Goal: Task Accomplishment & Management: Complete application form

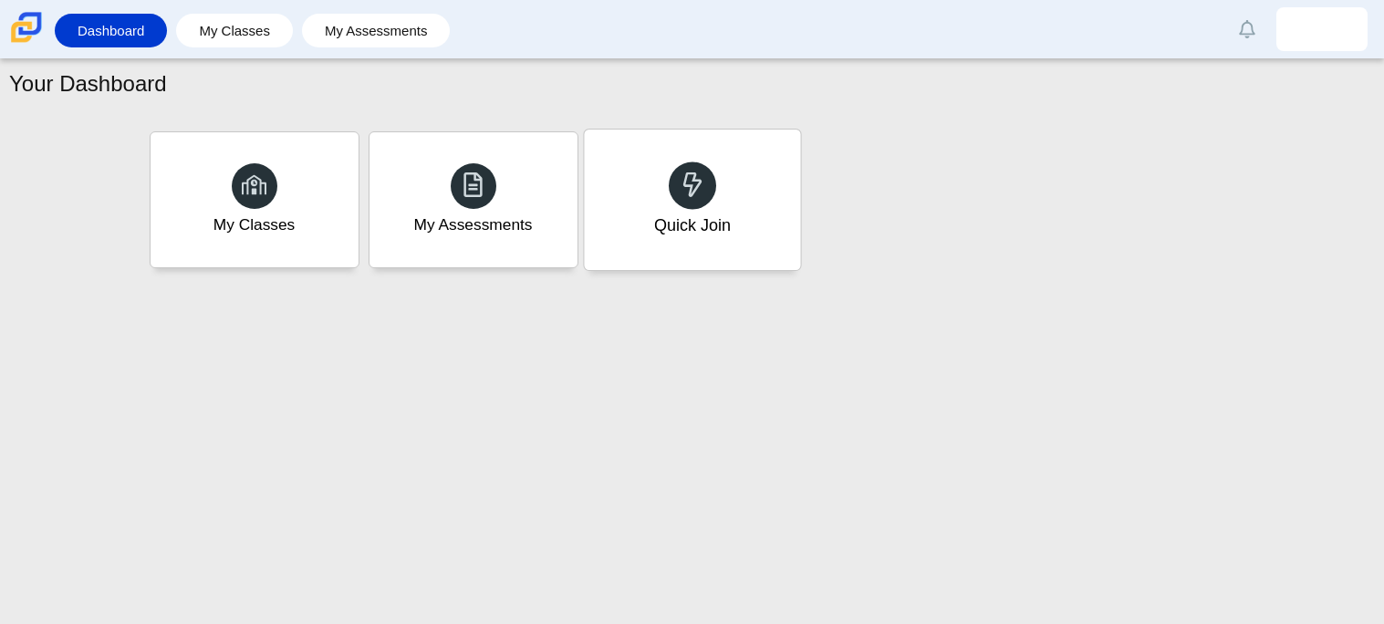
click at [625, 174] on div "Quick Join" at bounding box center [692, 200] width 216 height 140
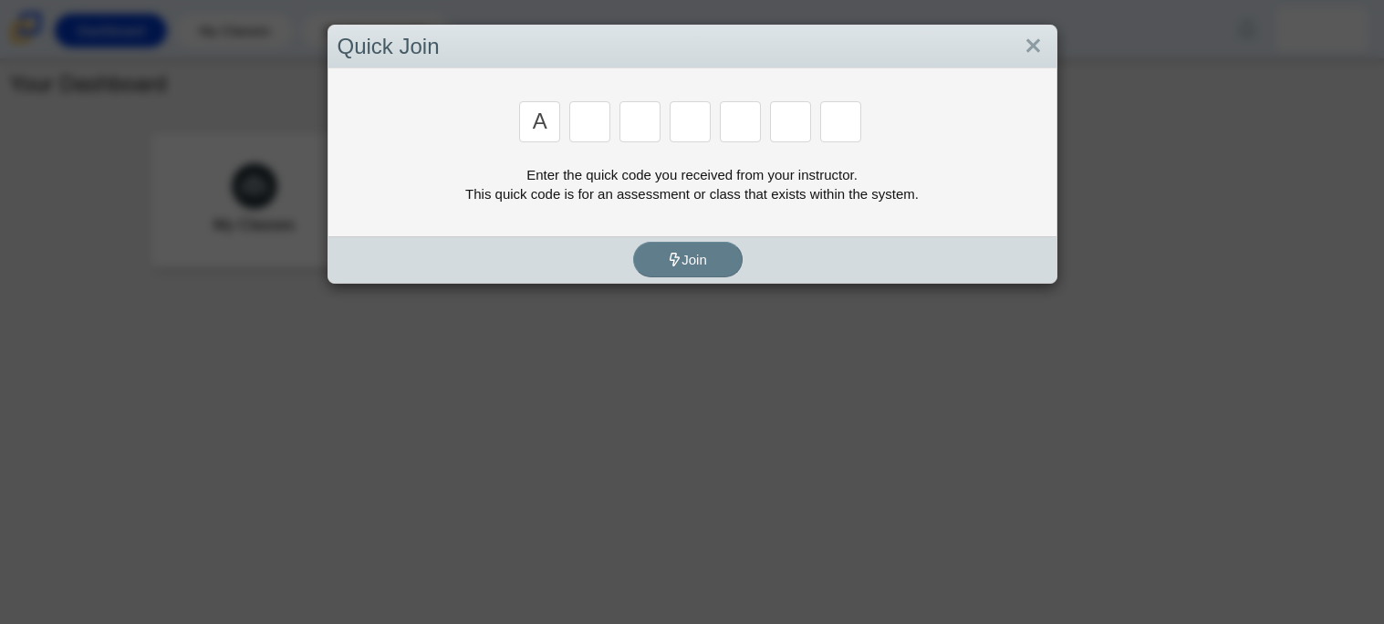
type input "a"
type input "b"
type input "m"
type input "3"
type input "5"
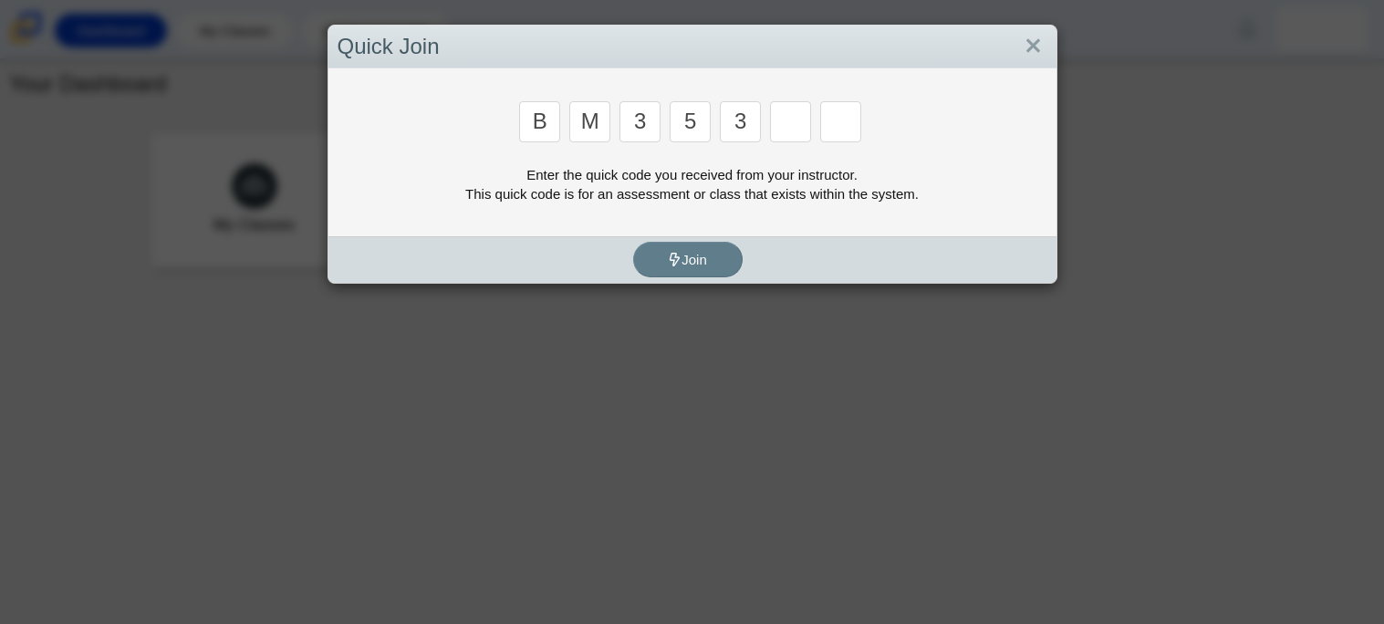
type input "3"
type input "g"
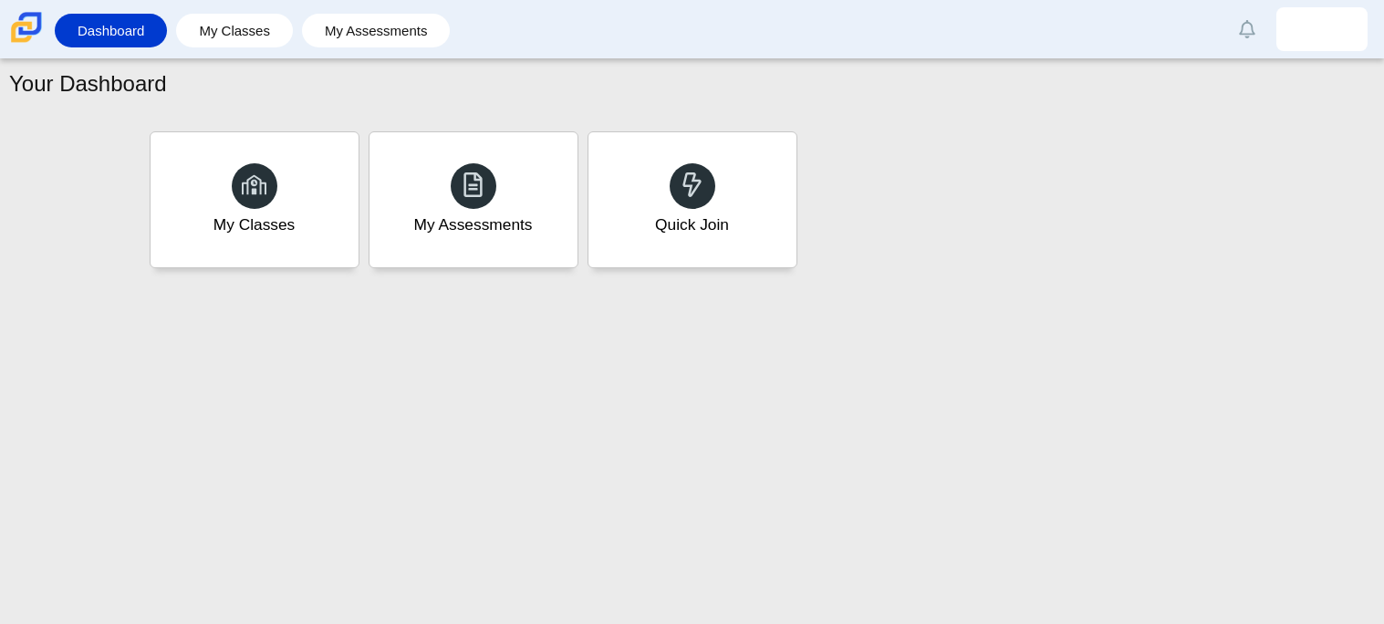
type input "b"
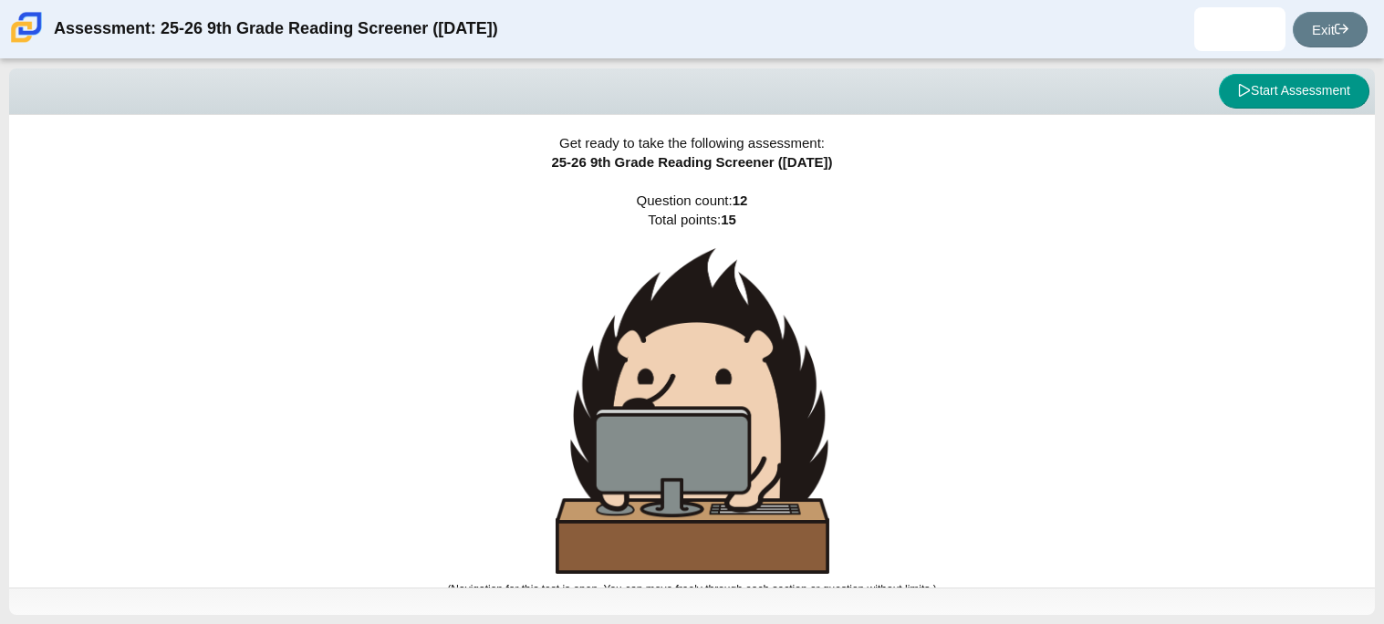
click at [922, 237] on div "Get ready to take the following assessment: 25-26 9th Grade Reading Screener (A…" at bounding box center [692, 351] width 1366 height 473
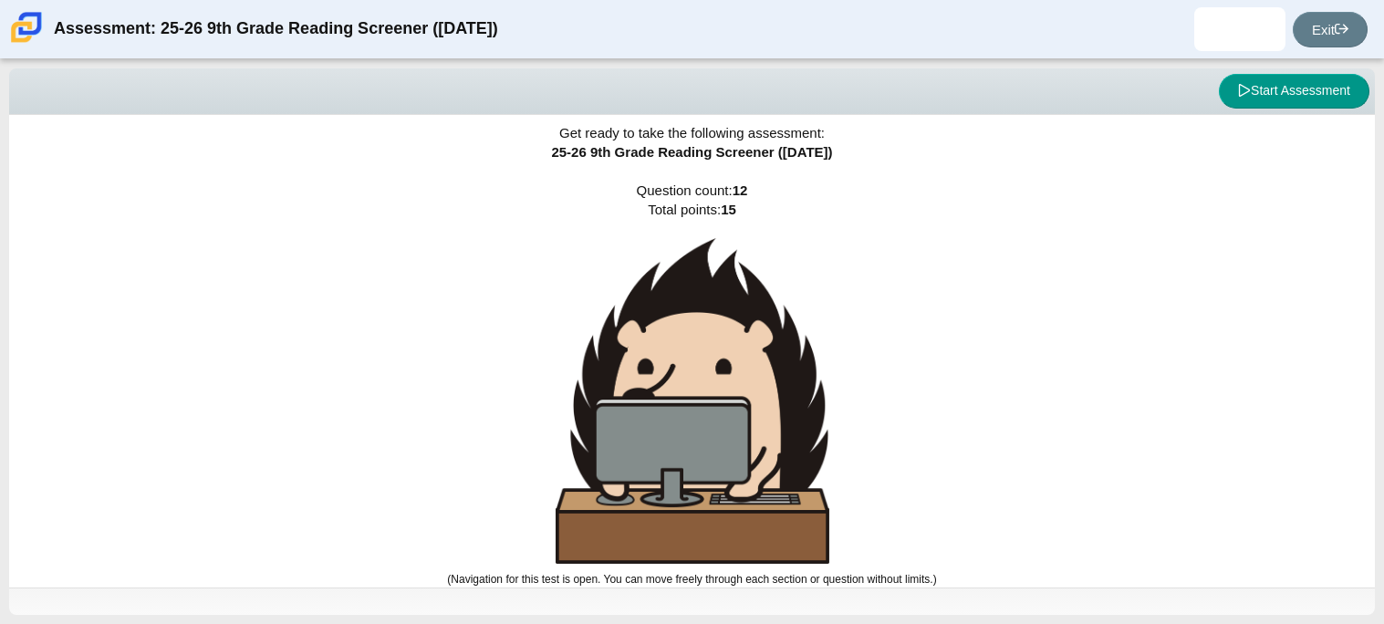
click at [1290, 112] on div "Viewing Question 0 of 12 in Pacing Mode Start Assessment" at bounding box center [692, 91] width 1366 height 47
click at [1287, 108] on div "Viewing Question 0 of 12 in Pacing Mode Start Assessment" at bounding box center [692, 91] width 1366 height 47
click at [1286, 104] on button "Start Assessment" at bounding box center [1294, 91] width 151 height 35
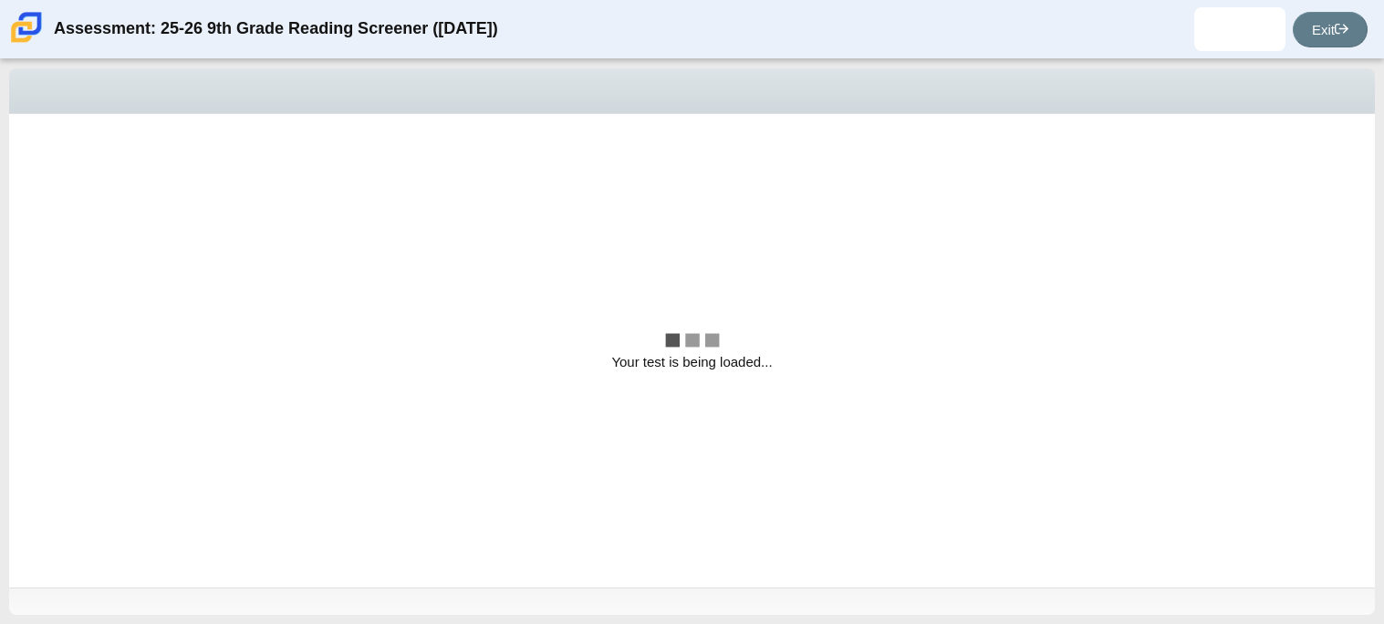
scroll to position [0, 0]
select select "ccc5b315-3c7c-471c-bf90-f22c8299c798"
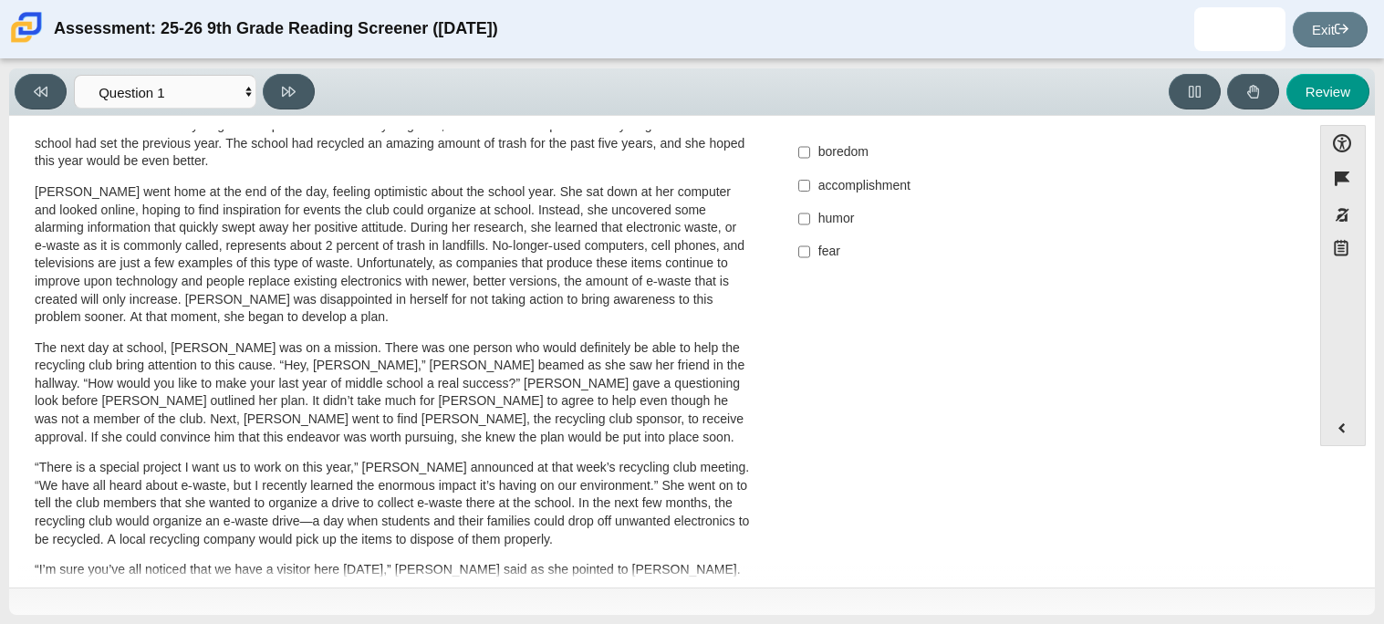
scroll to position [213, 0]
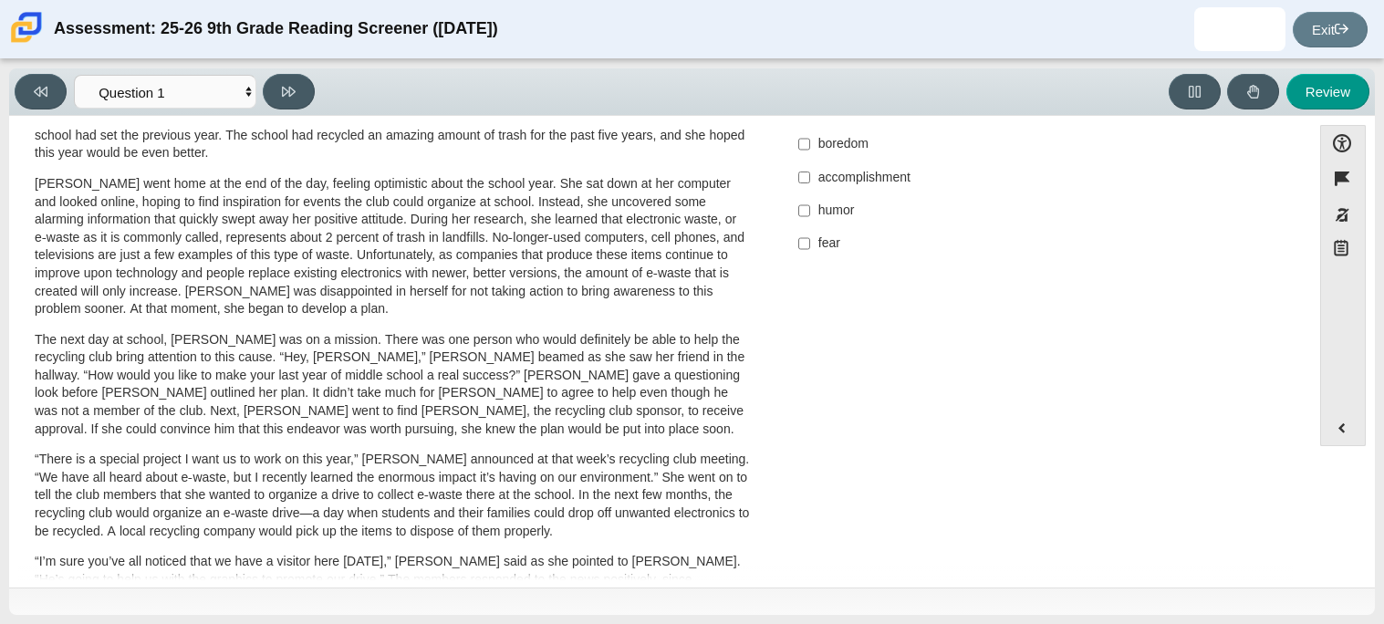
drag, startPoint x: 1283, startPoint y: 291, endPoint x: 1264, endPoint y: 311, distance: 27.1
click at [1264, 311] on div "A Lasting Impact Scarlett looked on with pride as she observed a fellow eighth …" at bounding box center [660, 444] width 1284 height 1028
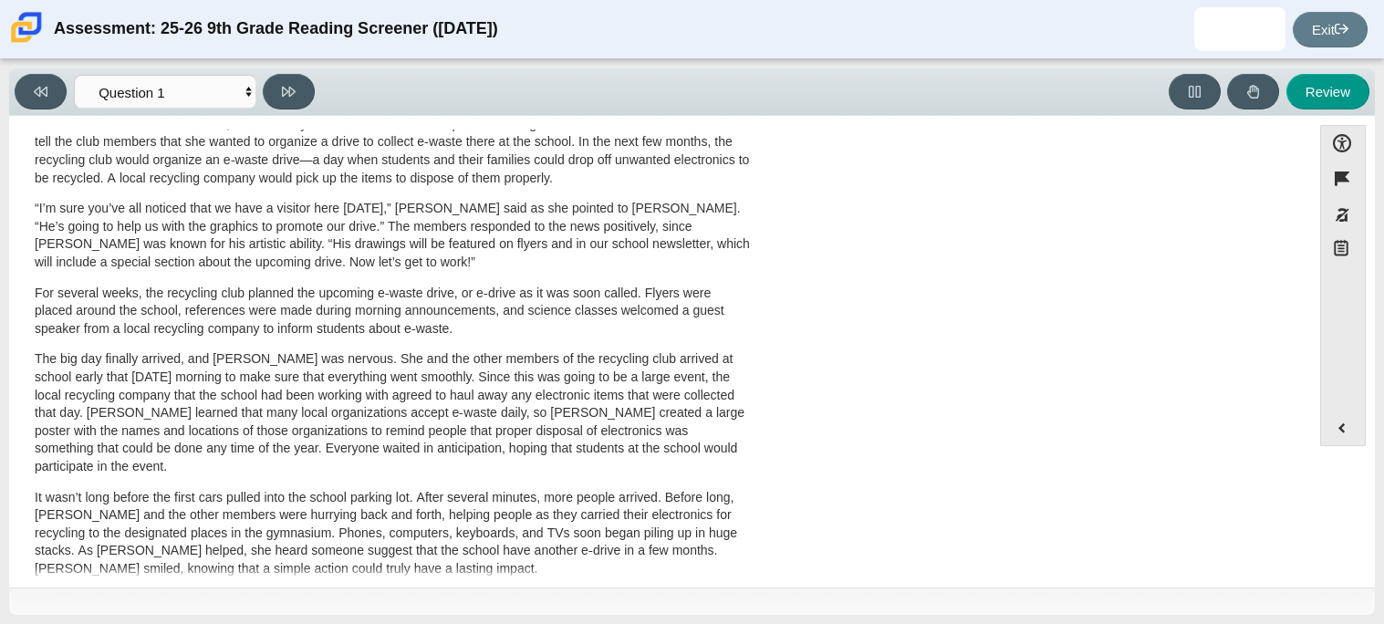
scroll to position [587, 0]
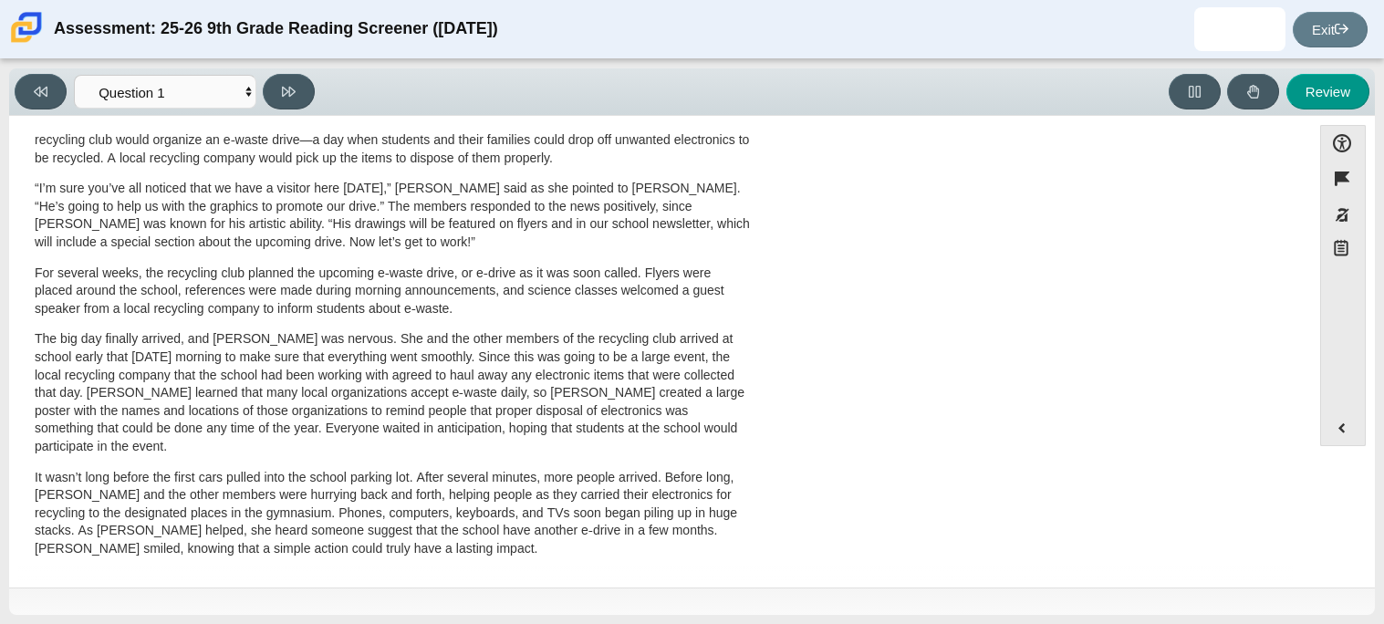
click at [1322, 525] on div "Accessibility options Close Color scheme Font size Zoom Change the background a…" at bounding box center [692, 350] width 1348 height 451
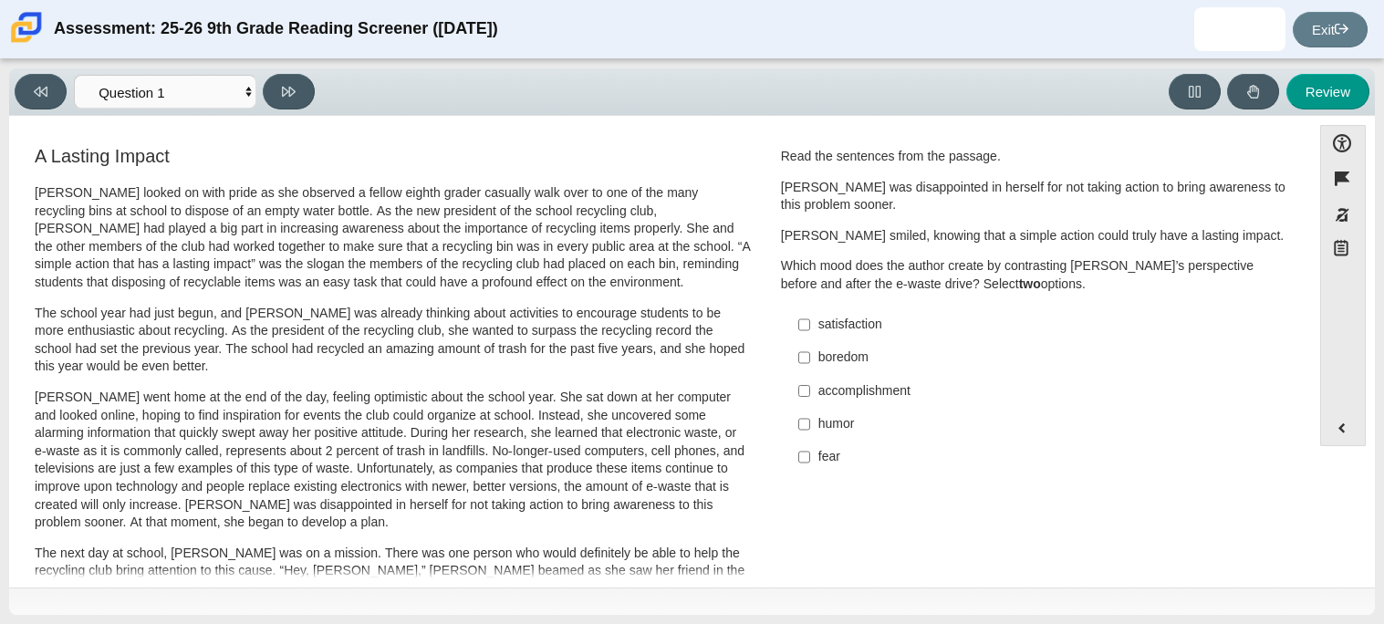
click at [939, 402] on label "accomplishment accomplishment" at bounding box center [1036, 390] width 501 height 33
click at [810, 402] on input "accomplishment accomplishment" at bounding box center [804, 390] width 12 height 33
checkbox input "true"
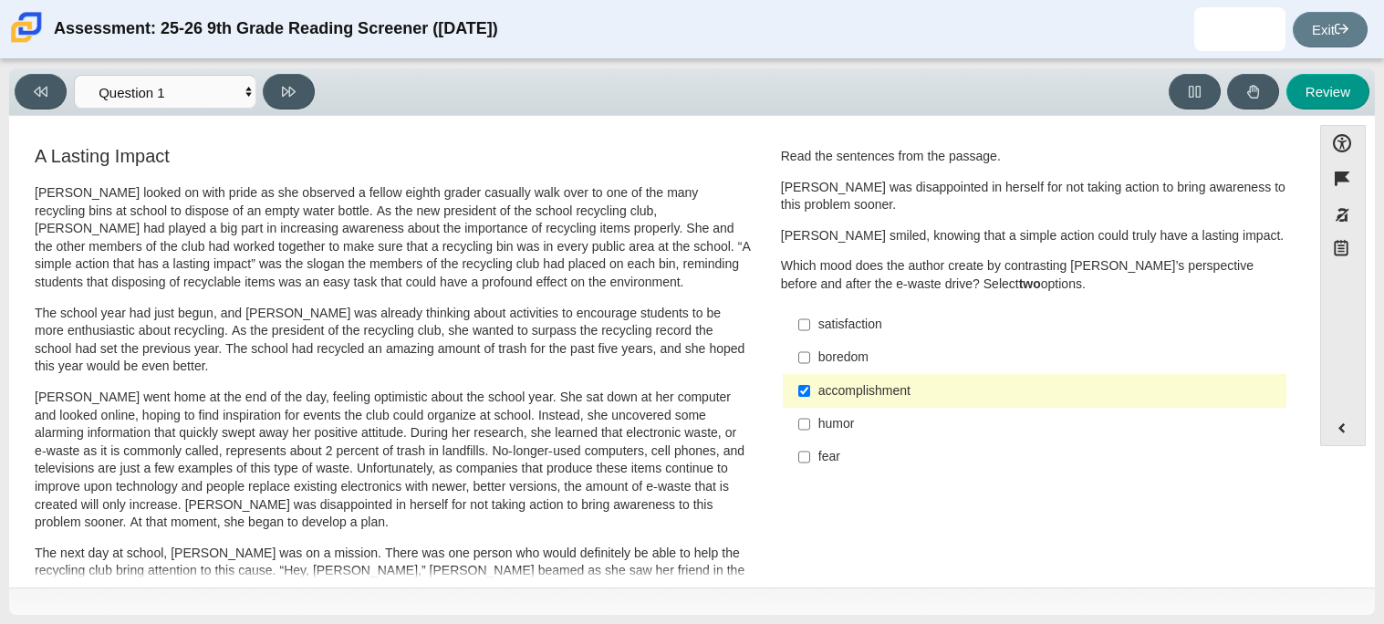
click at [1004, 480] on div "Question Read the sentences from the passage. Scarlett was disappointed in hers…" at bounding box center [1034, 314] width 535 height 343
click at [901, 469] on label "fear fear" at bounding box center [1036, 457] width 501 height 33
click at [810, 469] on input "fear fear" at bounding box center [804, 457] width 12 height 33
checkbox input "true"
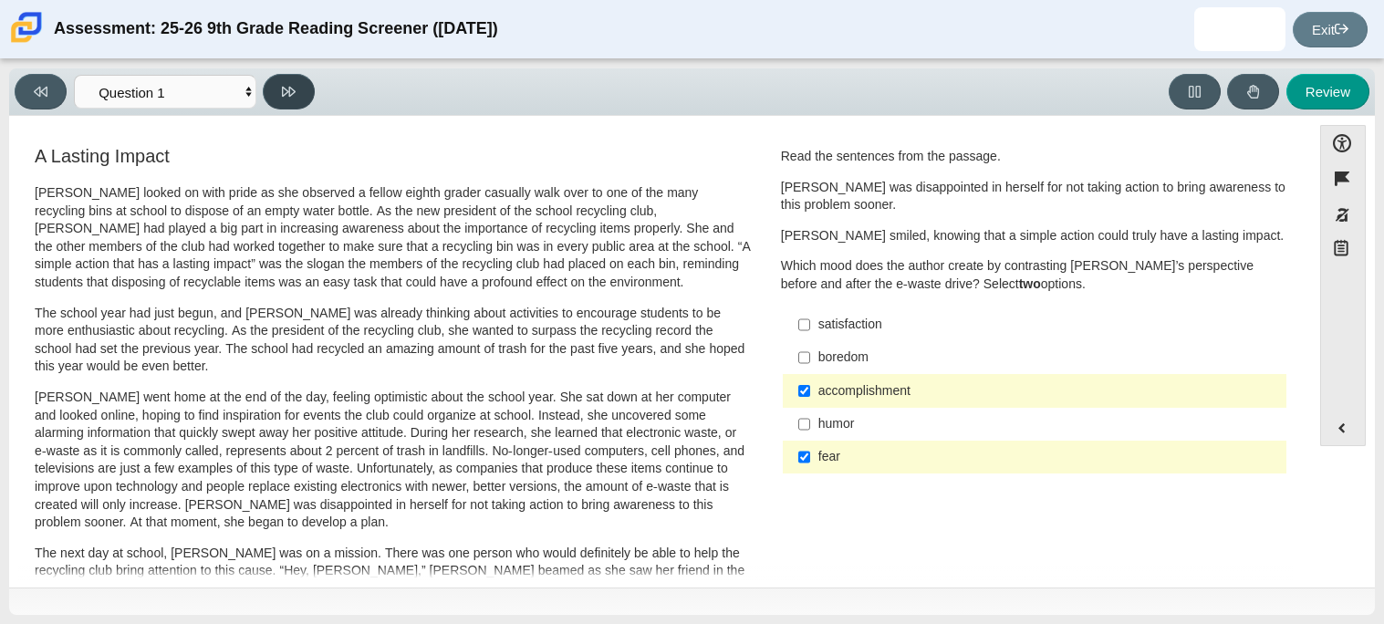
click at [296, 108] on button at bounding box center [289, 92] width 52 height 36
select select "0ff64528-ffd7-428d-b192-babfaadd44e8"
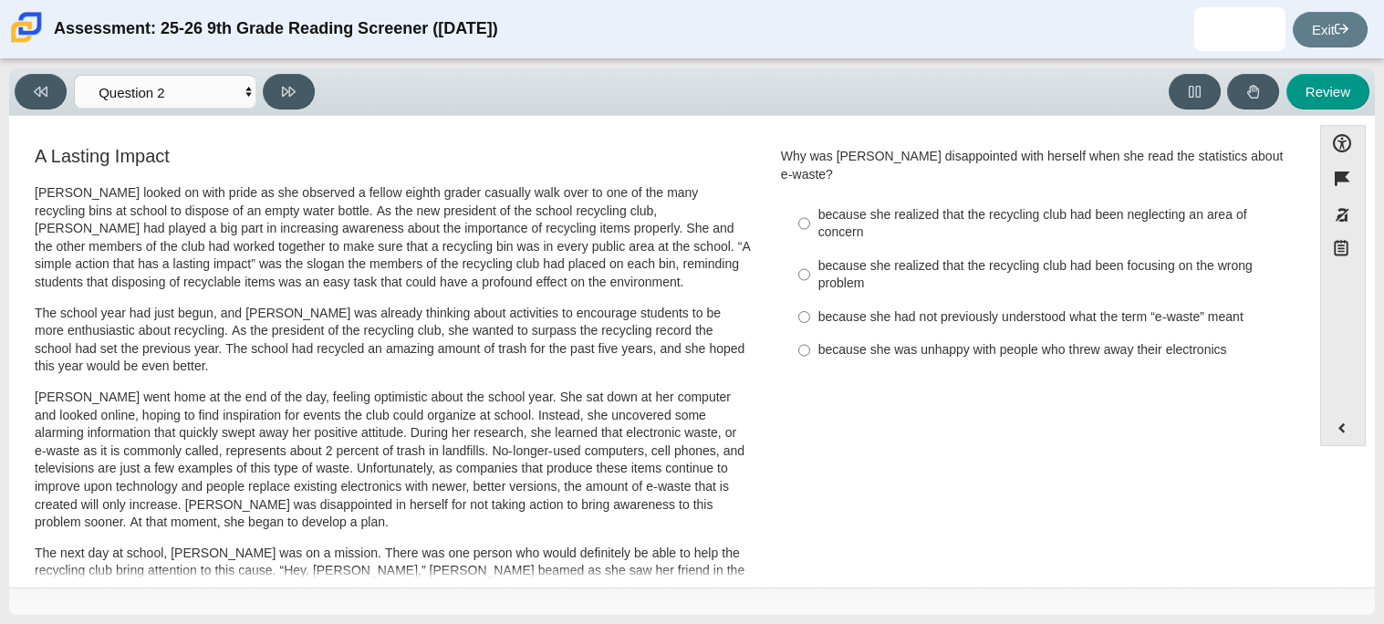
click at [901, 206] on div "because she realized that the recycling club had been neglecting an area of con…" at bounding box center [1048, 224] width 461 height 36
click at [810, 198] on input "because she realized that the recycling club had been neglecting an area of con…" at bounding box center [804, 223] width 12 height 51
radio input "true"
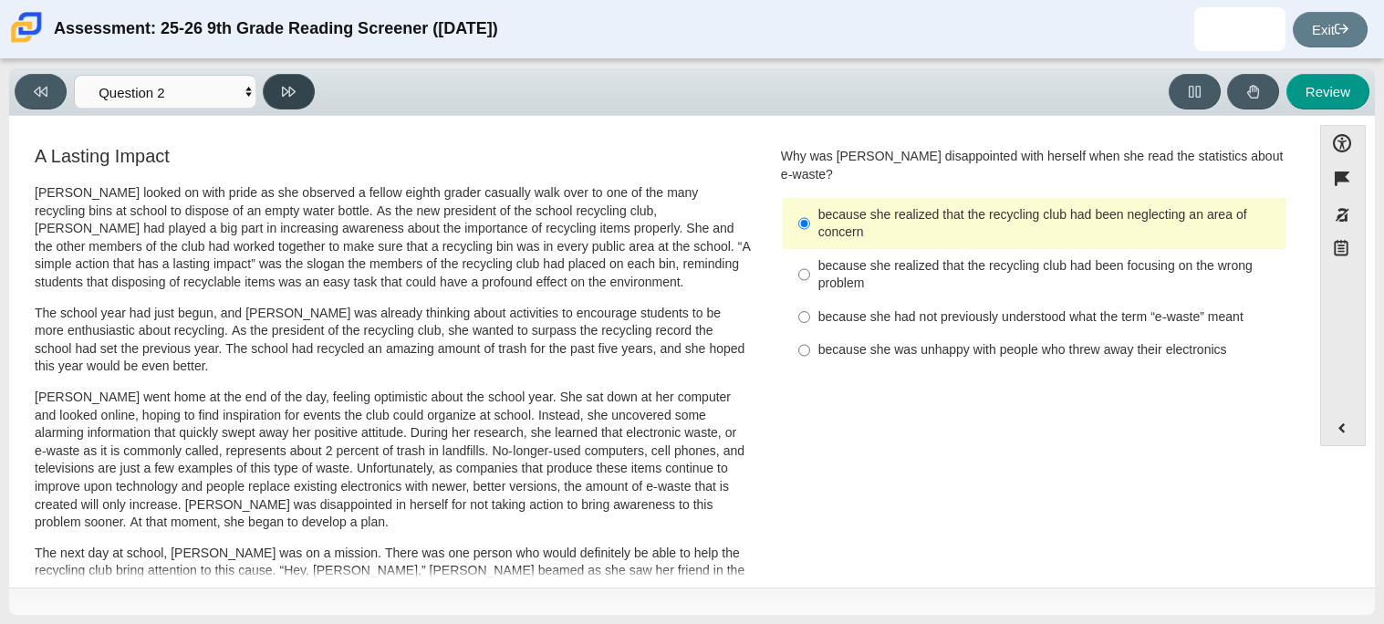
click at [265, 85] on button at bounding box center [289, 92] width 52 height 36
select select "7ce3d843-6974-4858-901c-1ff39630e843"
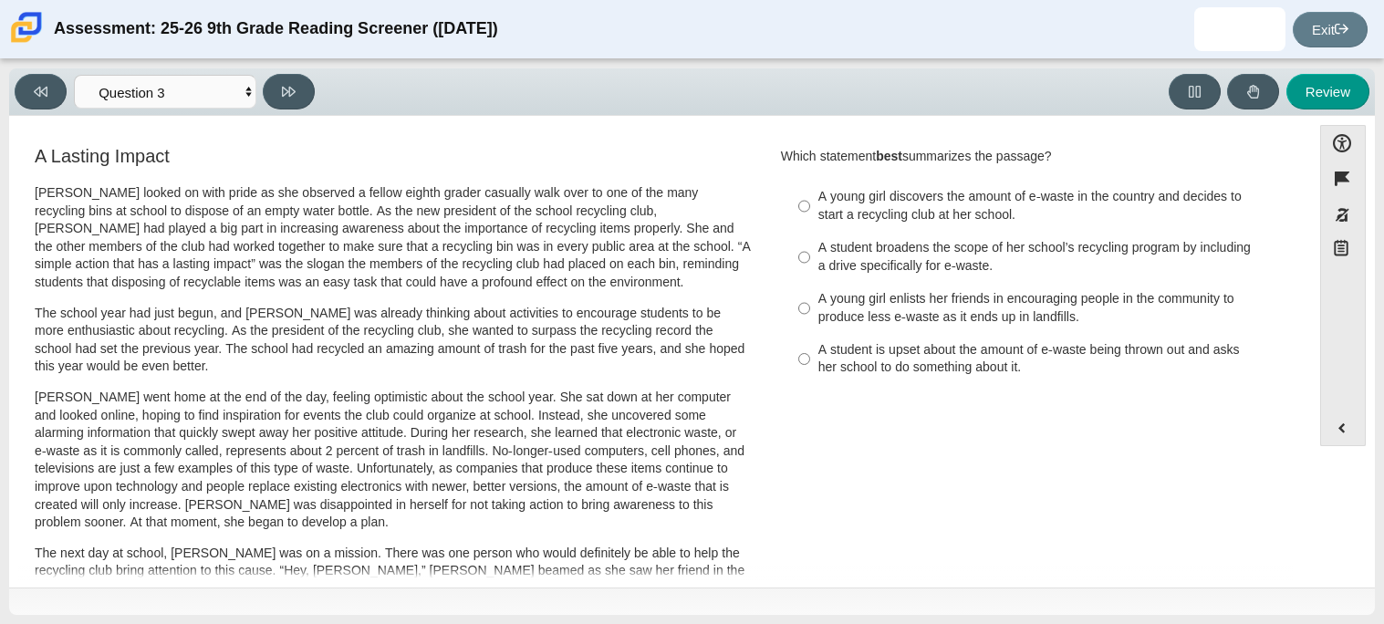
click at [1007, 314] on div "A young girl enlists her friends in encouraging people in the community to prod…" at bounding box center [1048, 308] width 461 height 36
click at [810, 314] on input "A young girl enlists her friends in encouraging people in the community to prod…" at bounding box center [804, 308] width 12 height 51
radio input "true"
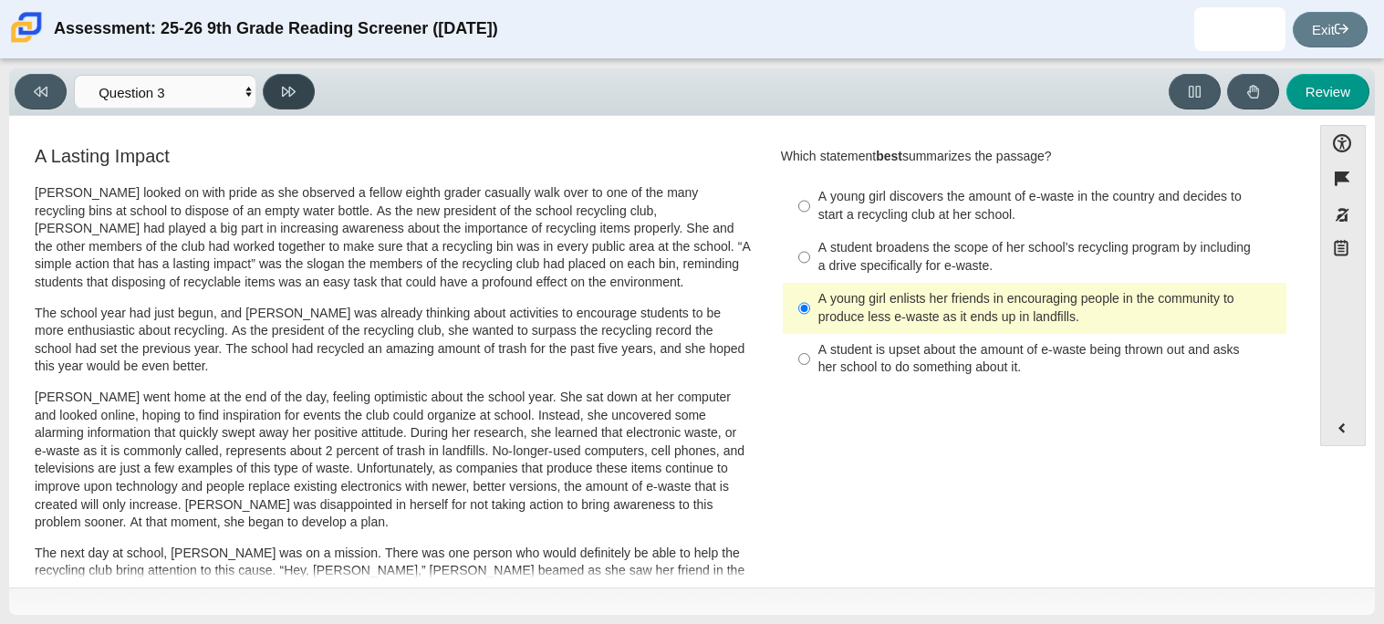
click at [304, 97] on button at bounding box center [289, 92] width 52 height 36
select select "ca9ea0f1-49c5-4bd1-83b0-472c18652b42"
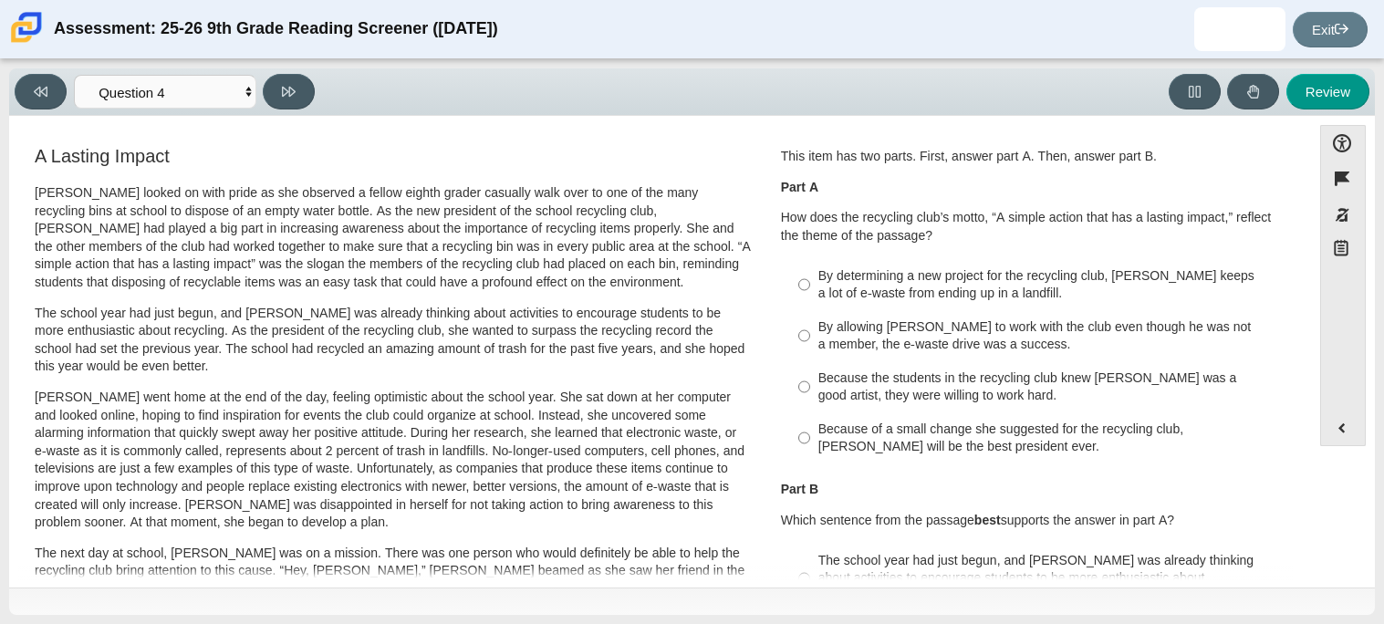
drag, startPoint x: 1107, startPoint y: 450, endPoint x: 1129, endPoint y: 432, distance: 28.6
click at [1129, 432] on div "Because of a small change she suggested for the recycling club, Scarlett will b…" at bounding box center [1048, 439] width 461 height 36
click at [810, 432] on input "Because of a small change she suggested for the recycling club, Scarlett will b…" at bounding box center [804, 437] width 12 height 51
radio input "true"
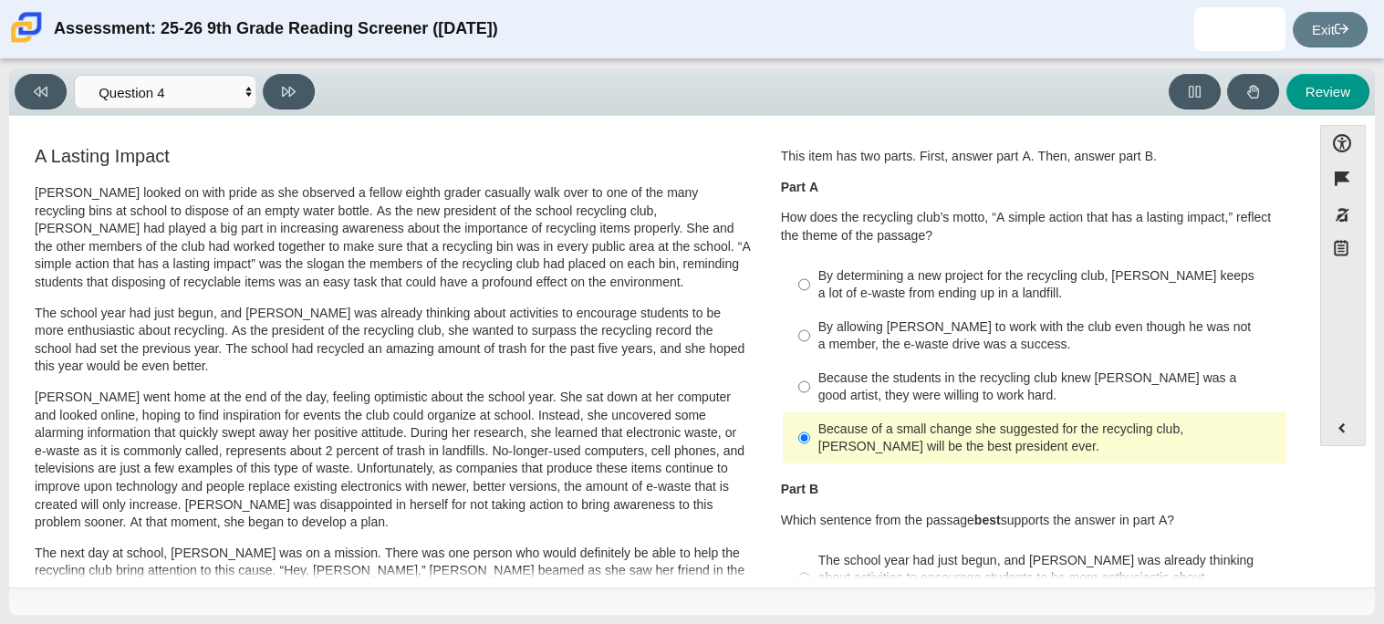
click at [1062, 288] on div "By determining a new project for the recycling club, Scarlett keeps a lot of e-…" at bounding box center [1048, 285] width 461 height 36
click at [810, 288] on input "By determining a new project for the recycling club, Scarlett keeps a lot of e-…" at bounding box center [804, 284] width 12 height 51
radio input "true"
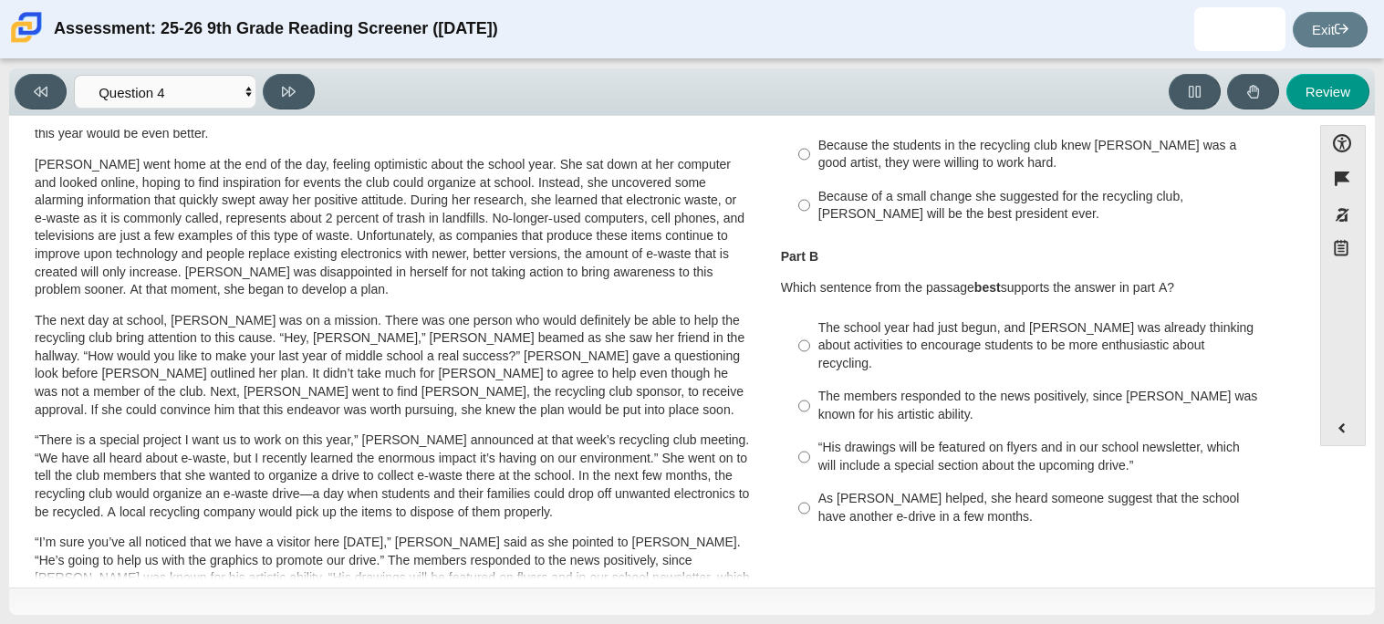
scroll to position [244, 0]
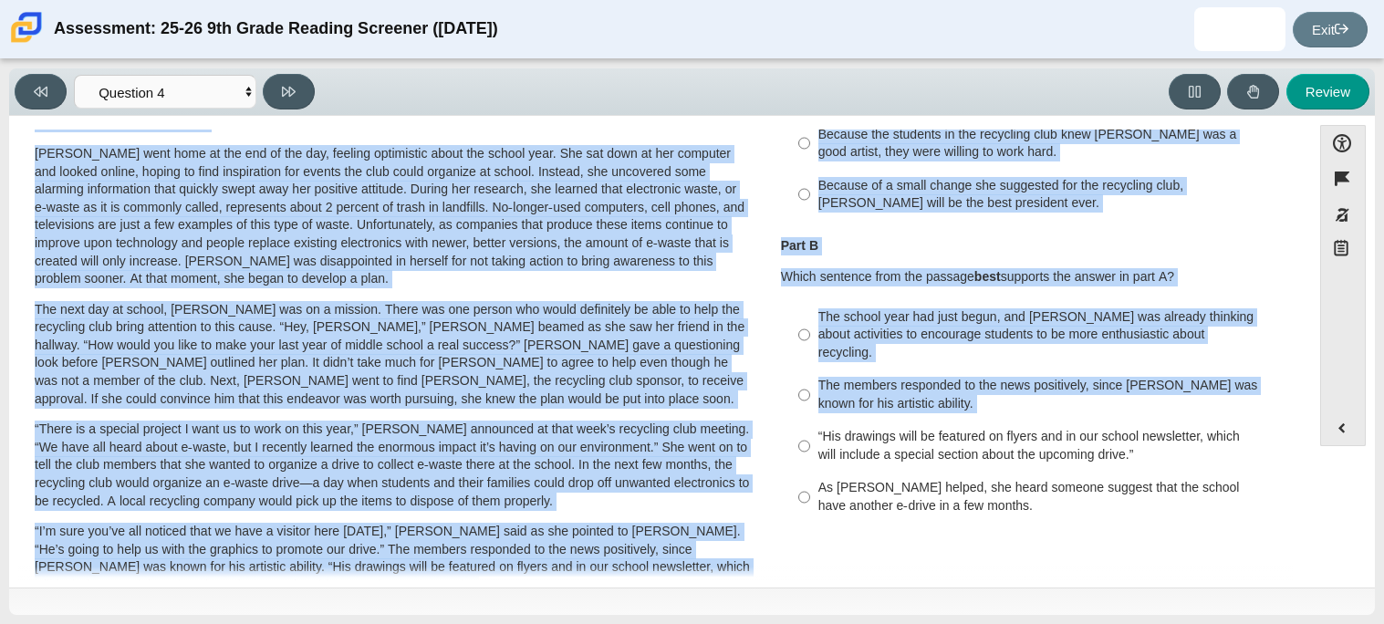
drag, startPoint x: 1304, startPoint y: 390, endPoint x: 1285, endPoint y: 364, distance: 31.4
click at [1285, 364] on div "Accessibility options Close Color scheme Font size Zoom Change the background a…" at bounding box center [692, 350] width 1348 height 451
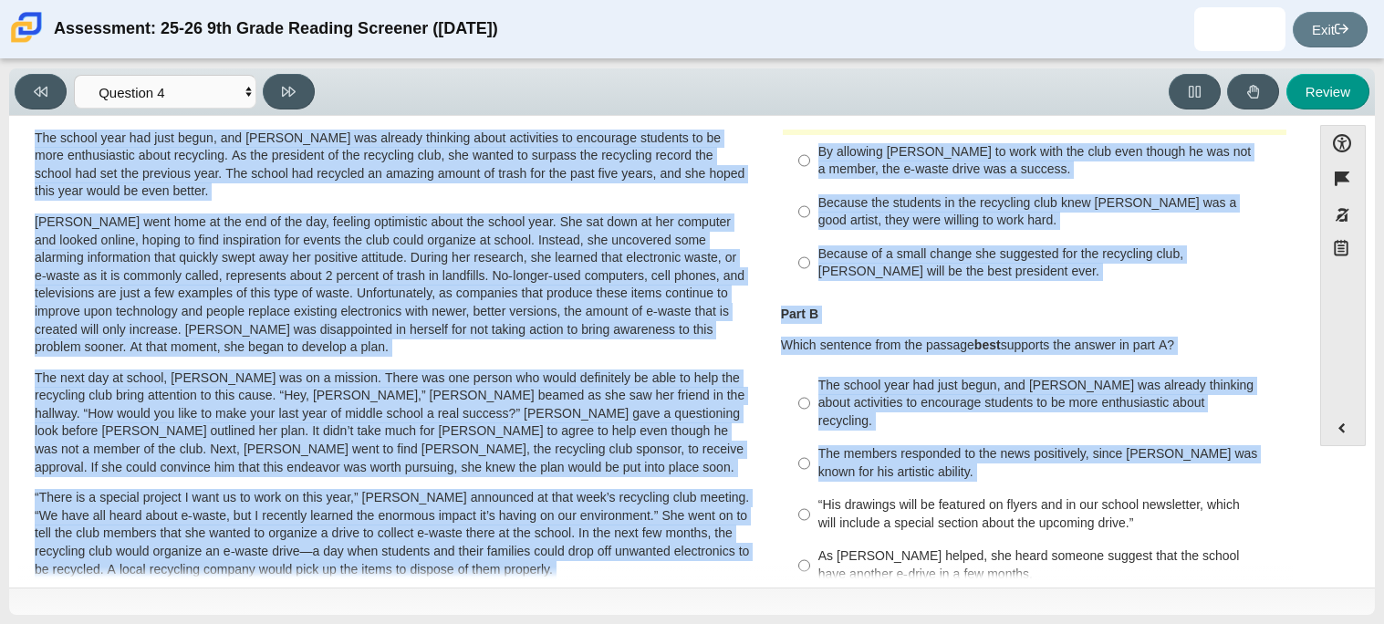
scroll to position [177, 0]
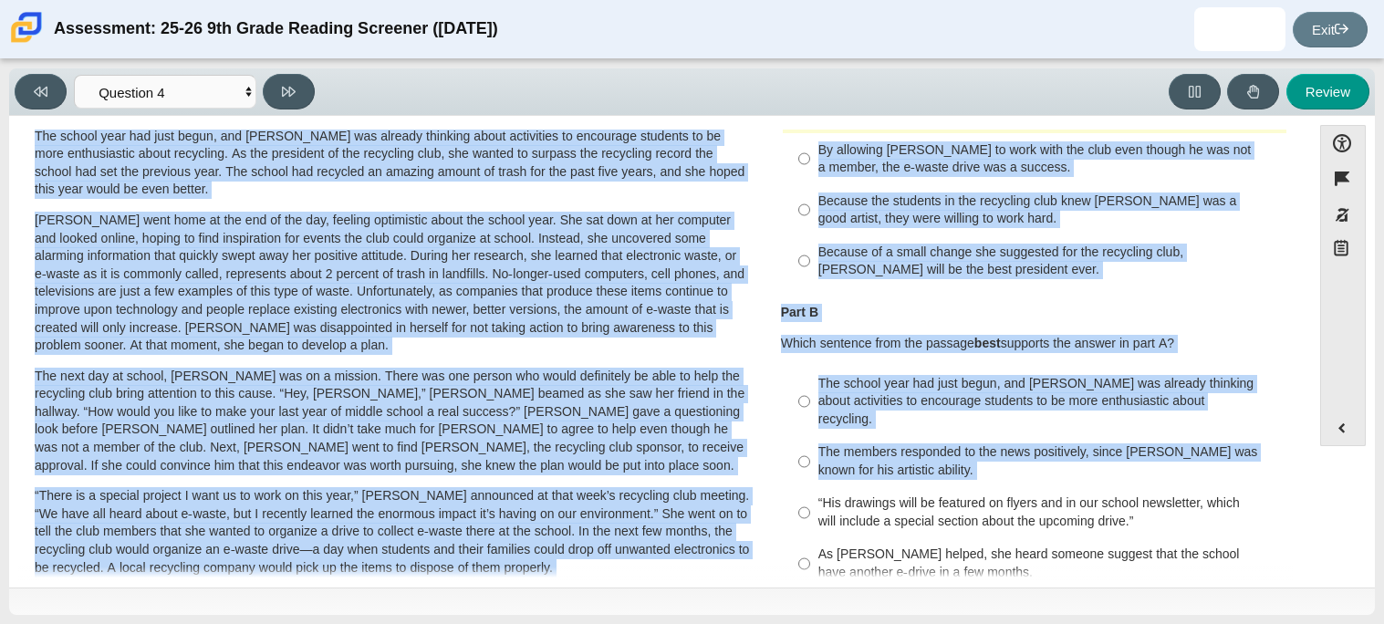
click at [1265, 346] on p "Which sentence from the passage best supports the answer in part A?" at bounding box center [1034, 344] width 507 height 18
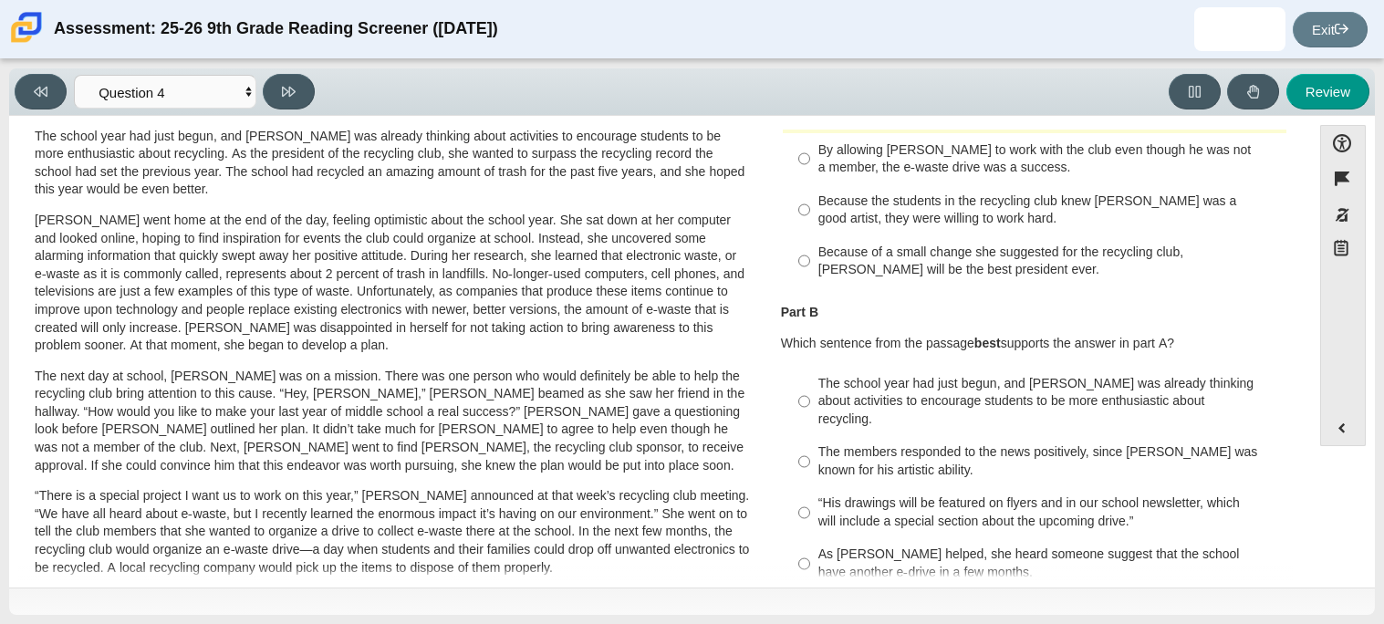
click at [1194, 391] on div "The school year had just begun, and Scarlett was already thinking about activit…" at bounding box center [1048, 402] width 461 height 54
click at [810, 391] on input "The school year had just begun, and Scarlett was already thinking about activit…" at bounding box center [804, 401] width 12 height 69
radio input "true"
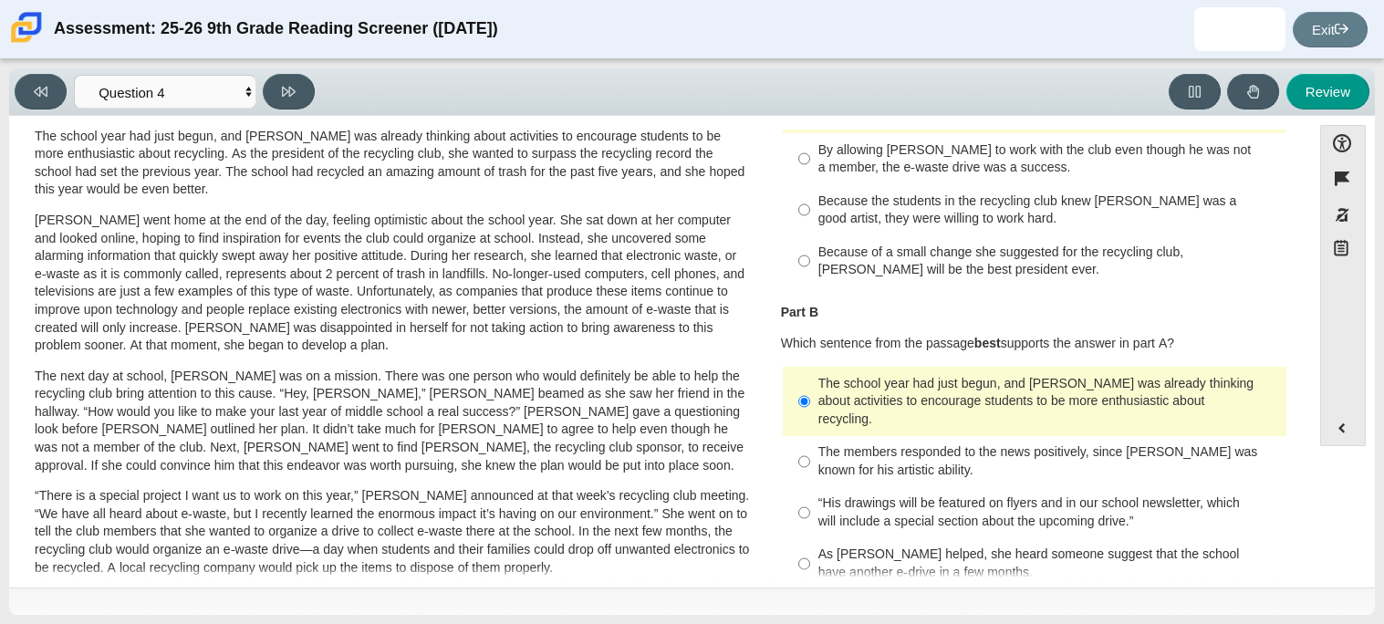
click at [1297, 382] on div "Feature A Lasting Impact Scarlett looked on with pride as she observed a fellow…" at bounding box center [660, 355] width 1284 height 451
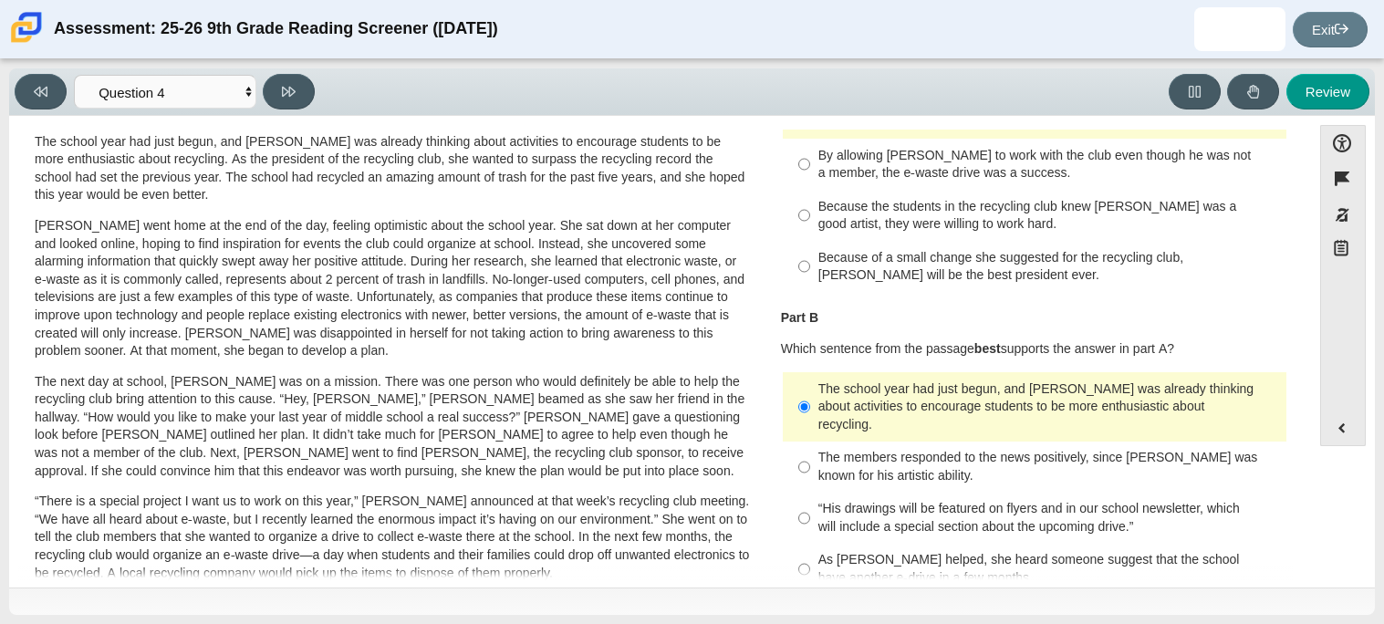
scroll to position [153, 0]
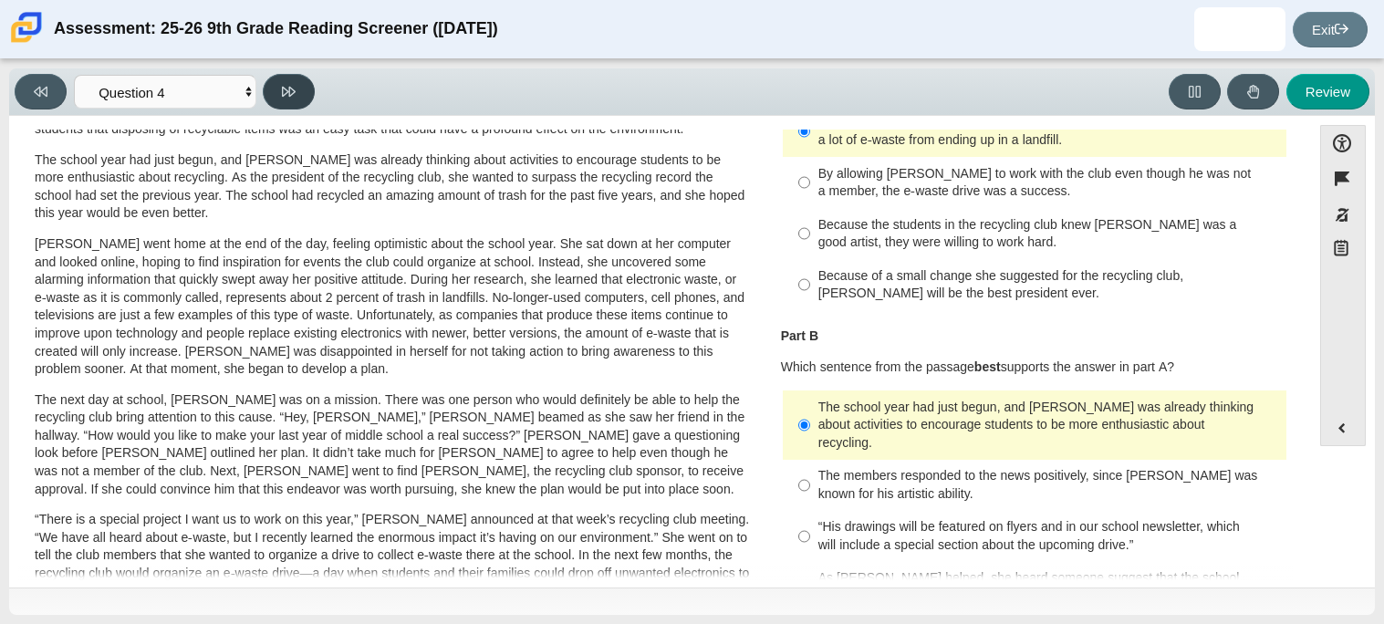
click at [297, 77] on button at bounding box center [289, 92] width 52 height 36
select select "e41f1a79-e29f-4095-8030-a53364015bed"
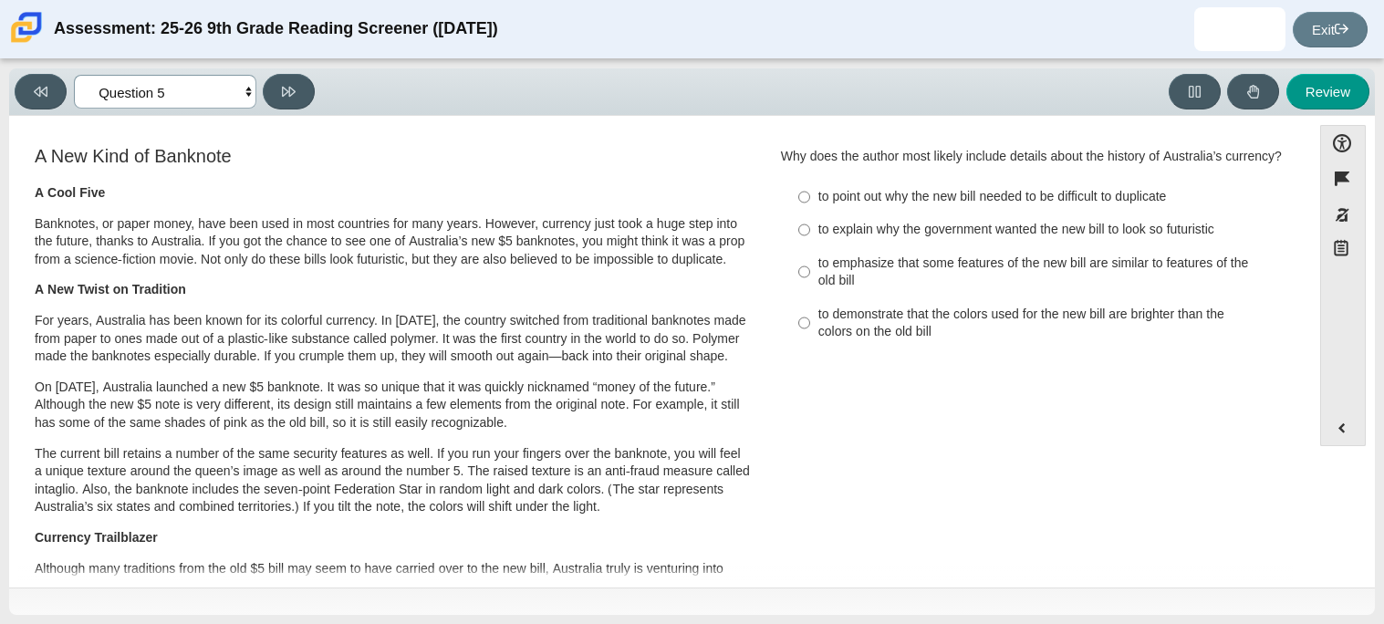
click at [238, 80] on select "Questions Question 1 Question 2 Question 3 Question 4 Question 5 Question 6 Que…" at bounding box center [165, 92] width 182 height 34
click at [369, 128] on div "Feature A Lasting Impact Scarlett looked on with pride as she observed a fellow…" at bounding box center [660, 352] width 1284 height 455
click at [1307, 182] on div "Accessibility options Close Color scheme Font size Zoom Change the background a…" at bounding box center [692, 350] width 1348 height 451
drag, startPoint x: 1305, startPoint y: 182, endPoint x: 1312, endPoint y: 196, distance: 16.3
click at [1312, 196] on div "Accessibility options Close Color scheme Font size Zoom Change the background a…" at bounding box center [692, 350] width 1348 height 451
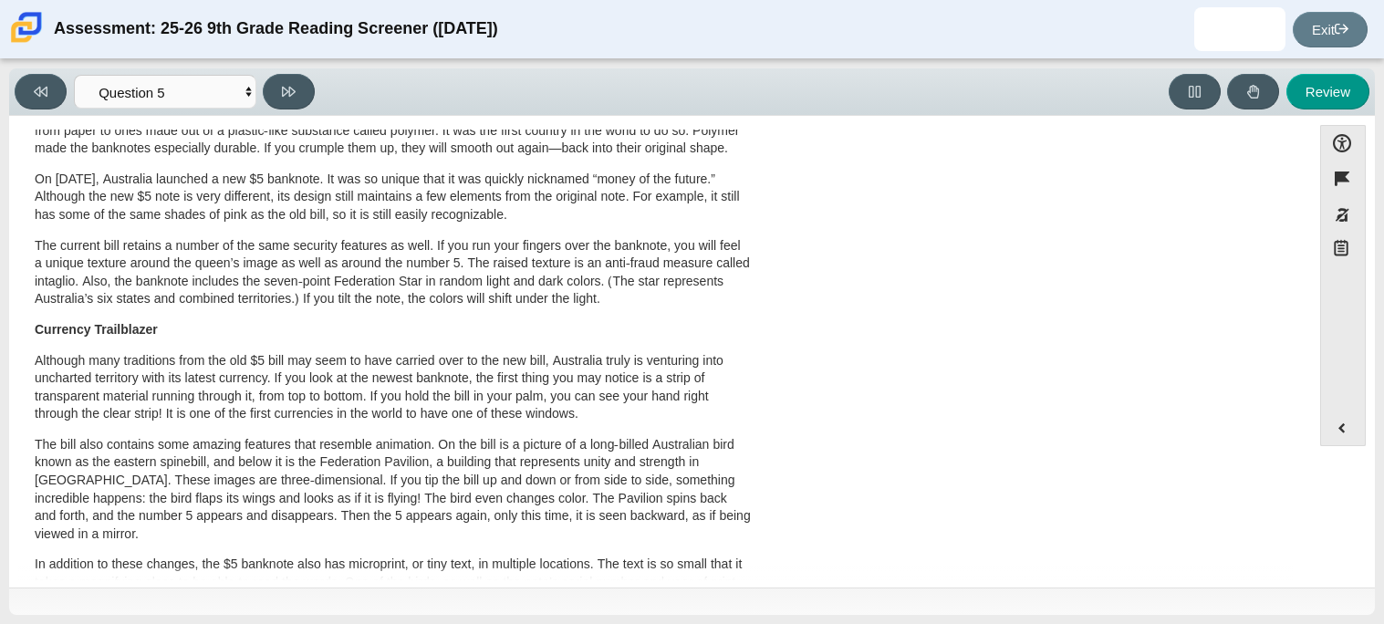
scroll to position [205, 0]
drag, startPoint x: 1306, startPoint y: 248, endPoint x: 1305, endPoint y: 259, distance: 11.0
click at [1305, 259] on div "Accessibility options Close Color scheme Font size Zoom Change the background a…" at bounding box center [692, 350] width 1348 height 451
drag, startPoint x: 1302, startPoint y: 259, endPoint x: 1303, endPoint y: 270, distance: 11.0
click at [1303, 270] on div "Accessibility options Close Color scheme Font size Zoom Change the background a…" at bounding box center [692, 350] width 1348 height 451
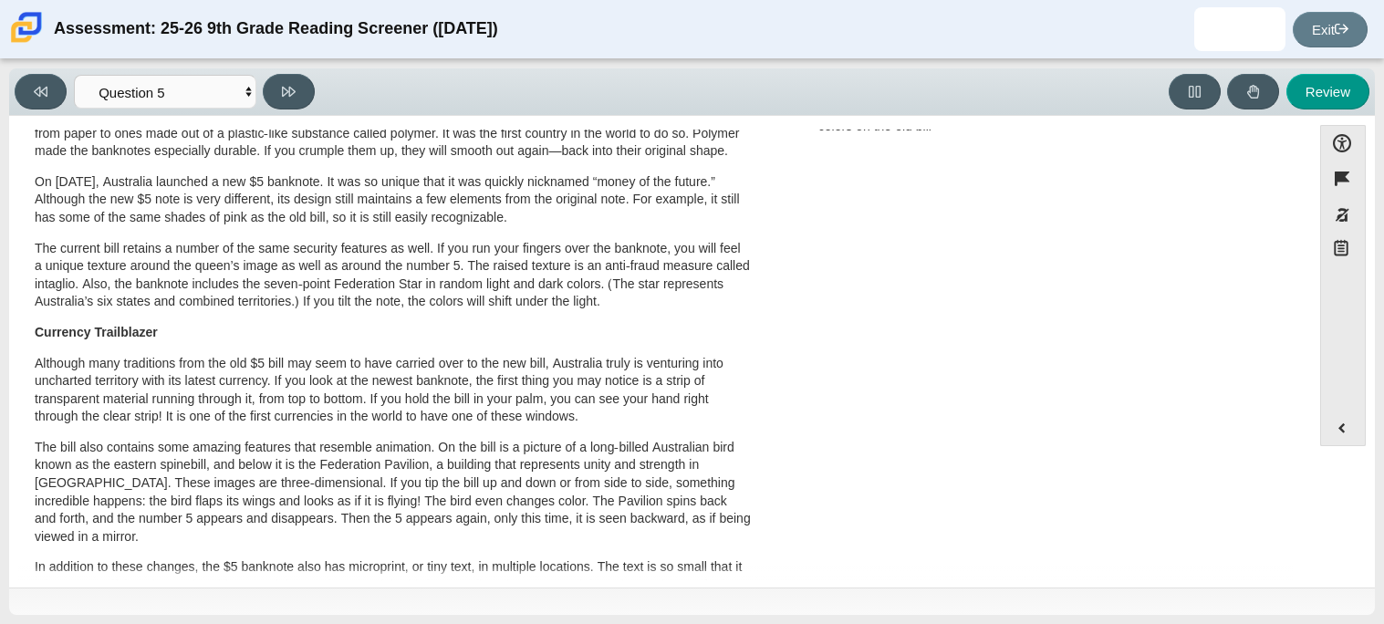
click at [1307, 276] on div "Accessibility options Close Color scheme Font size Zoom Change the background a…" at bounding box center [692, 350] width 1348 height 451
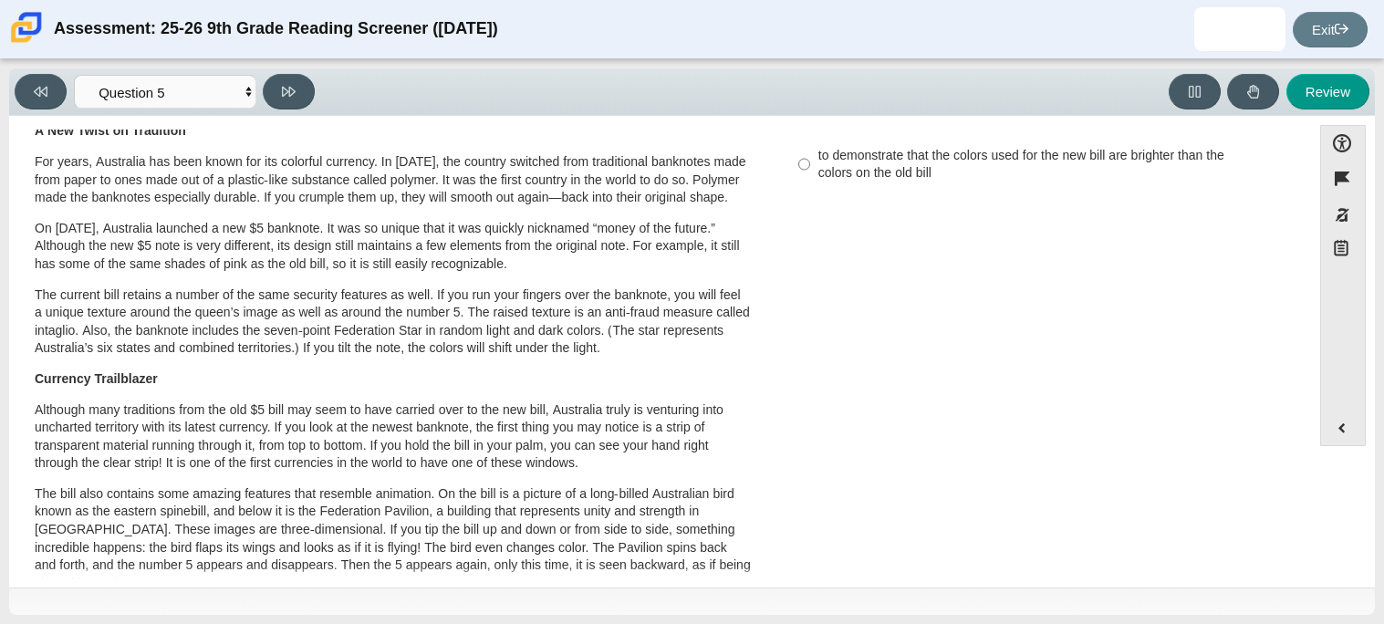
scroll to position [161, 0]
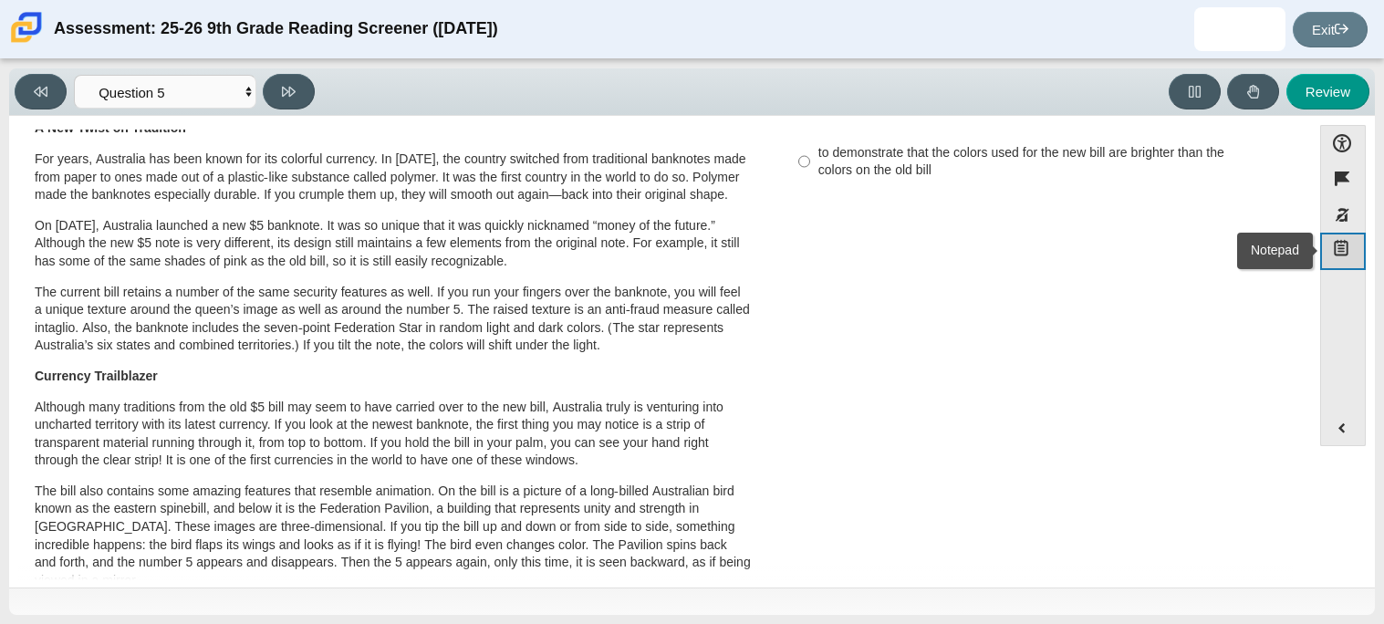
click at [1331, 261] on button "Notepad" at bounding box center [1343, 251] width 46 height 37
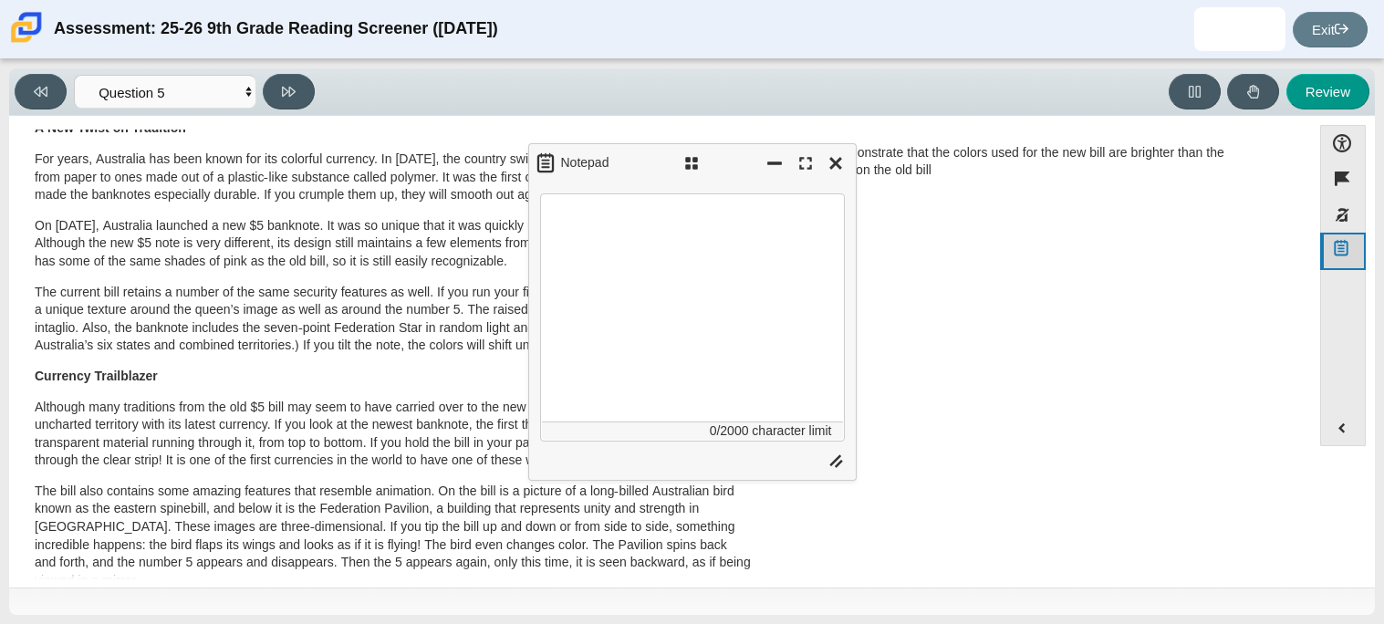
click at [1329, 260] on button "Notepad" at bounding box center [1343, 251] width 46 height 37
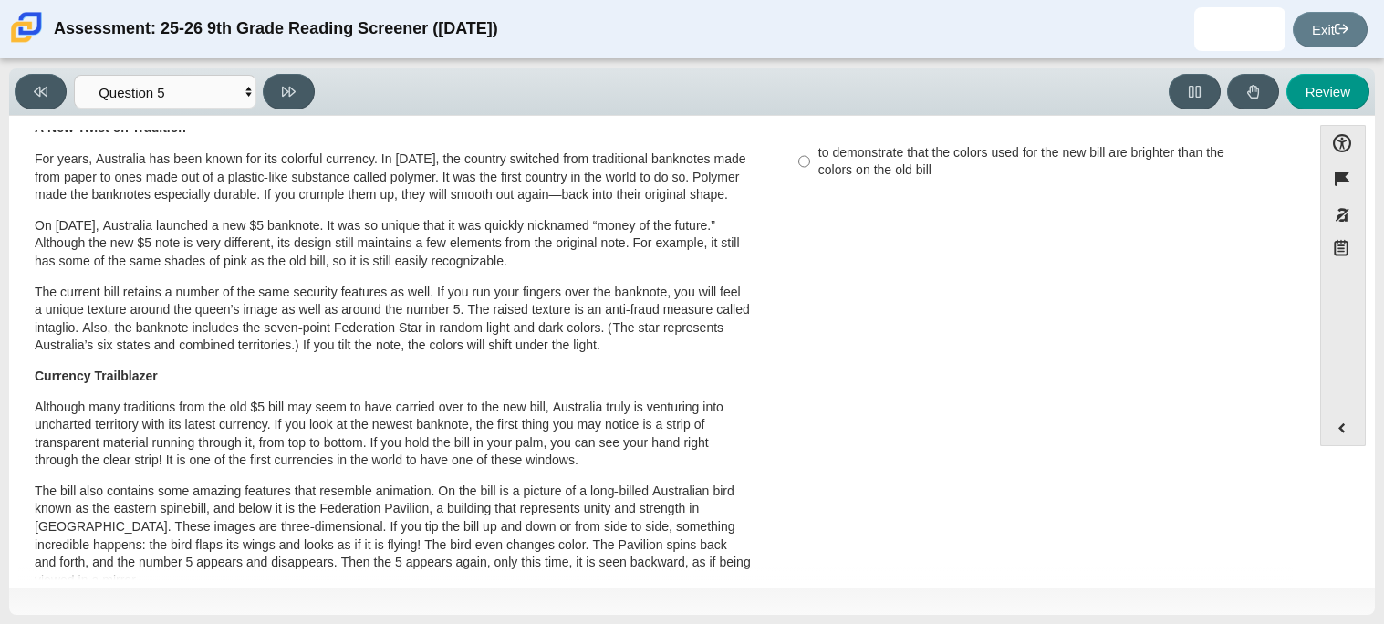
drag, startPoint x: 1304, startPoint y: 261, endPoint x: 1303, endPoint y: 305, distance: 43.8
click at [1303, 305] on div "Accessibility options Close Color scheme Font size Zoom Change the background a…" at bounding box center [692, 350] width 1348 height 451
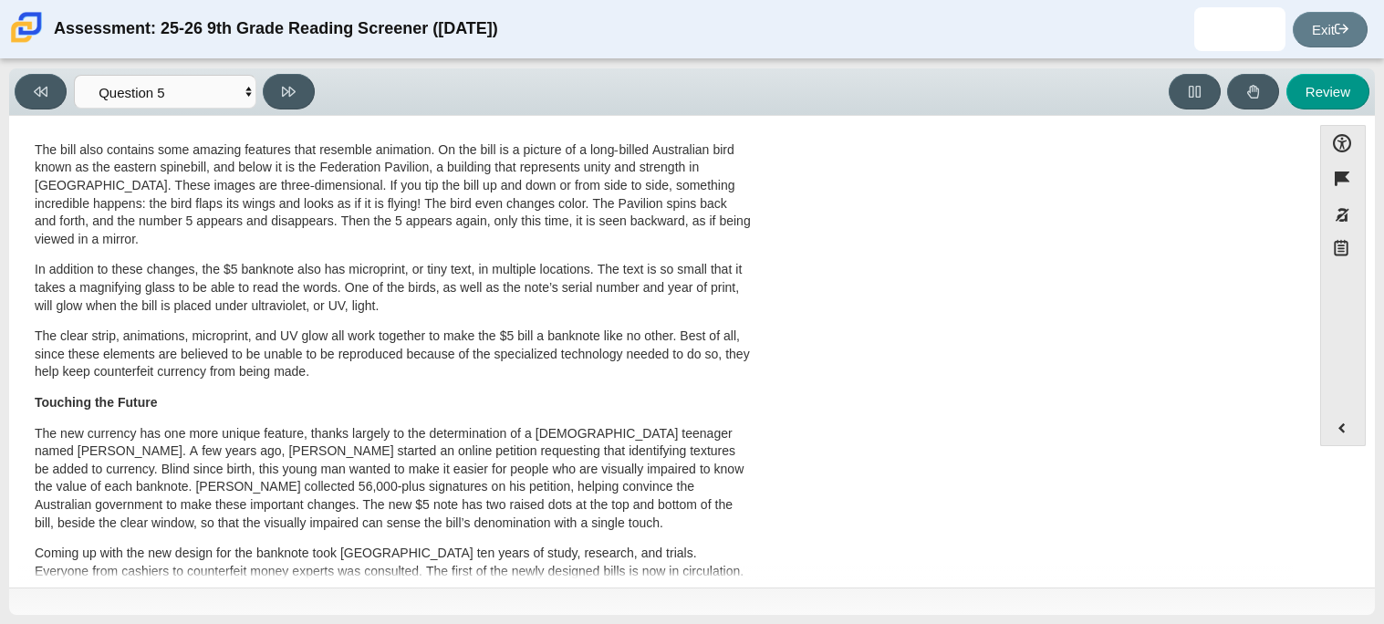
scroll to position [627, 0]
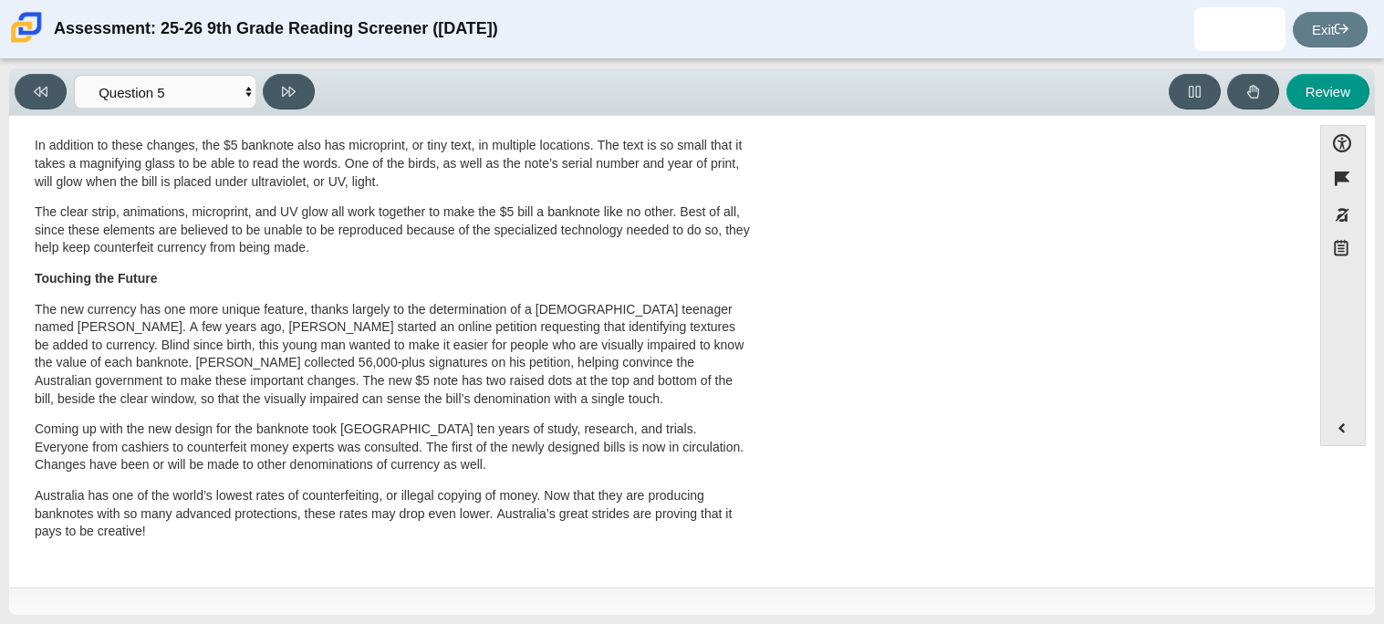
click at [1023, 459] on div "Accessibility options Close Color scheme Font size Zoom Change the background a…" at bounding box center [692, 352] width 1366 height 472
click at [1236, 463] on div "A New Kind of Banknote A Cool Five Banknotes, or paper money, have been used in…" at bounding box center [660, 41] width 1284 height 1051
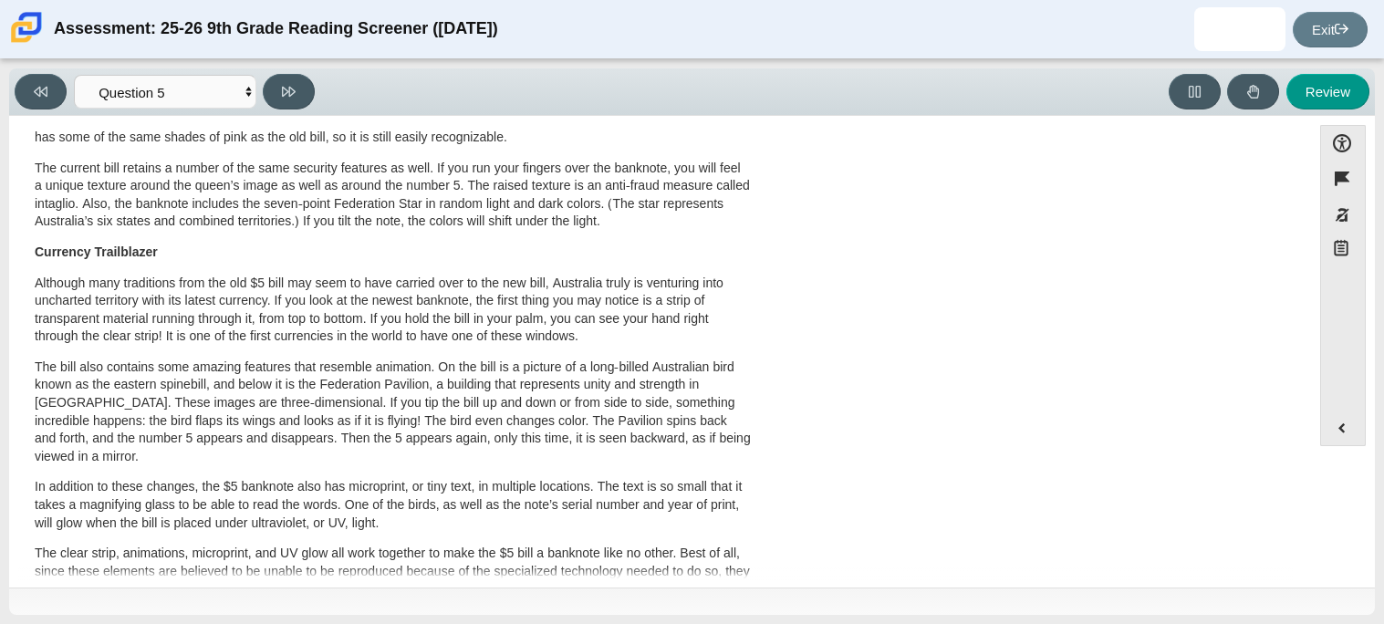
scroll to position [0, 0]
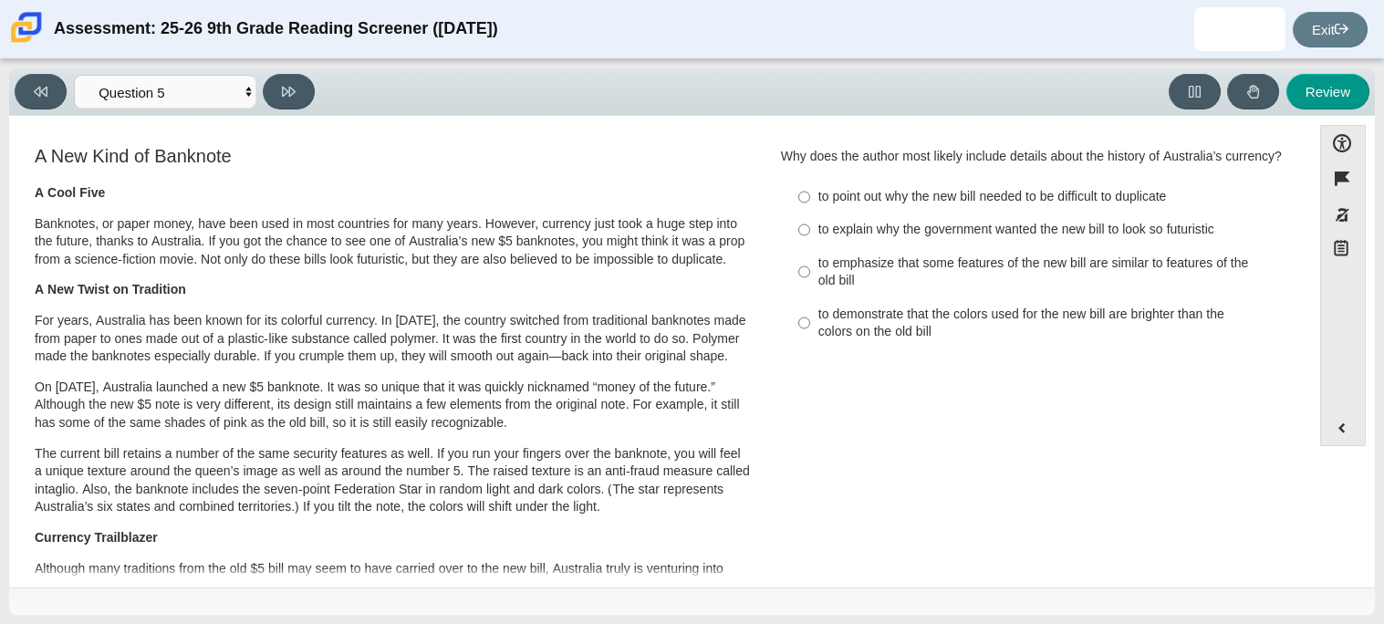
click at [1015, 210] on label "to point out why the new bill needed to be difficult to duplicate to point out …" at bounding box center [1036, 197] width 501 height 33
click at [810, 210] on input "to point out why the new bill needed to be difficult to duplicate to point out …" at bounding box center [804, 197] width 12 height 33
radio input "true"
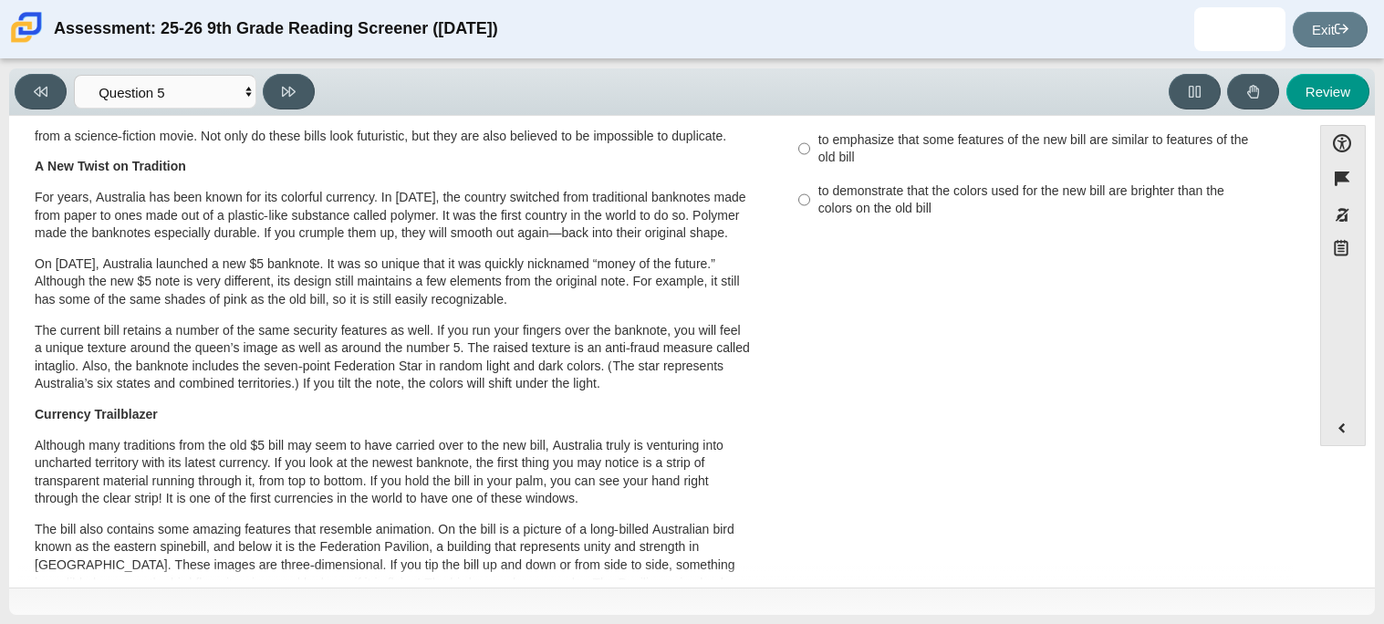
scroll to position [142, 0]
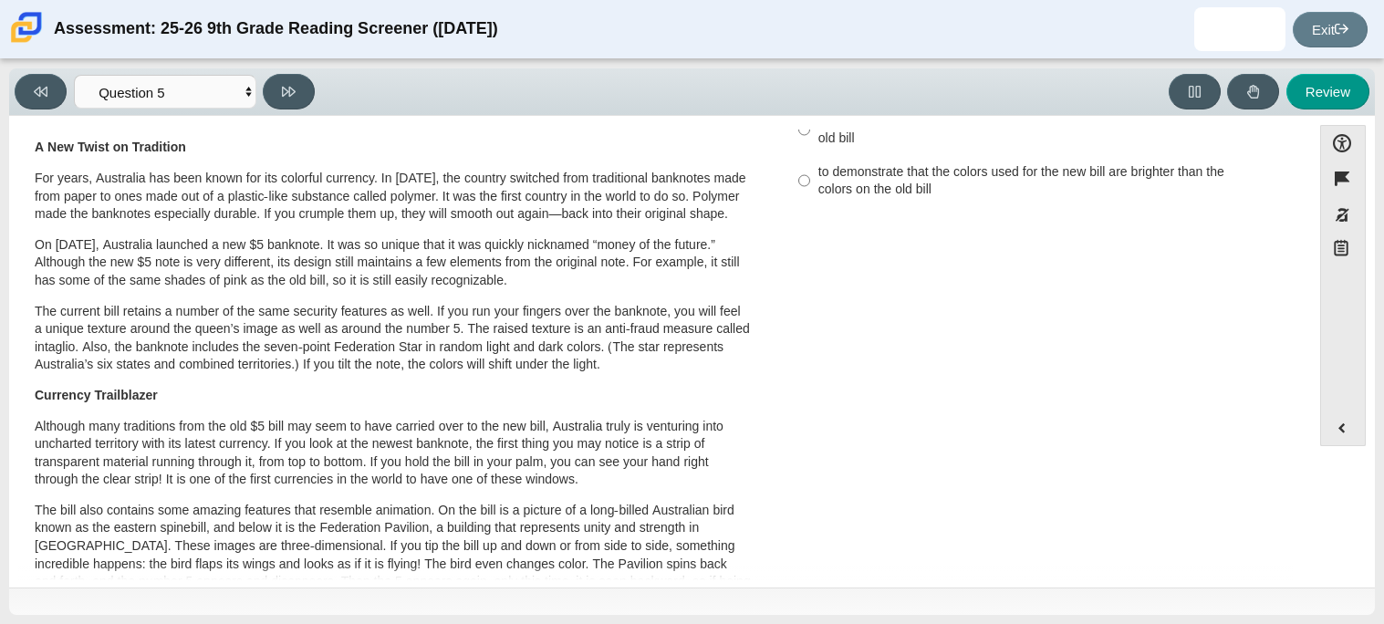
click at [1304, 275] on div "Accessibility options Close Color scheme Font size Zoom Change the background a…" at bounding box center [692, 350] width 1348 height 451
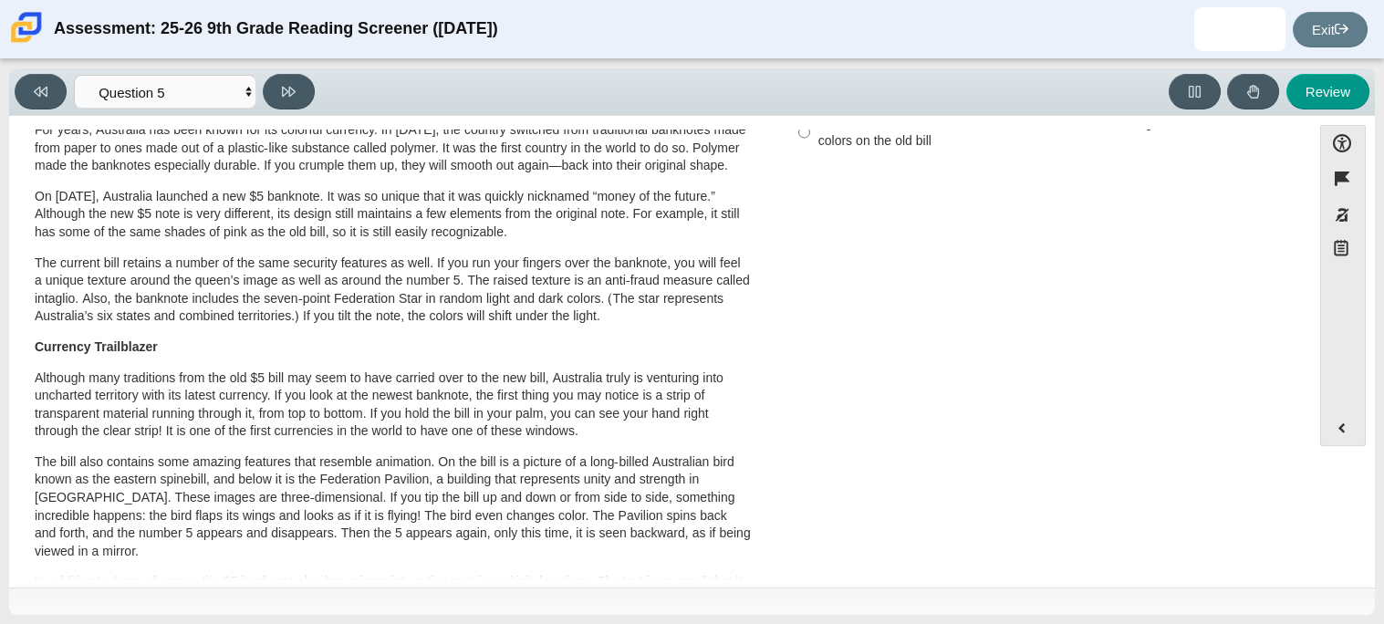
scroll to position [194, 0]
drag, startPoint x: 1287, startPoint y: 305, endPoint x: 1296, endPoint y: 313, distance: 11.6
click at [1296, 313] on div "Feature A New Kind of Banknote A Cool Five Banknotes, or paper money, have been…" at bounding box center [660, 355] width 1284 height 451
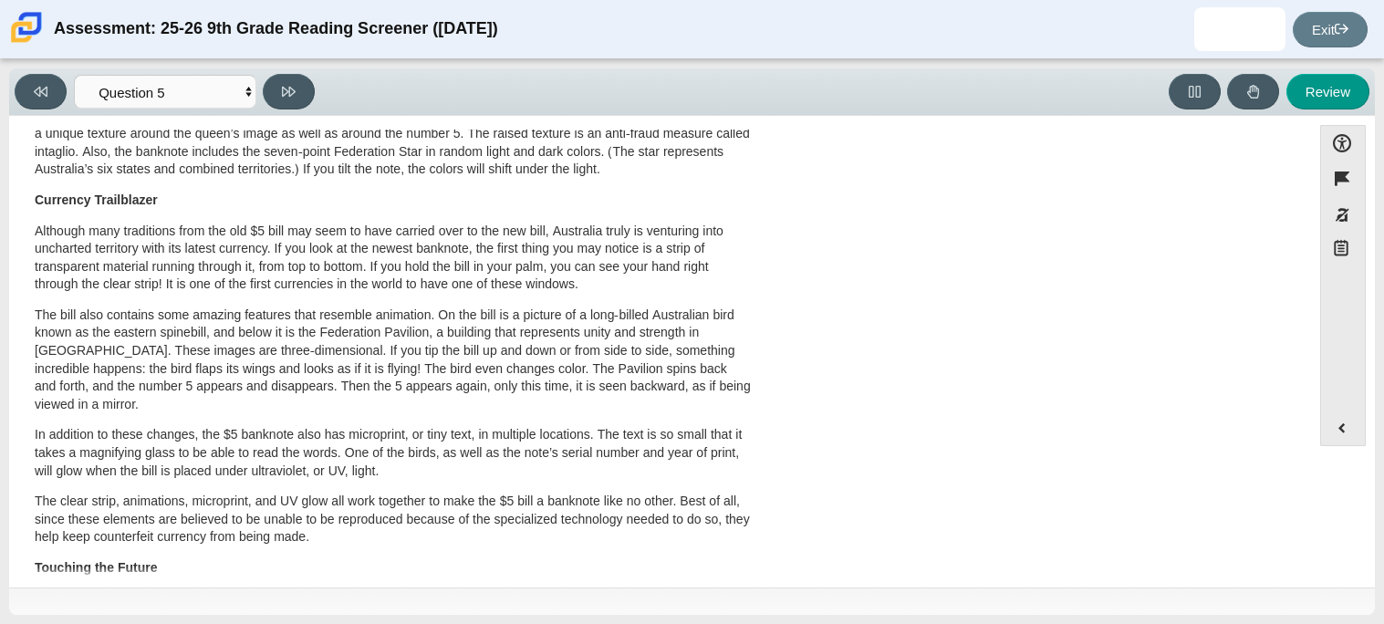
scroll to position [339, 0]
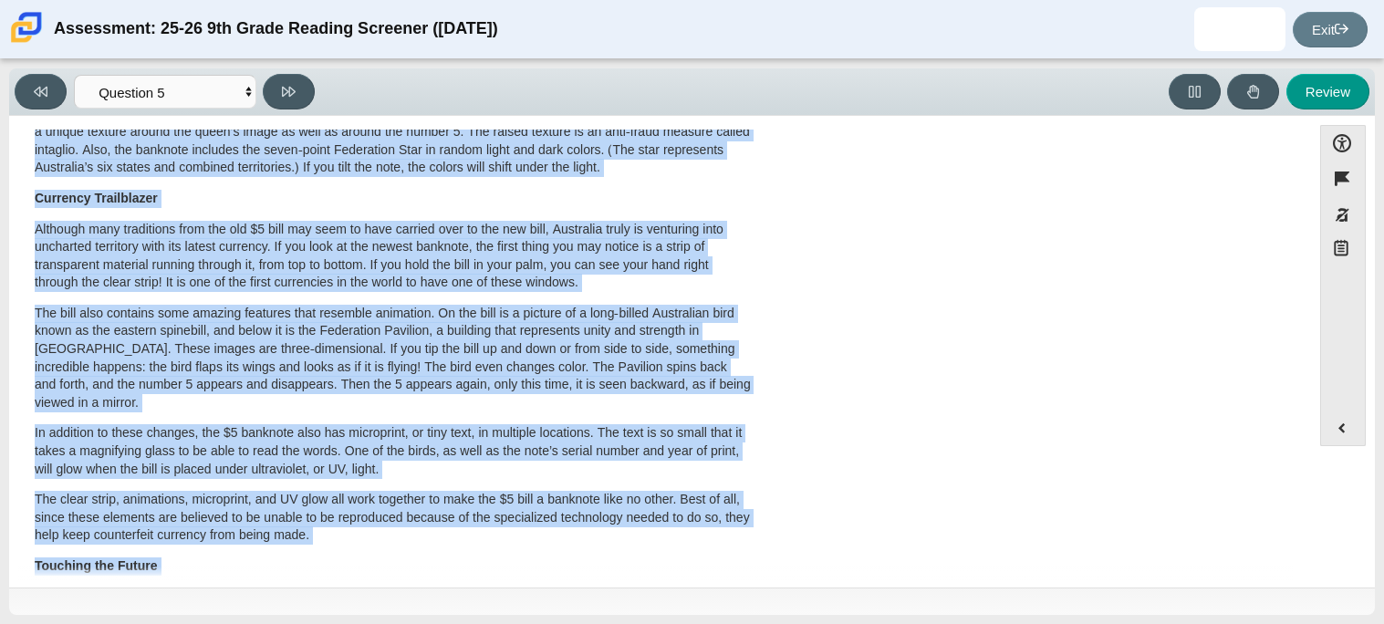
drag, startPoint x: 1302, startPoint y: 380, endPoint x: 1223, endPoint y: 184, distance: 210.4
click at [1223, 184] on div "Accessibility options Close Color scheme Font size Zoom Change the background a…" at bounding box center [692, 350] width 1348 height 451
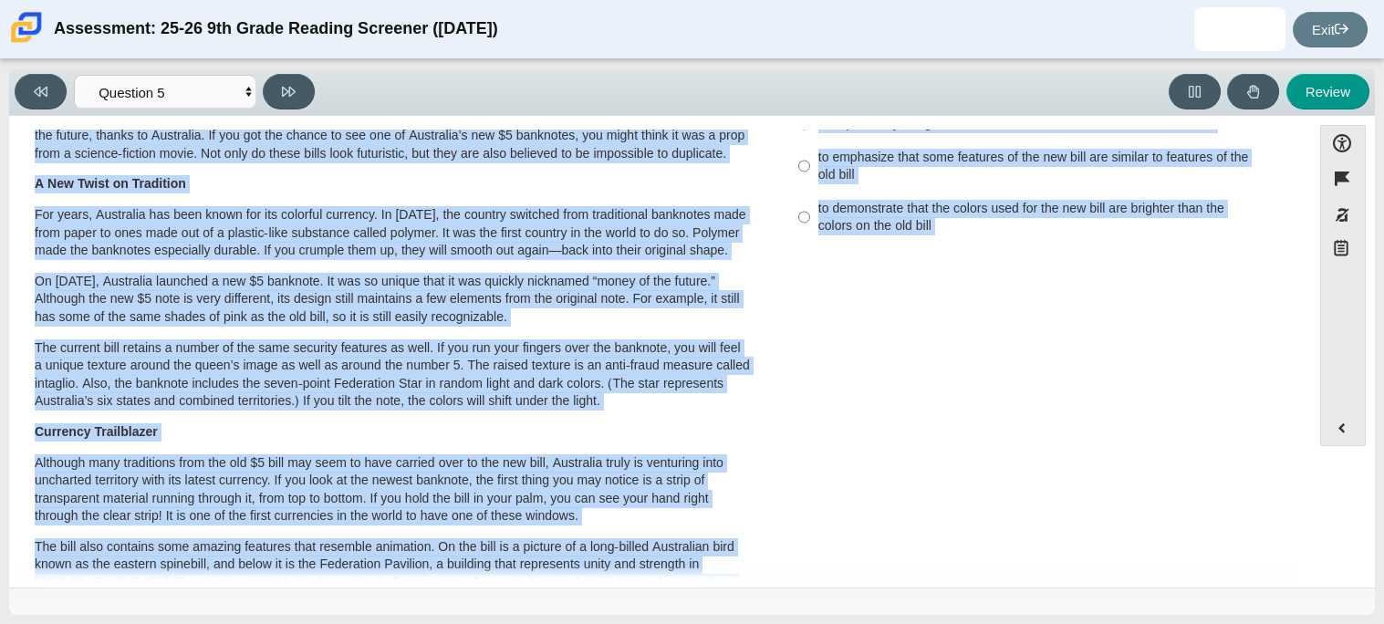
scroll to position [0, 0]
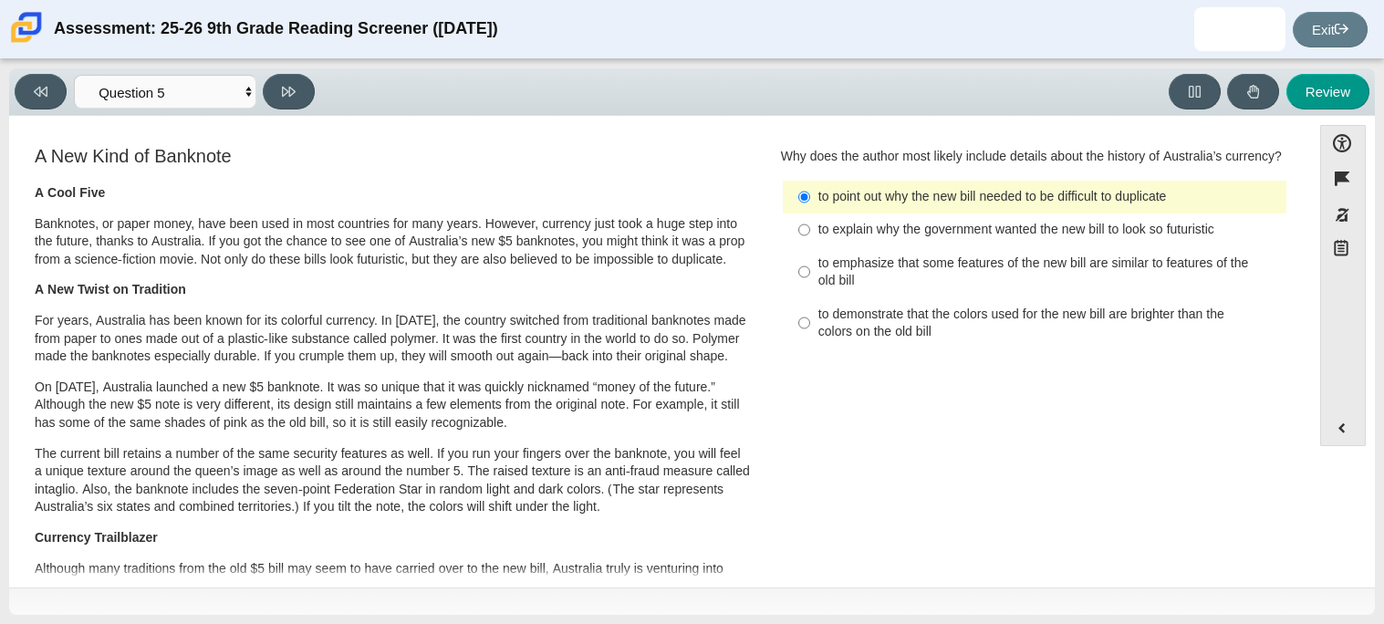
click at [1033, 288] on div "to emphasize that some features of the new bill are similar to features of the …" at bounding box center [1048, 273] width 461 height 36
click at [810, 288] on input "to emphasize that some features of the new bill are similar to features of the …" at bounding box center [804, 271] width 12 height 51
radio input "true"
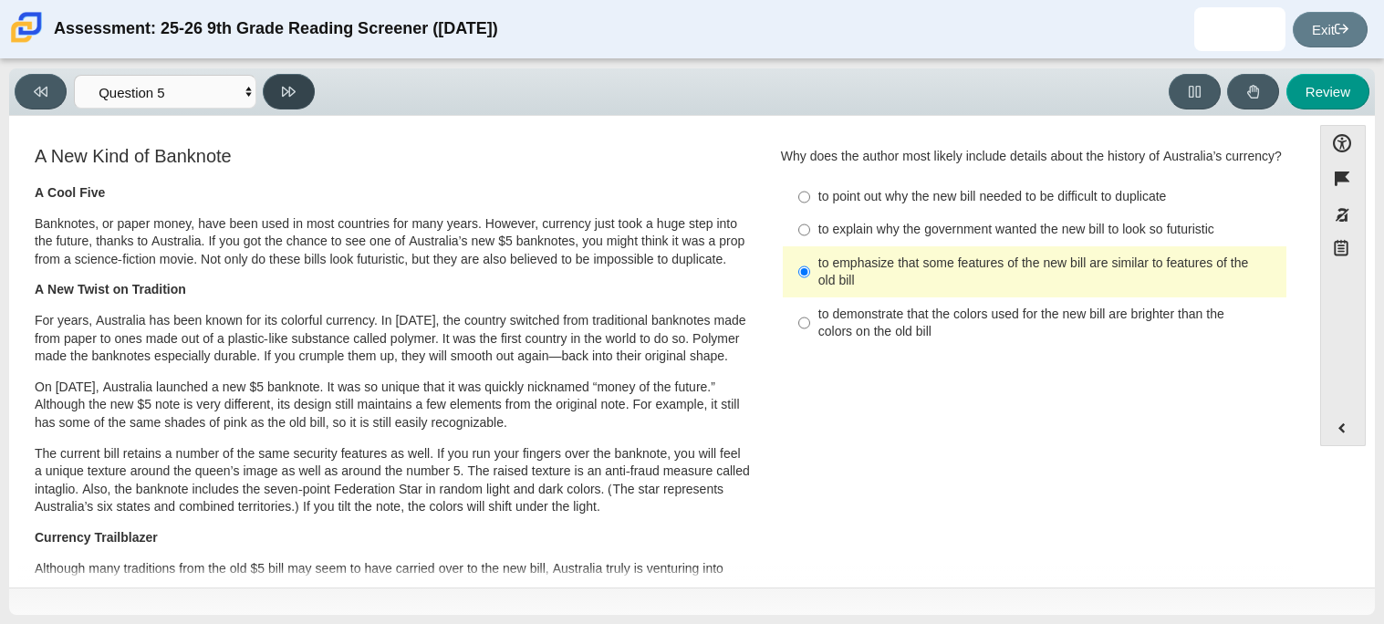
click at [291, 79] on button at bounding box center [289, 92] width 52 height 36
select select "69146e31-7b3d-4a3e-9ce6-f30c24342ae0"
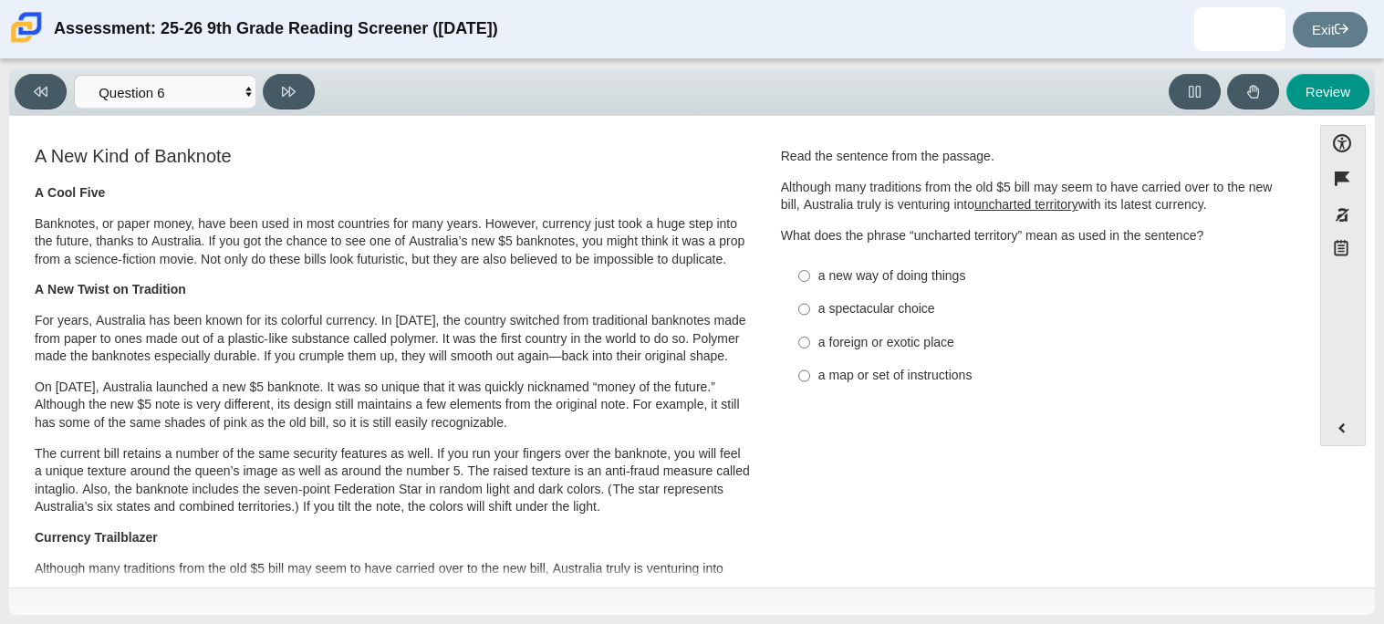
click at [881, 277] on div "a new way of doing things" at bounding box center [1048, 276] width 461 height 18
click at [810, 277] on input "a new way of doing things a new way of doing things" at bounding box center [804, 275] width 12 height 33
radio input "true"
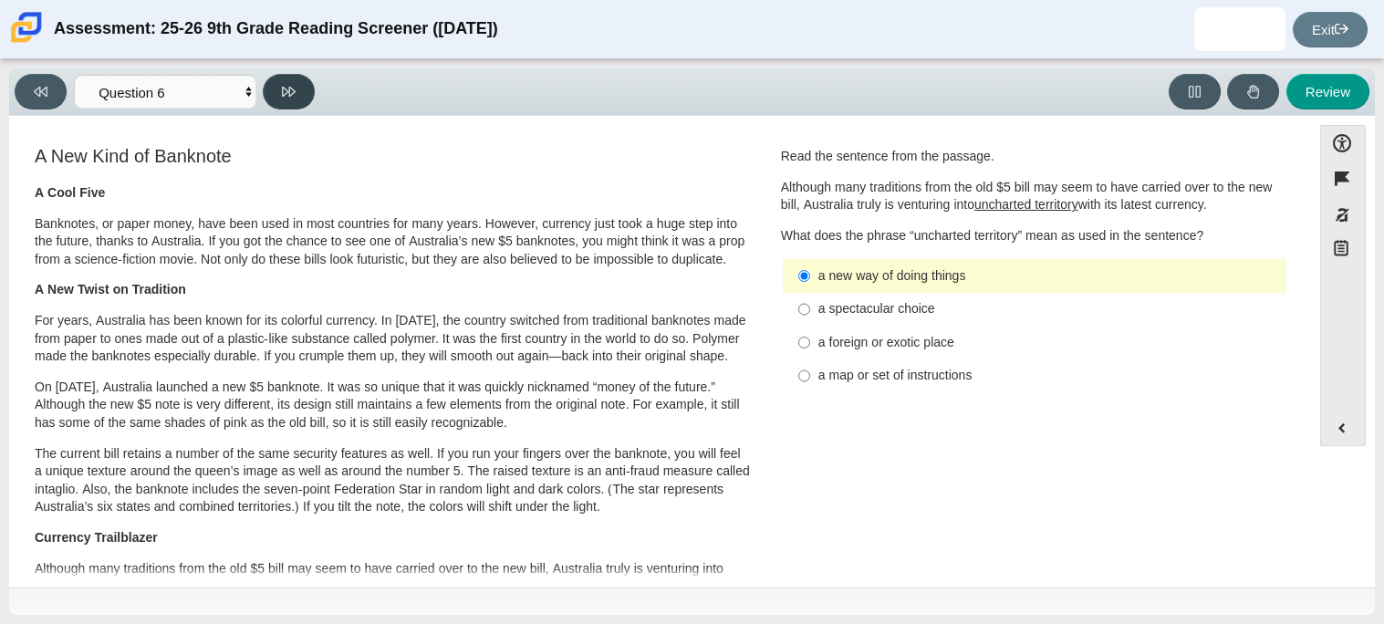
click at [297, 74] on button at bounding box center [289, 92] width 52 height 36
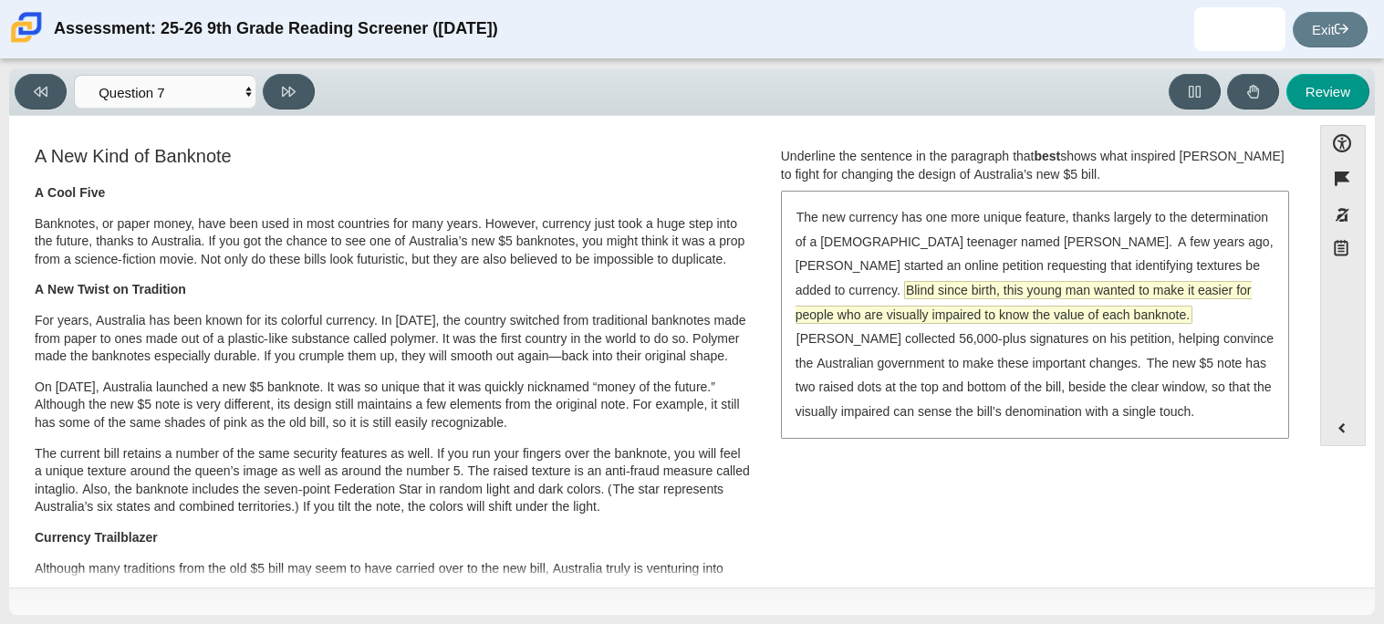
click at [911, 297] on span "Blind since birth, this young man wanted to make it easier for people who are v…" at bounding box center [1024, 302] width 456 height 41
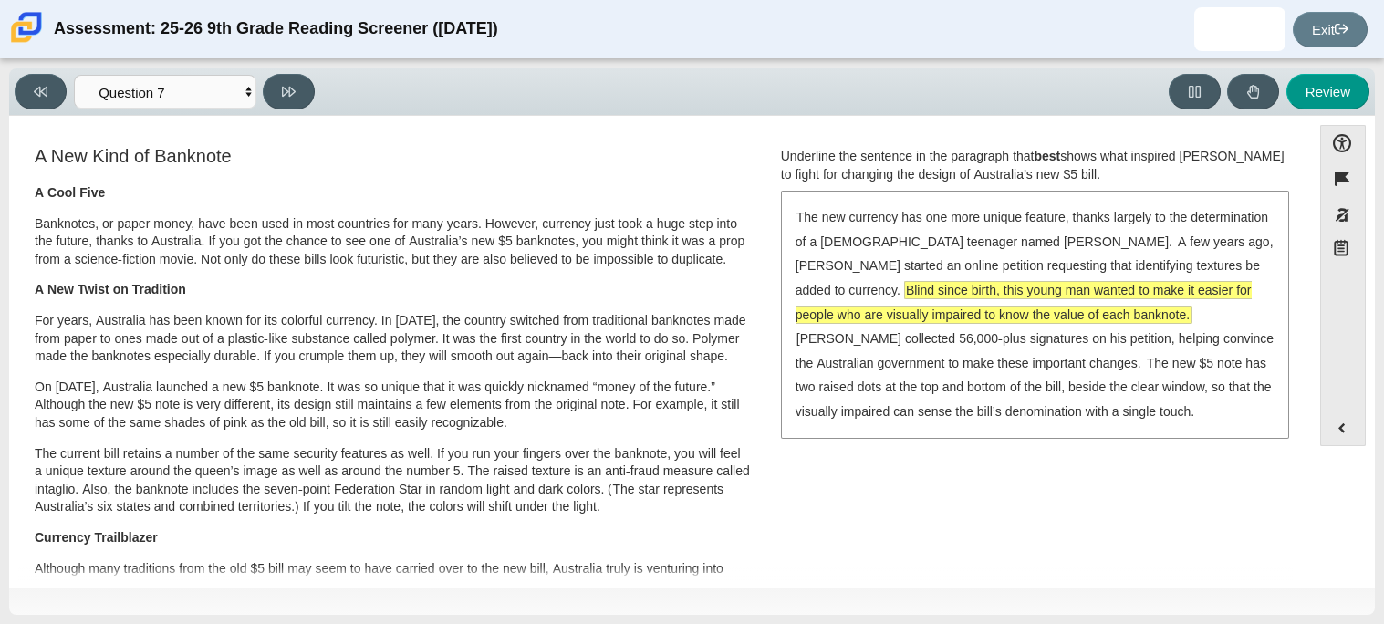
click at [257, 95] on div "Viewing Question 7 of 12 in Pacing Mode Questions Question 1 Question 2 Questio…" at bounding box center [168, 92] width 307 height 36
click at [307, 84] on button at bounding box center [289, 92] width 52 height 36
select select "ea8338c2-a6a3-418e-a305-2b963b54a290"
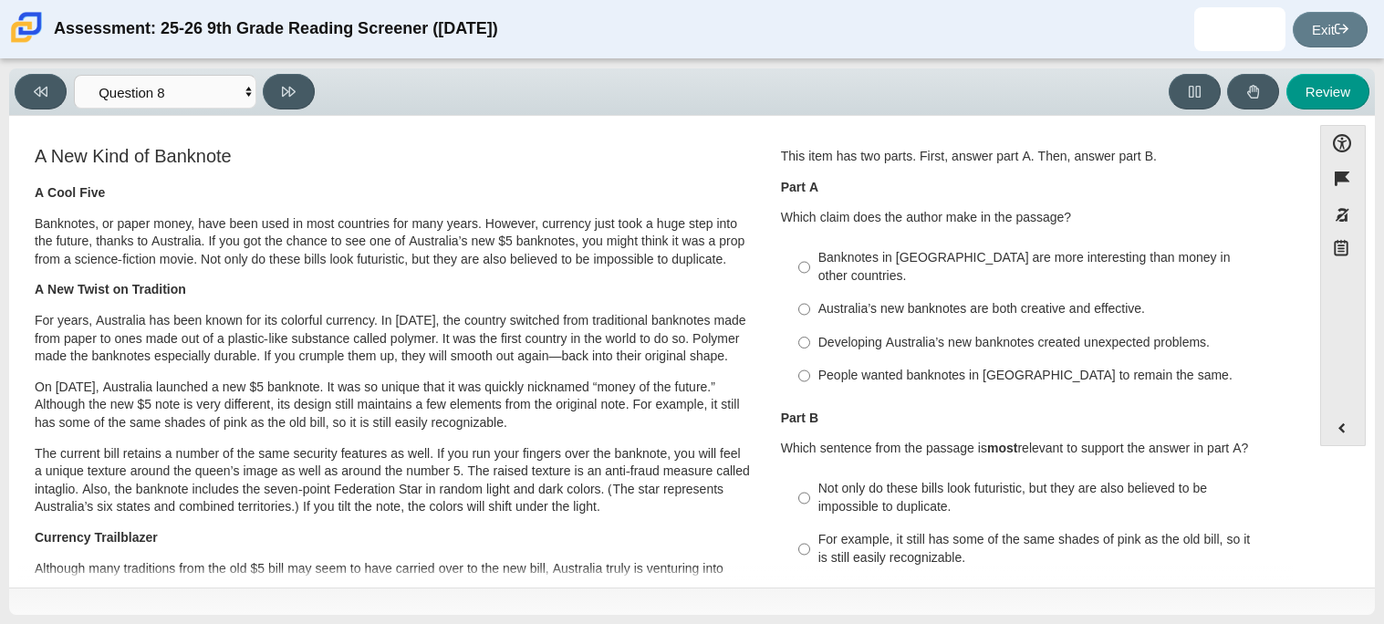
click at [953, 300] on div "Australia’s new banknotes are both creative and effective." at bounding box center [1048, 309] width 461 height 18
click at [810, 293] on input "Australia’s new banknotes are both creative and effective. Australia’s new bank…" at bounding box center [804, 309] width 12 height 33
radio input "true"
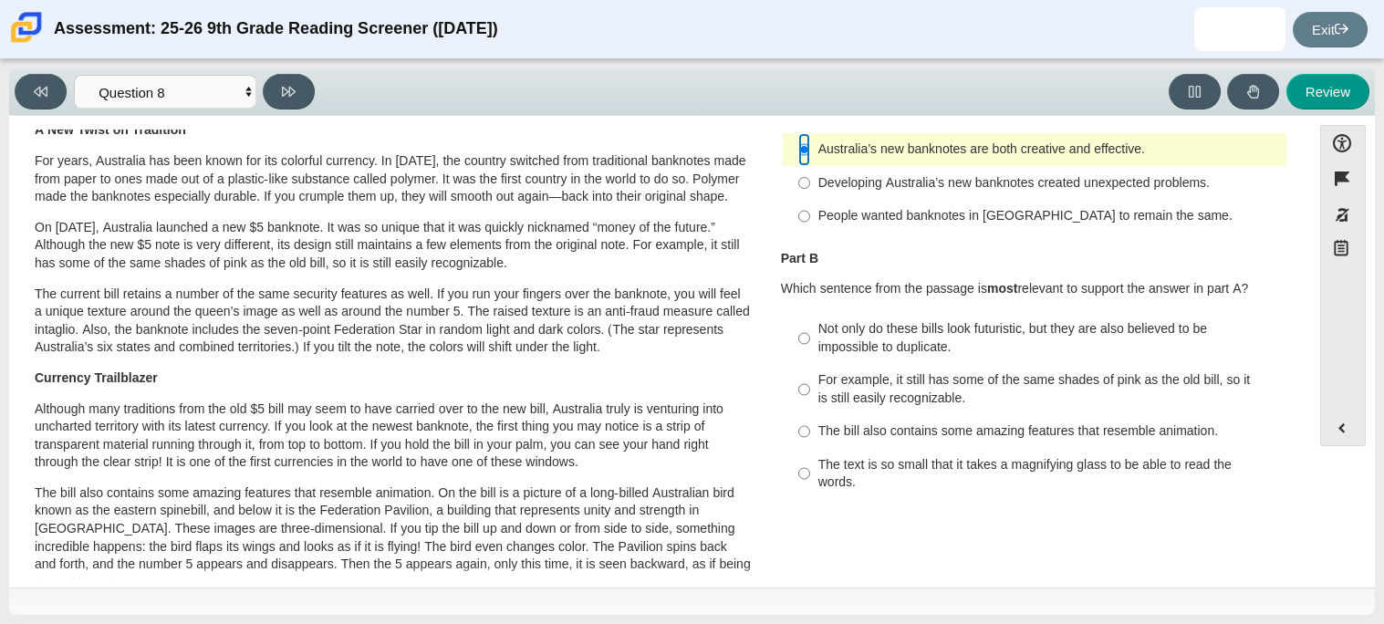
scroll to position [161, 0]
click at [1148, 327] on div "Not only do these bills look futuristic, but they are also believed to be impos…" at bounding box center [1048, 336] width 461 height 36
click at [810, 327] on input "Not only do these bills look futuristic, but they are also believed to be impos…" at bounding box center [804, 336] width 12 height 51
radio input "true"
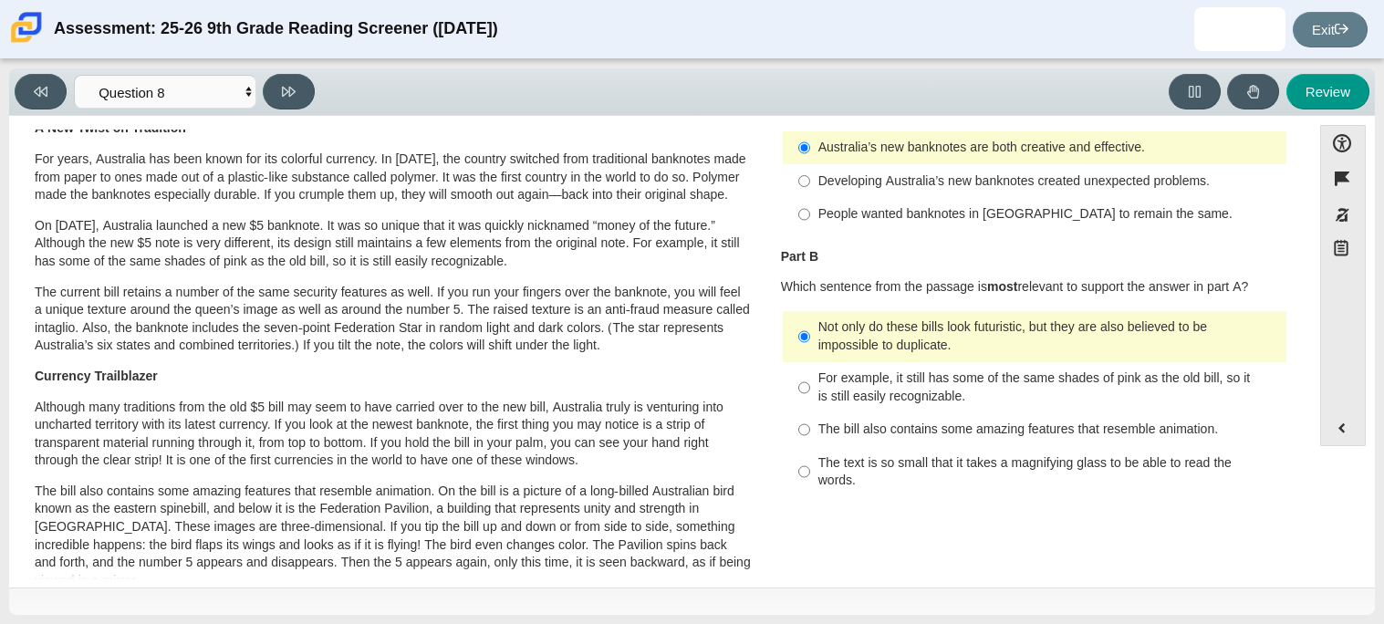
click at [989, 224] on div "Question 1 This item has two parts. First, answer part A. Then, answer part B. …" at bounding box center [1034, 246] width 535 height 528
click at [307, 104] on button at bounding box center [289, 92] width 52 height 36
select select "89f058d6-b15c-4ef5-a4b3-fdaffb8868b6"
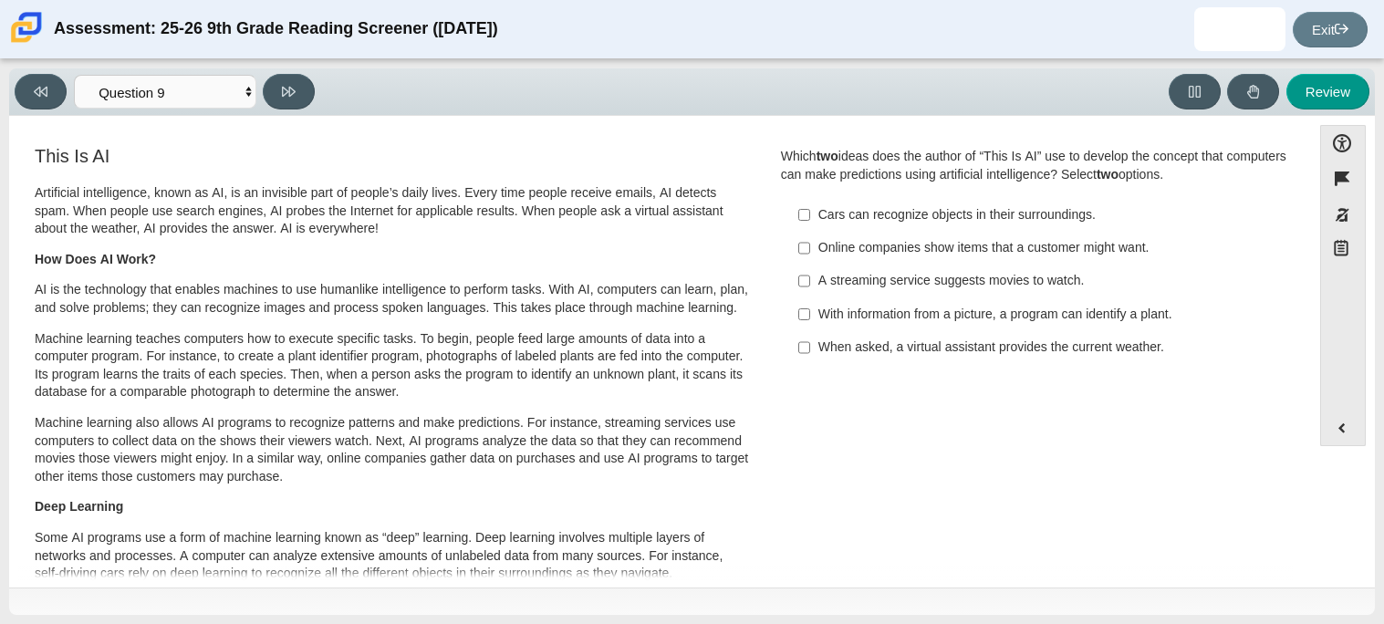
click at [0, 0] on div "Assessment: 25-26 9th Grade Reading Screener (August 2025) Exit" at bounding box center [692, 29] width 1384 height 58
drag, startPoint x: 1292, startPoint y: 212, endPoint x: 1309, endPoint y: 253, distance: 44.6
click at [1309, 253] on div "Accessibility options Close Color scheme Font size Zoom Change the background a…" at bounding box center [692, 350] width 1348 height 451
click at [1308, 255] on div "Accessibility options Close Color scheme Font size Zoom Change the background a…" at bounding box center [692, 350] width 1348 height 451
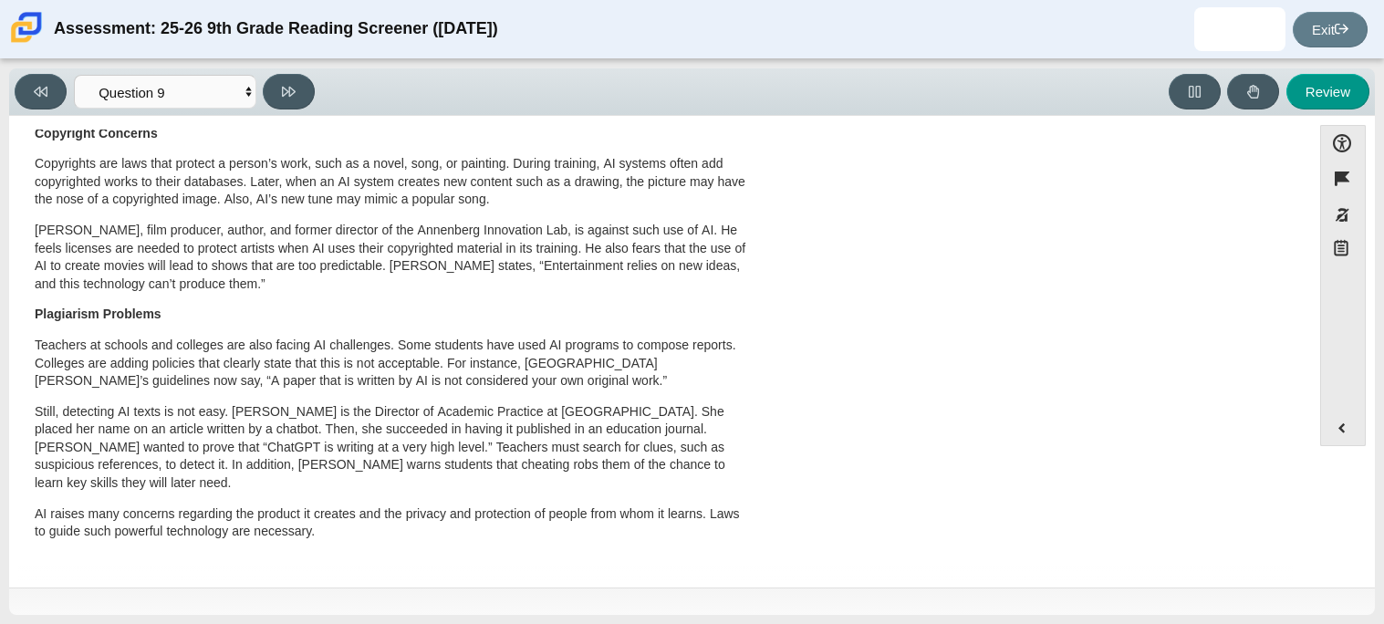
scroll to position [500, 0]
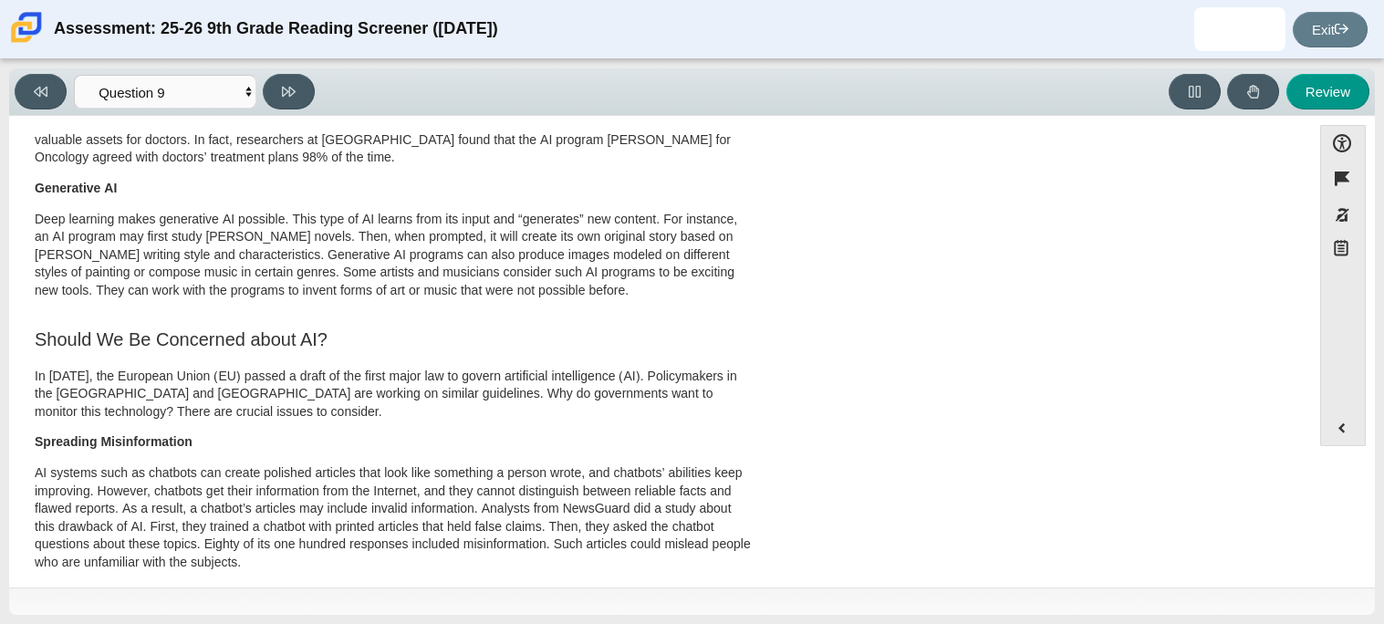
drag, startPoint x: 1284, startPoint y: 401, endPoint x: 1281, endPoint y: 372, distance: 28.4
click at [1281, 372] on div "This Is AI Artificial intelligence, known as AI, is an invisible part of people…" at bounding box center [660, 335] width 1284 height 1384
drag, startPoint x: 1281, startPoint y: 372, endPoint x: 1281, endPoint y: 83, distance: 289.2
click at [1281, 83] on div "Viewing Question 9 of 12 in Pacing Mode Questions Question 1 Question 2 Questio…" at bounding box center [692, 341] width 1366 height 546
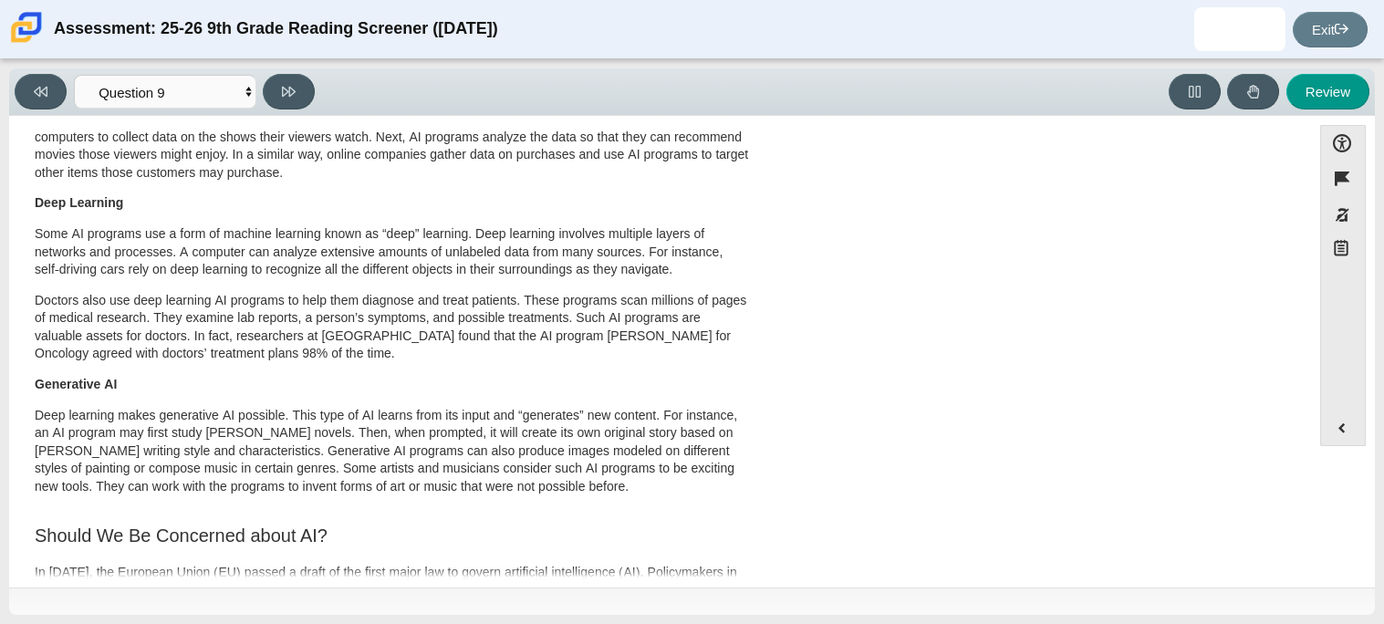
scroll to position [0, 0]
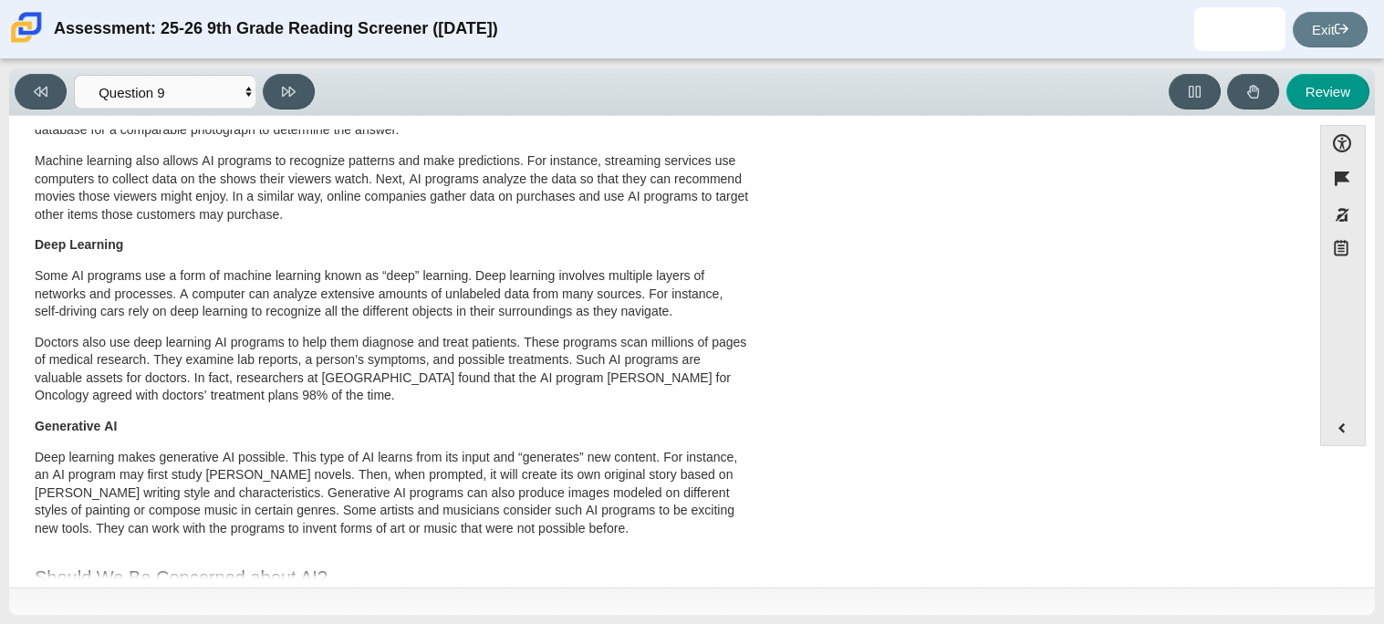
scroll to position [269, 0]
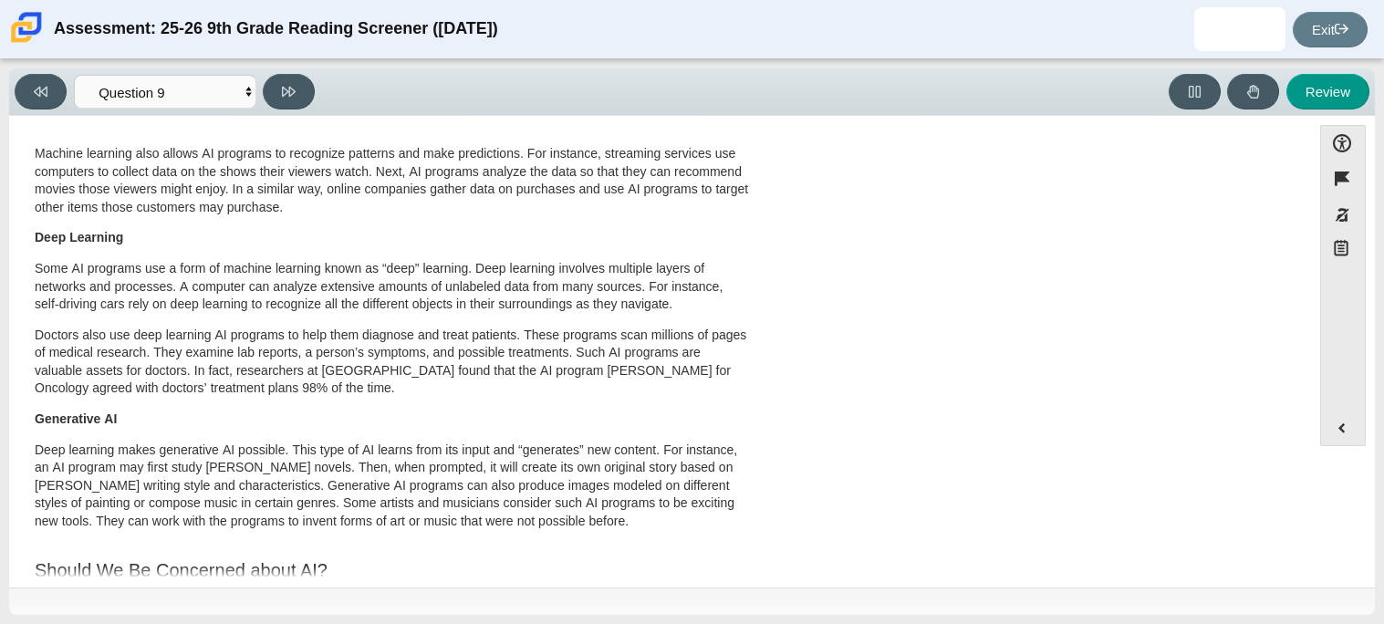
drag, startPoint x: 1300, startPoint y: 192, endPoint x: 1348, endPoint y: 309, distance: 126.9
click at [1348, 309] on div "Accessibility Flag item Response Masking Notepad" at bounding box center [1343, 266] width 46 height 282
drag, startPoint x: 1303, startPoint y: 311, endPoint x: 1294, endPoint y: 379, distance: 68.1
click at [1294, 379] on div "Accessibility options Close Color scheme Font size Zoom Change the background a…" at bounding box center [692, 350] width 1348 height 451
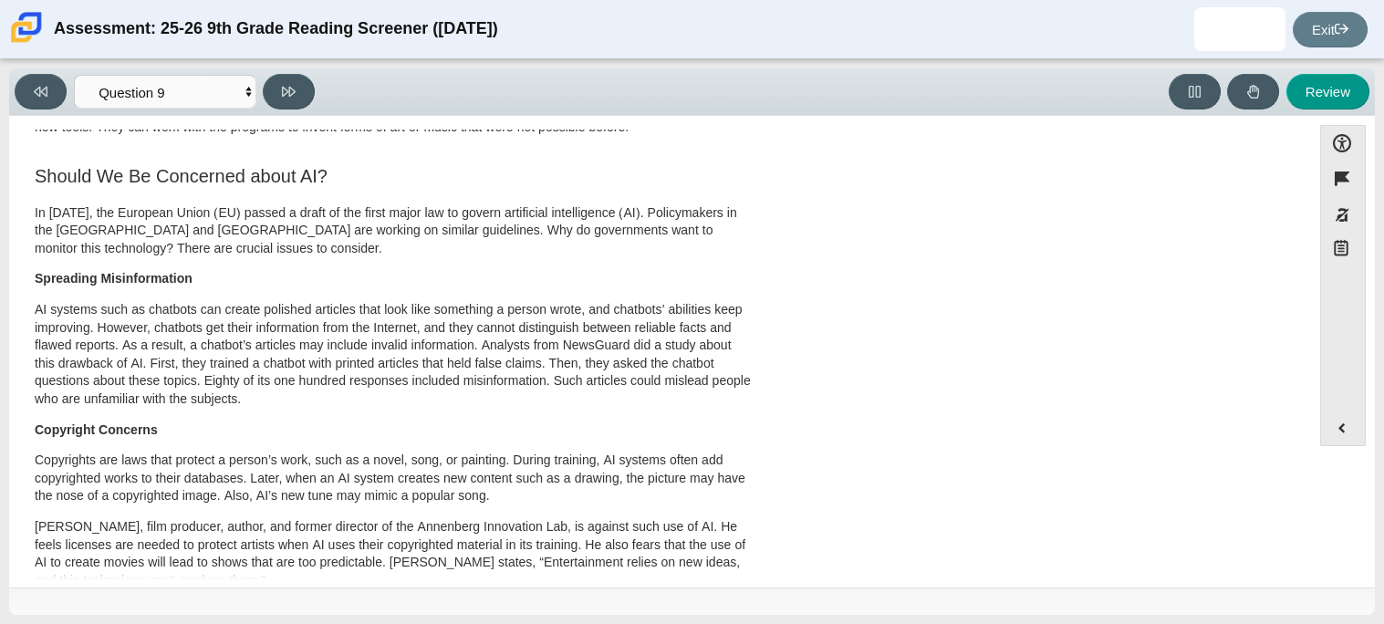
click at [1252, 374] on div "This Is AI Artificial intelligence, known as AI, is an invisible part of people…" at bounding box center [660, 172] width 1284 height 1384
drag, startPoint x: 1308, startPoint y: 429, endPoint x: 1295, endPoint y: 407, distance: 25.8
click at [1295, 407] on div "Accessibility options Close Color scheme Font size Zoom Change the background a…" at bounding box center [692, 350] width 1348 height 451
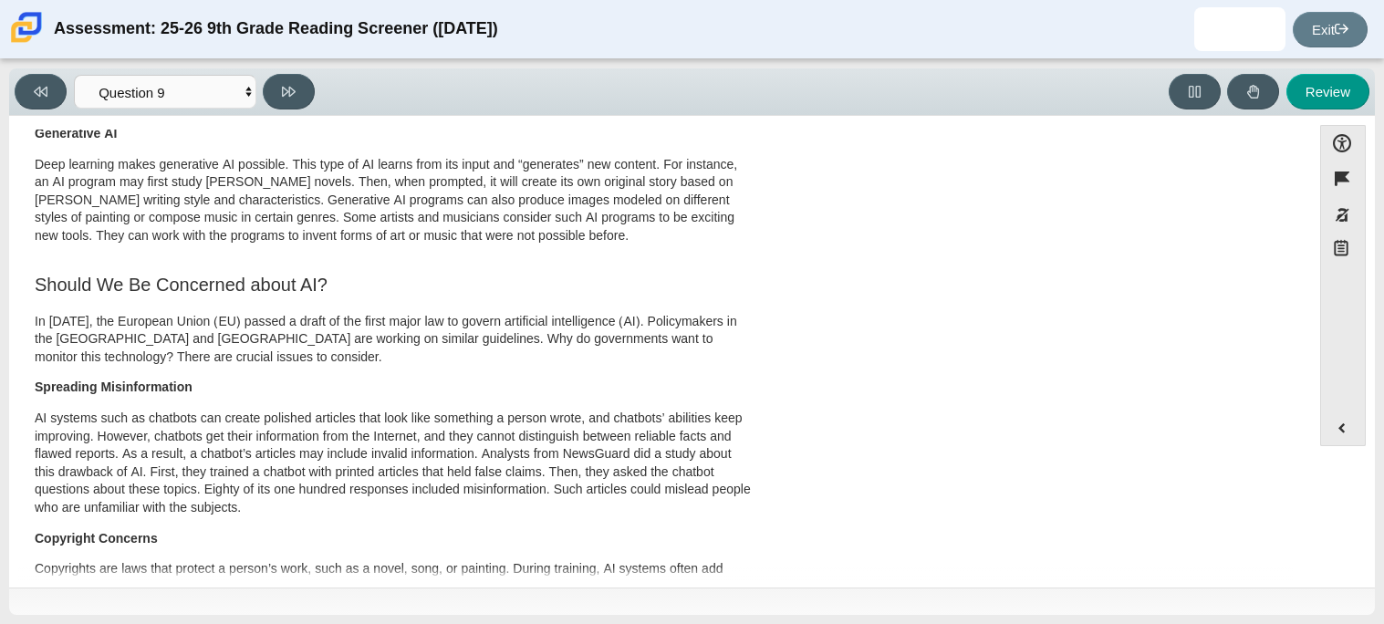
scroll to position [295, 0]
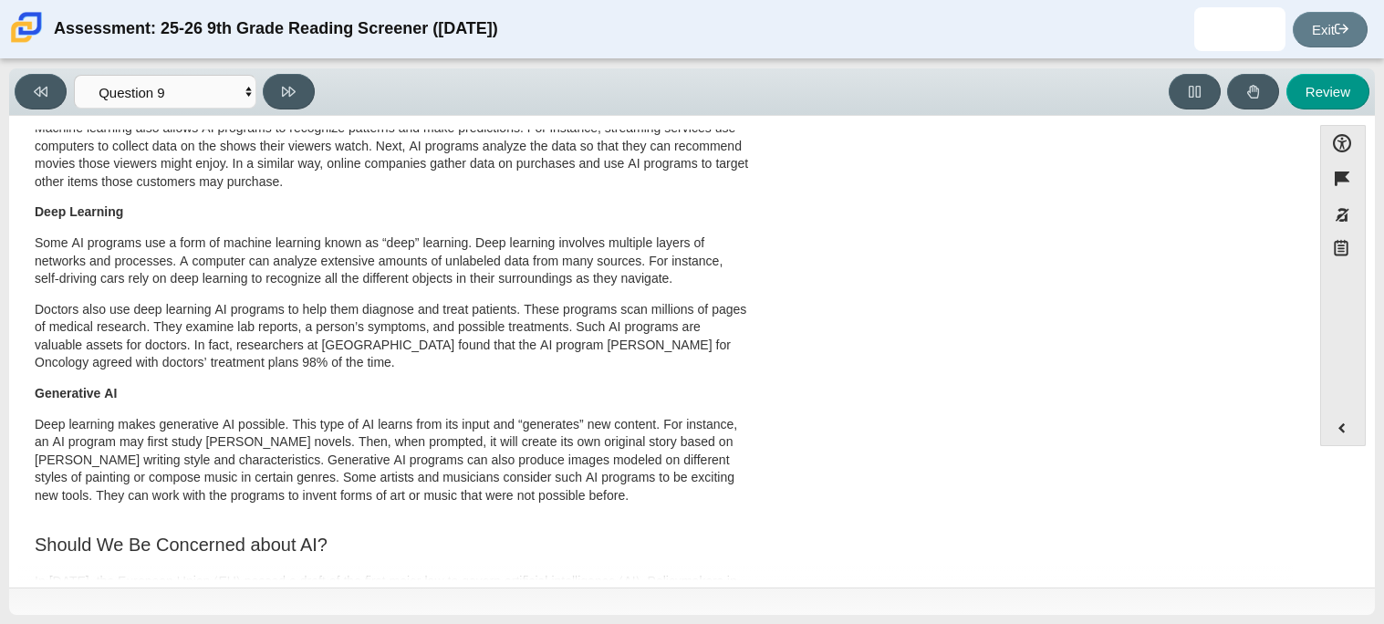
drag, startPoint x: 1295, startPoint y: 407, endPoint x: 1290, endPoint y: 293, distance: 114.1
click at [1290, 293] on div "This Is AI Artificial intelligence, known as AI, is an invisible part of people…" at bounding box center [660, 541] width 1284 height 1384
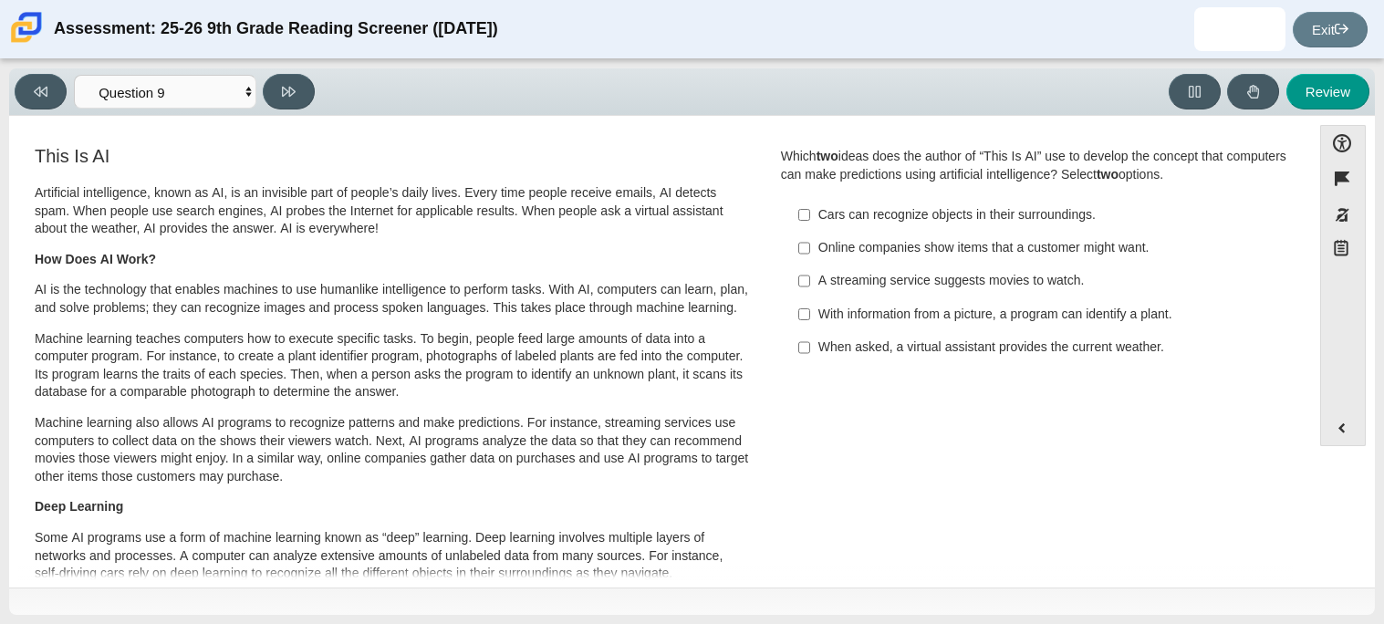
click at [1118, 320] on div "With information from a picture, a program can identify a plant." at bounding box center [1048, 315] width 461 height 18
click at [810, 320] on input "With information from a picture, a program can identify a plant. With informati…" at bounding box center [804, 313] width 12 height 33
checkbox input "true"
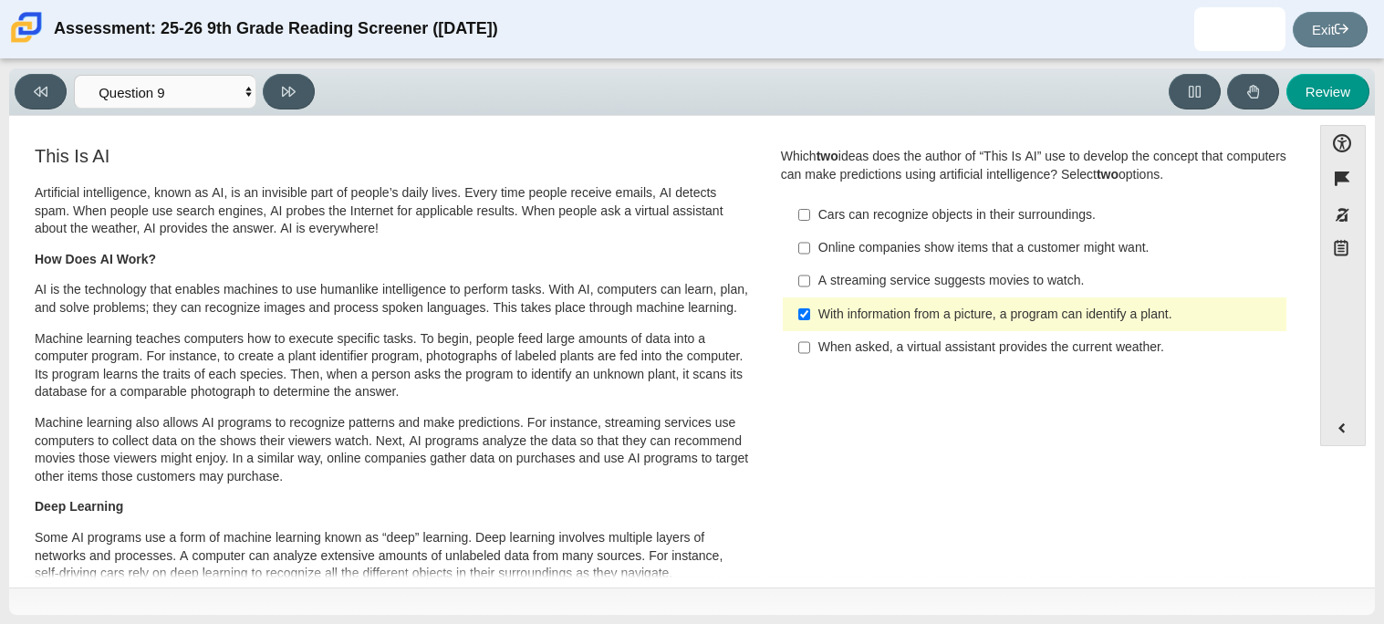
click at [1093, 346] on div "When asked, a virtual assistant provides the current weather." at bounding box center [1048, 347] width 461 height 18
click at [810, 346] on input "When asked, a virtual assistant provides the current weather. When asked, a vir…" at bounding box center [804, 347] width 12 height 33
checkbox input "true"
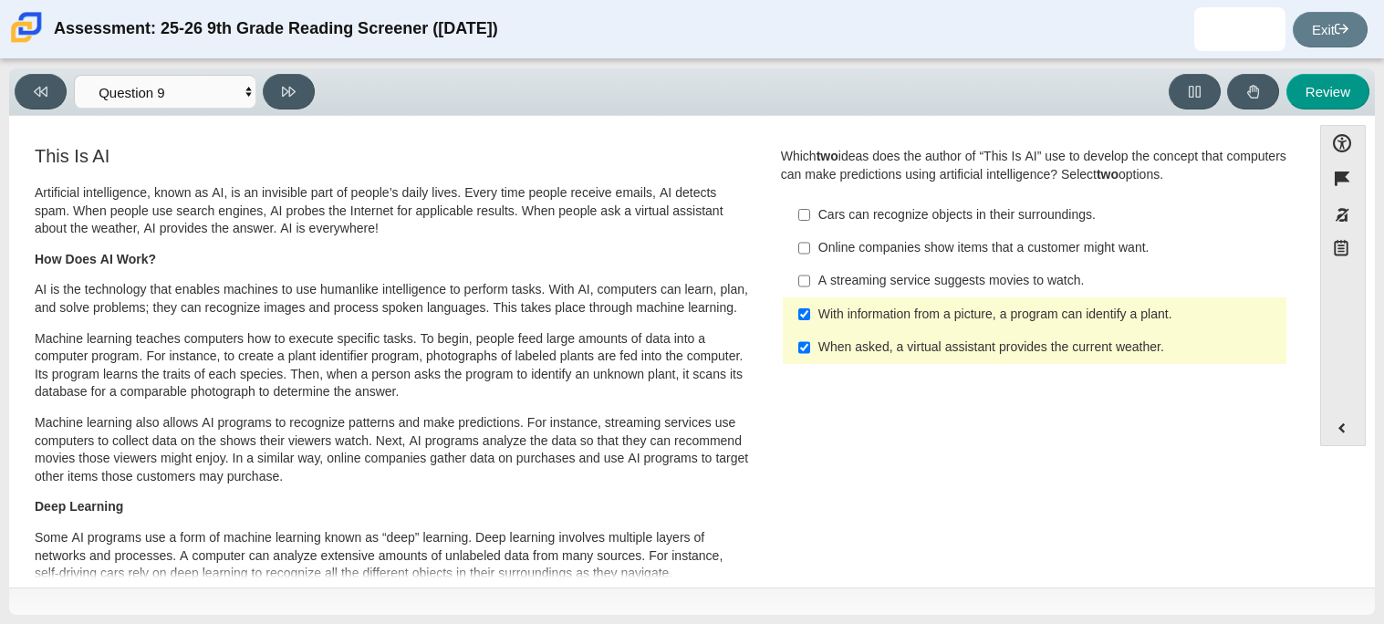
click at [304, 152] on h3 "This Is AI" at bounding box center [393, 156] width 716 height 20
click at [311, 107] on div "Viewing Question 9 of 12 in Pacing Mode Questions Question 1 Question 2 Questio…" at bounding box center [168, 92] width 307 height 36
click at [288, 97] on icon at bounding box center [289, 92] width 14 height 14
select select "cdf3c14e-a918-44d1-9b63-3db0fa81641e"
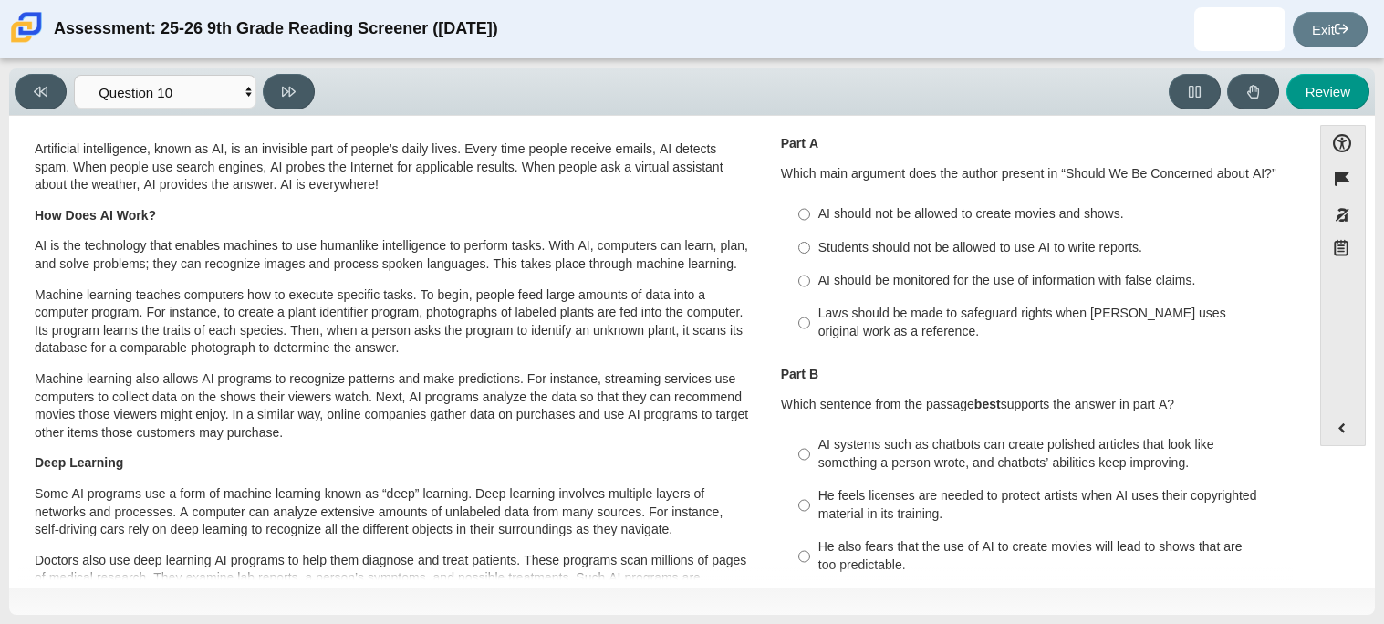
scroll to position [47, 0]
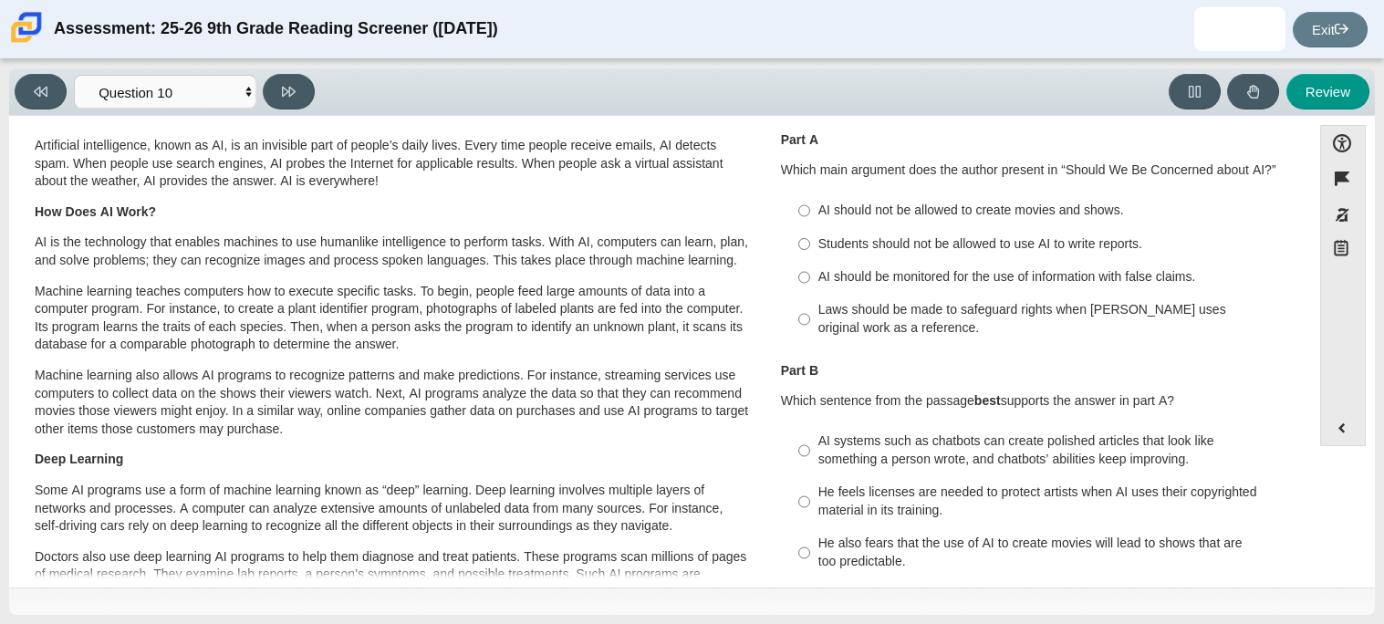
click at [1038, 319] on div "Laws should be made to safeguard rights when AI uses original work as a referen…" at bounding box center [1048, 319] width 461 height 36
click at [810, 319] on input "Laws should be made to safeguard rights when AI uses original work as a referen…" at bounding box center [804, 319] width 12 height 51
radio input "true"
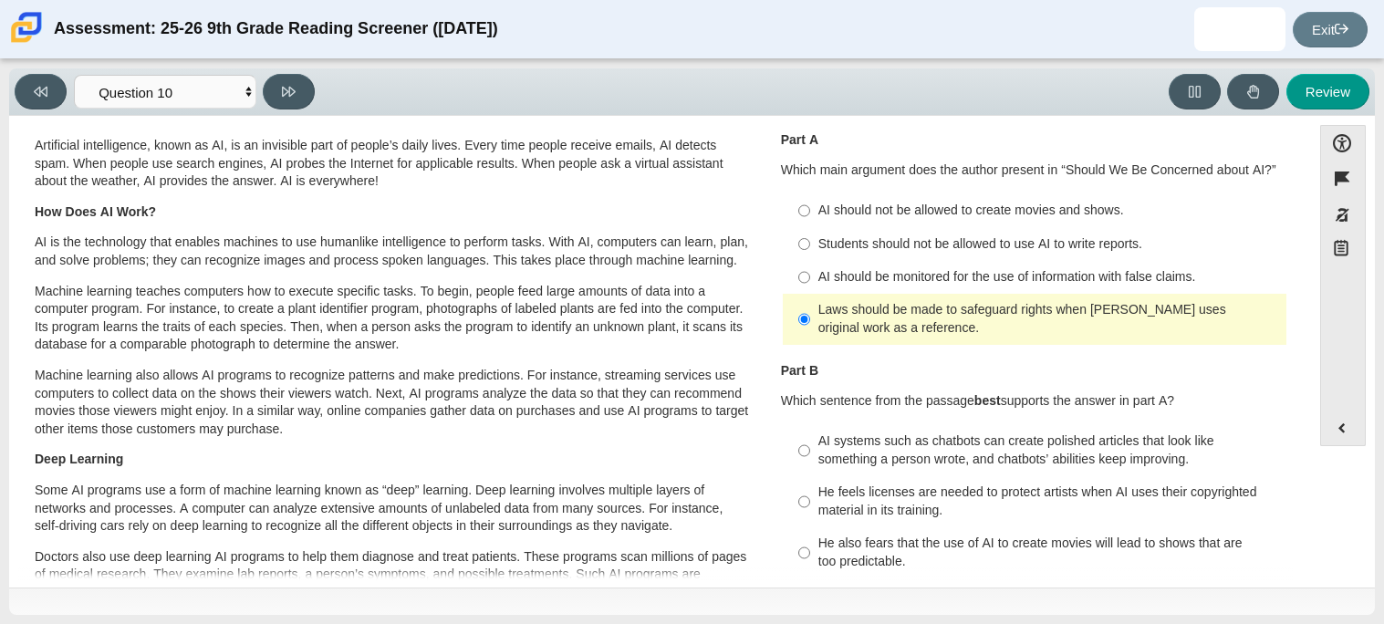
click at [808, 512] on label "He feels licenses are needed to protect artists when AI uses their copyrighted …" at bounding box center [1036, 501] width 501 height 51
click at [808, 512] on input "He feels licenses are needed to protect artists when AI uses their copyrighted …" at bounding box center [804, 501] width 12 height 51
radio input "true"
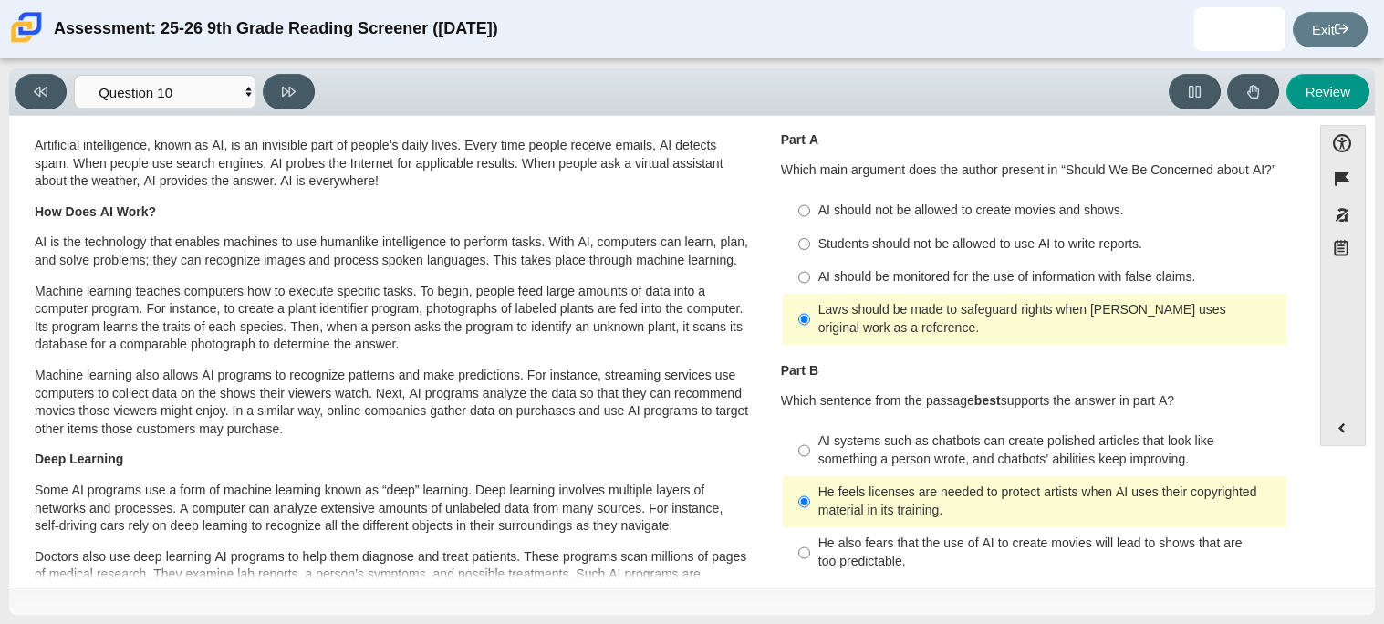
click at [1157, 470] on label "AI systems such as chatbots can create polished articles that look like somethi…" at bounding box center [1036, 450] width 501 height 51
click at [810, 470] on input "AI systems such as chatbots can create polished articles that look like somethi…" at bounding box center [804, 450] width 12 height 51
radio input "true"
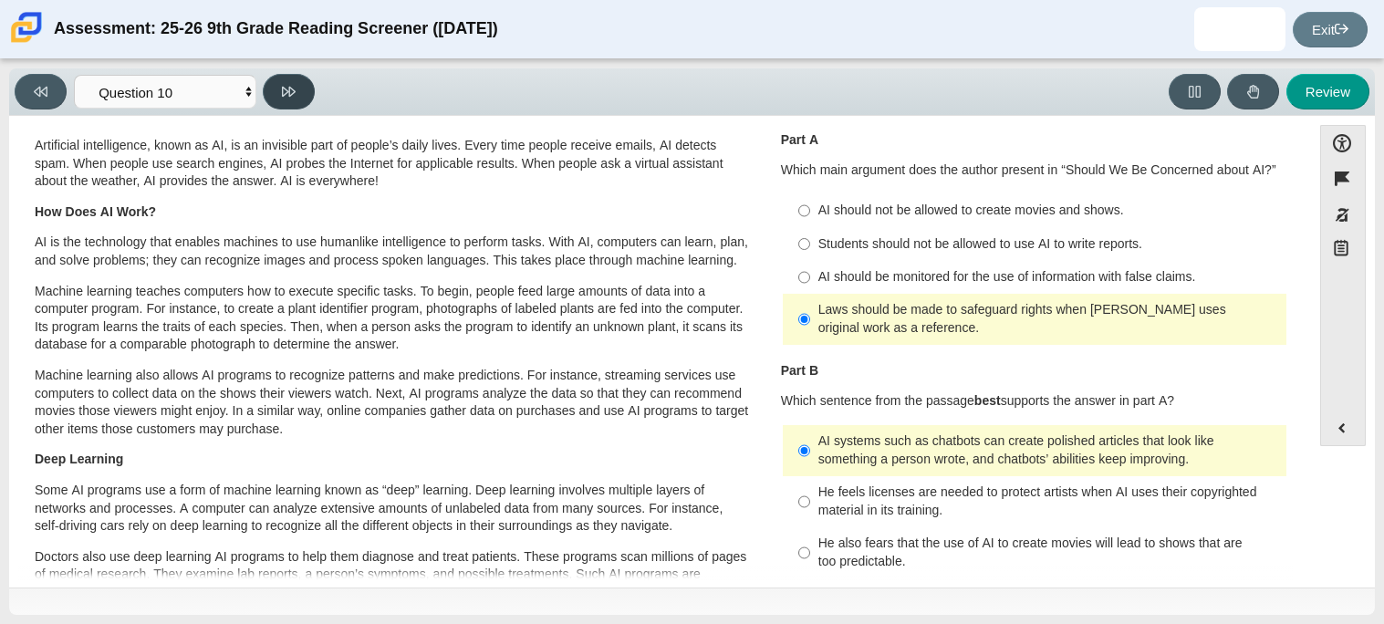
click at [274, 101] on button at bounding box center [289, 92] width 52 height 36
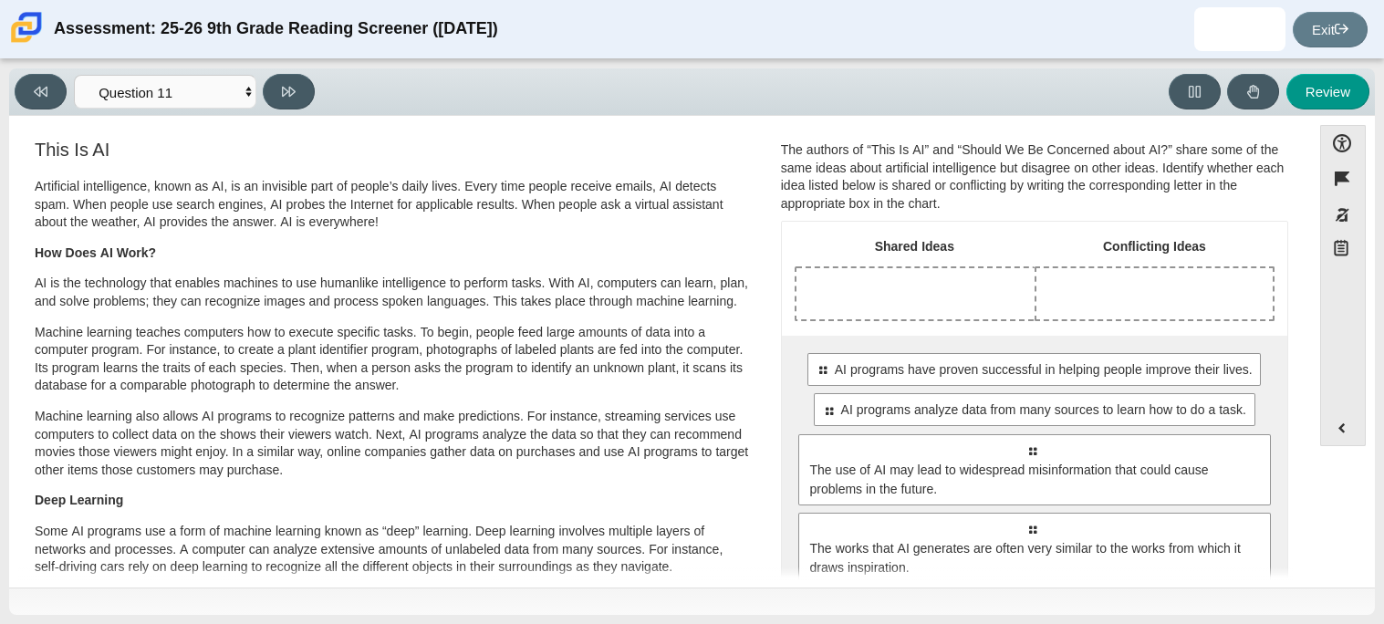
scroll to position [0, 0]
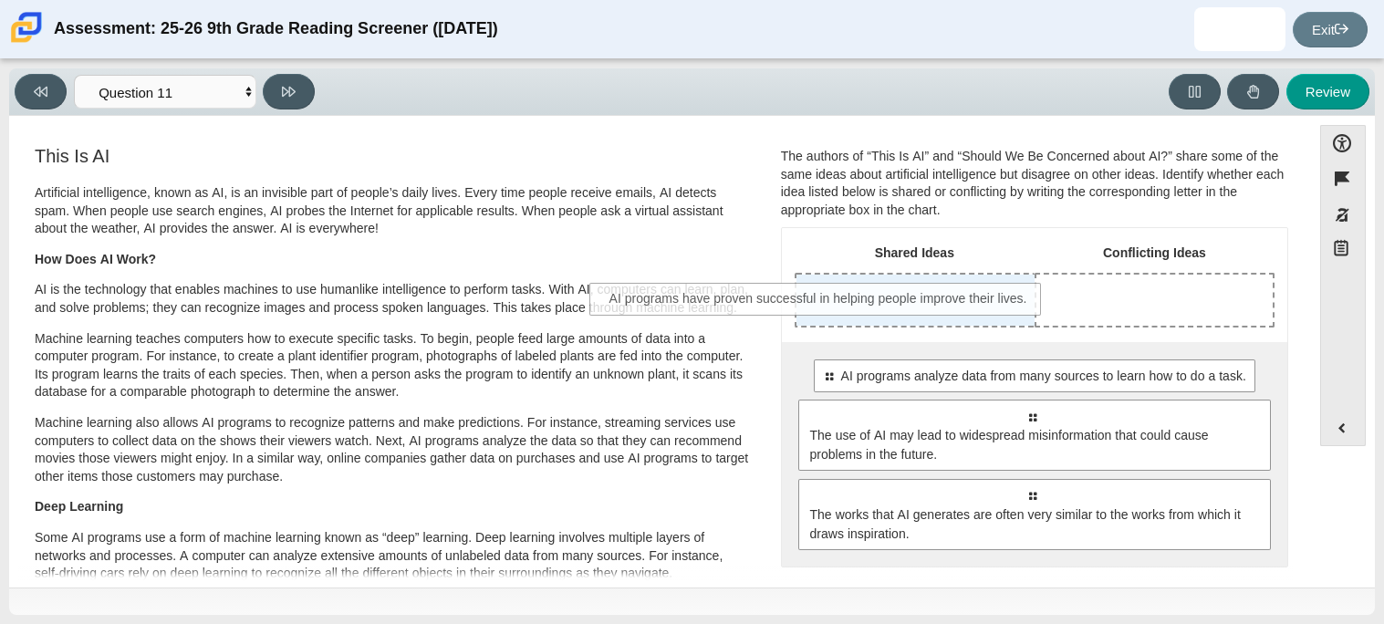
drag, startPoint x: 1189, startPoint y: 382, endPoint x: 979, endPoint y: 305, distance: 223.7
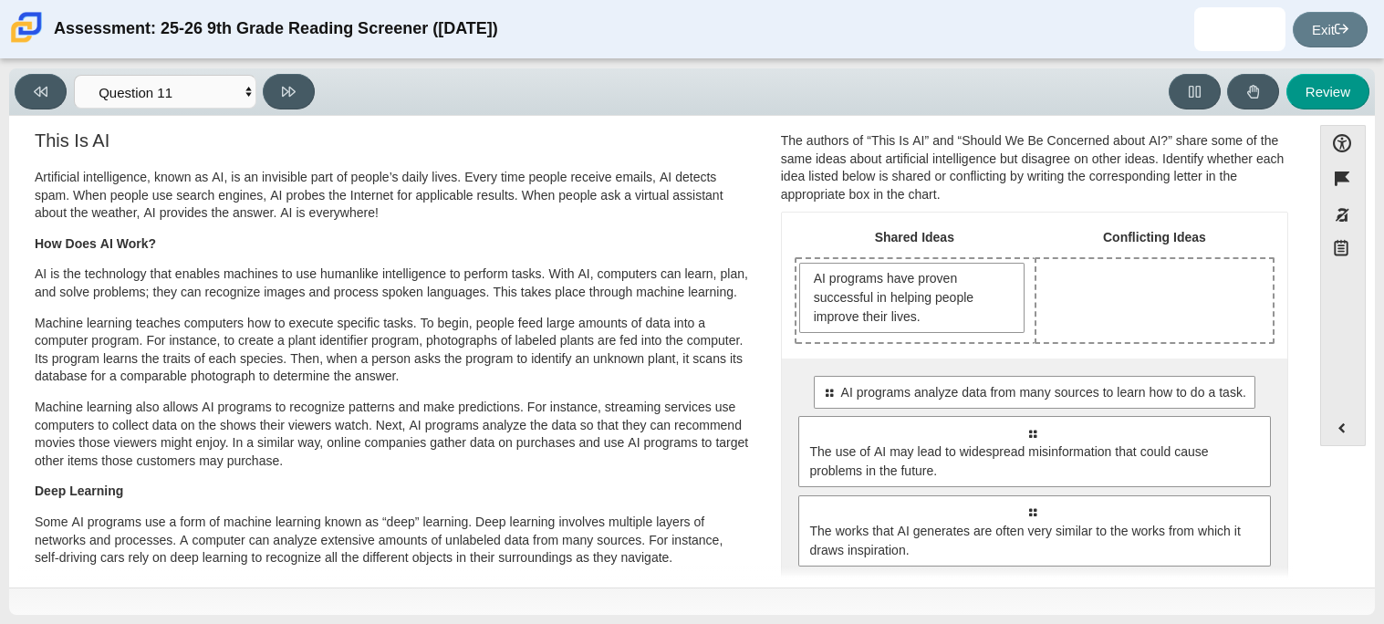
scroll to position [19, 0]
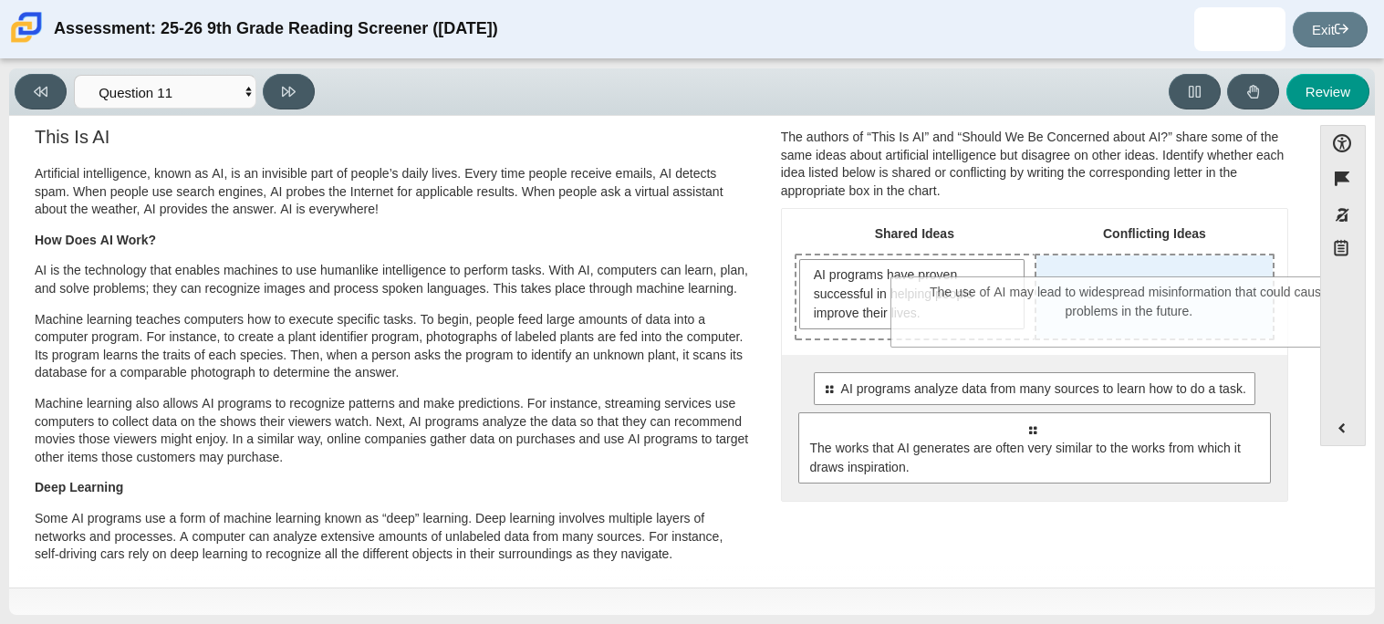
drag, startPoint x: 1048, startPoint y: 421, endPoint x: 1146, endPoint y: 286, distance: 166.6
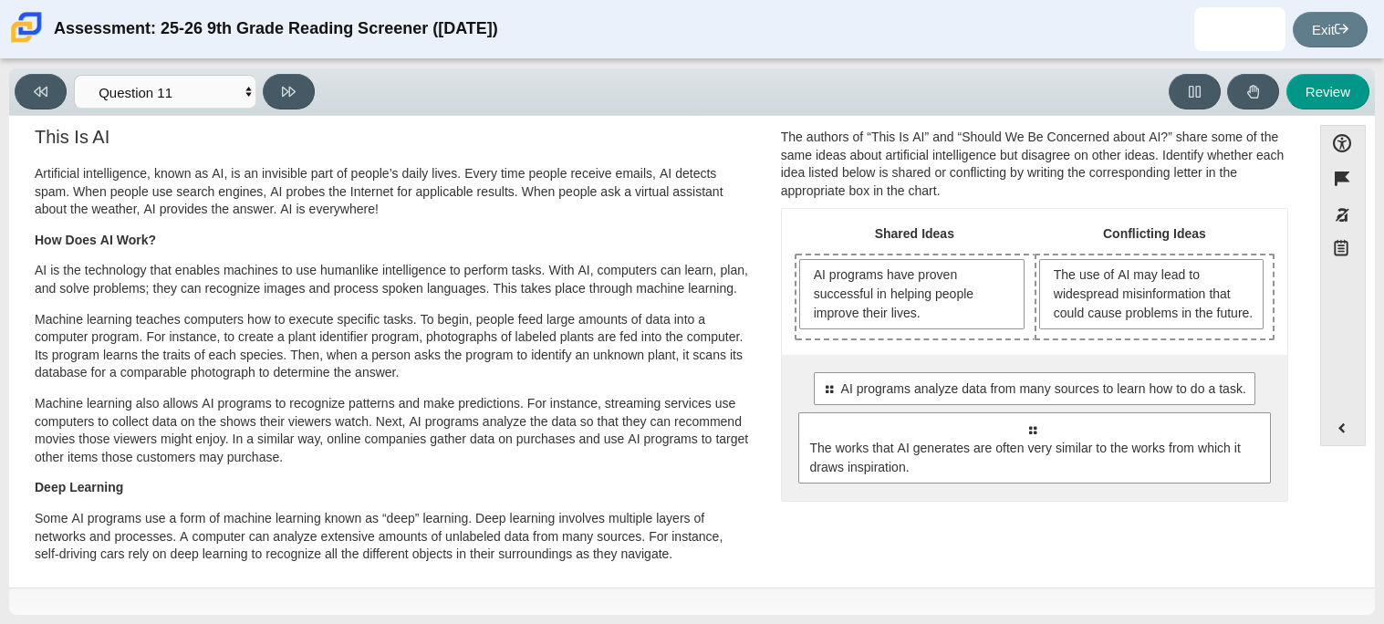
drag, startPoint x: 973, startPoint y: 424, endPoint x: 959, endPoint y: 359, distance: 66.4
click at [959, 359] on div "Shared Ideas Conflicting Ideas AI programs have proven successful in helping pe…" at bounding box center [1034, 354] width 505 height 291
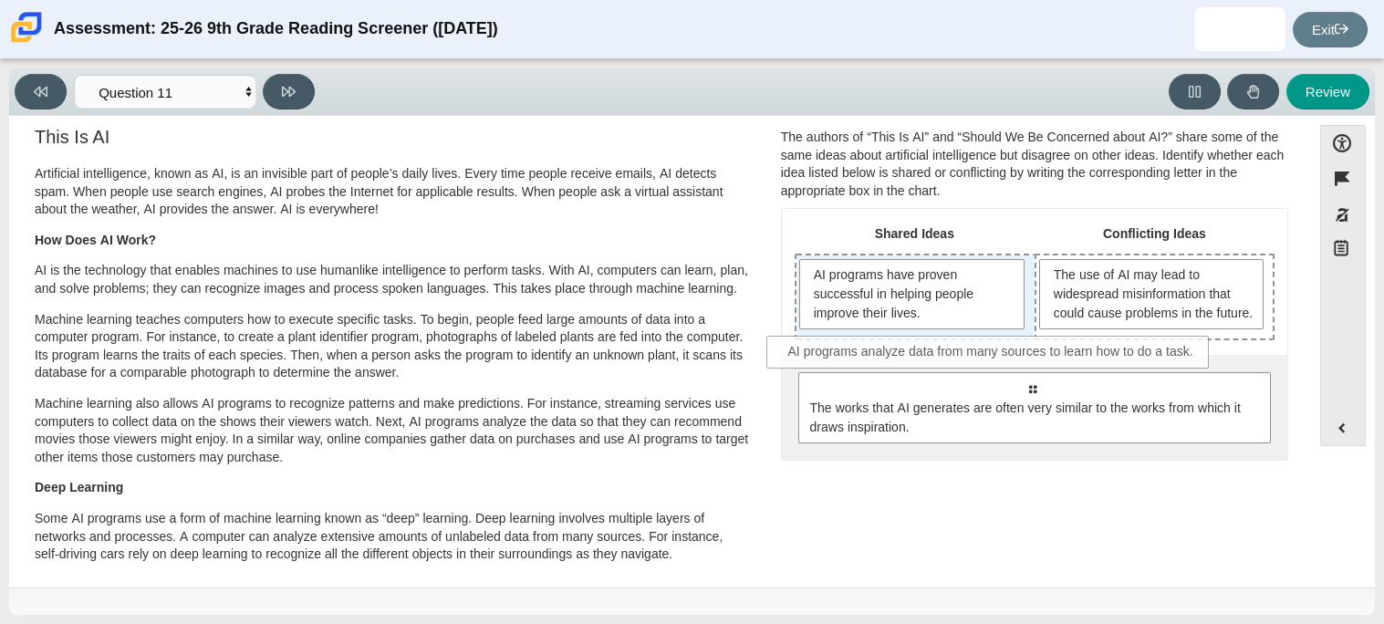
drag, startPoint x: 956, startPoint y: 405, endPoint x: 914, endPoint y: 348, distance: 71.2
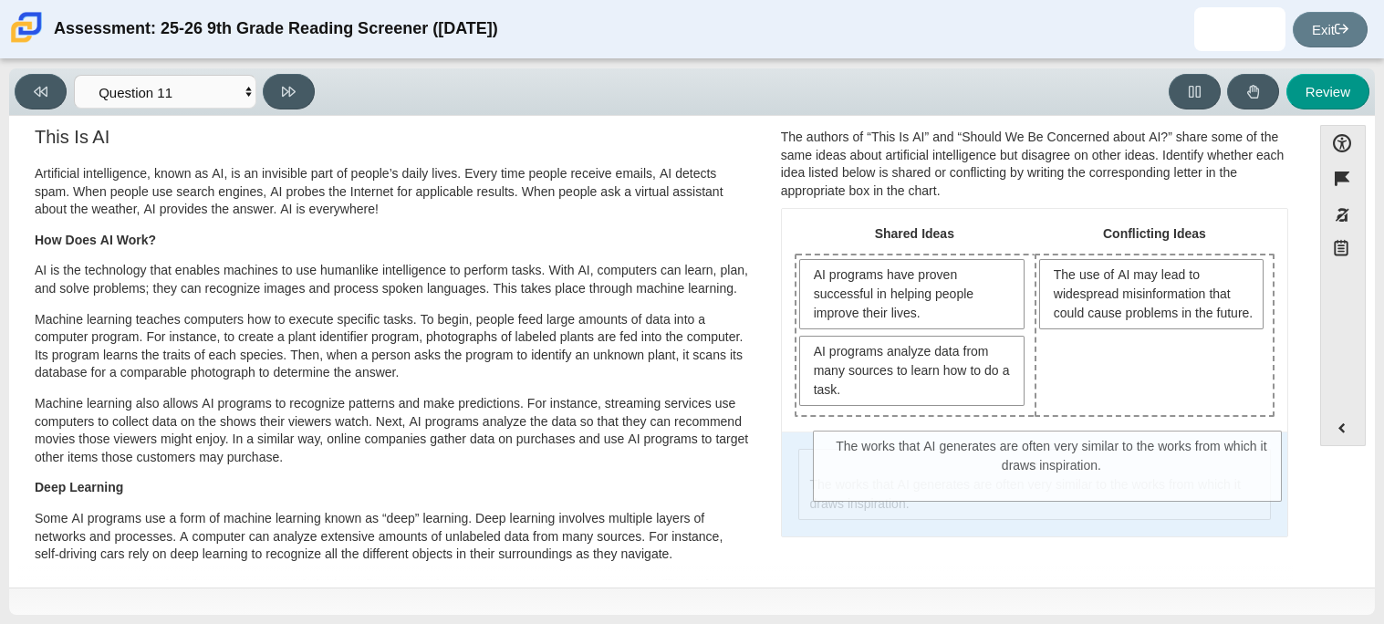
drag, startPoint x: 962, startPoint y: 494, endPoint x: 1028, endPoint y: 408, distance: 109.3
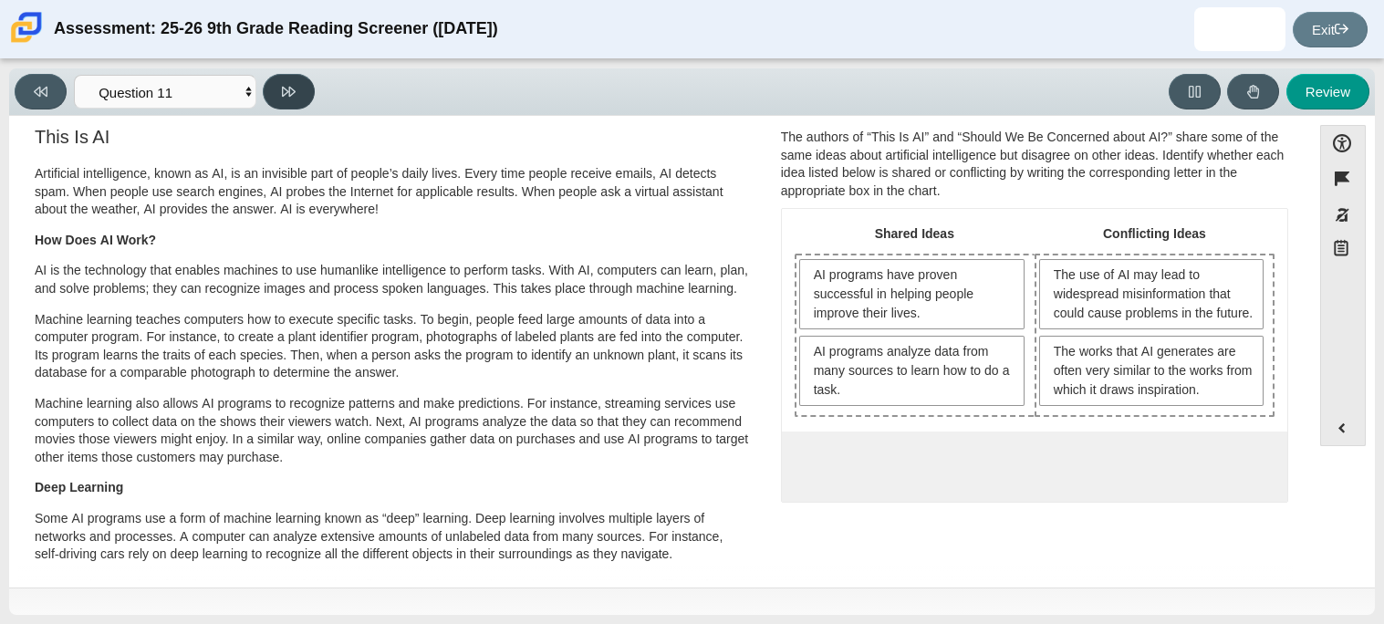
click at [294, 96] on icon at bounding box center [289, 92] width 14 height 14
select select "c3effed4-44ce-4a19-bd96-1787f34e9b4c"
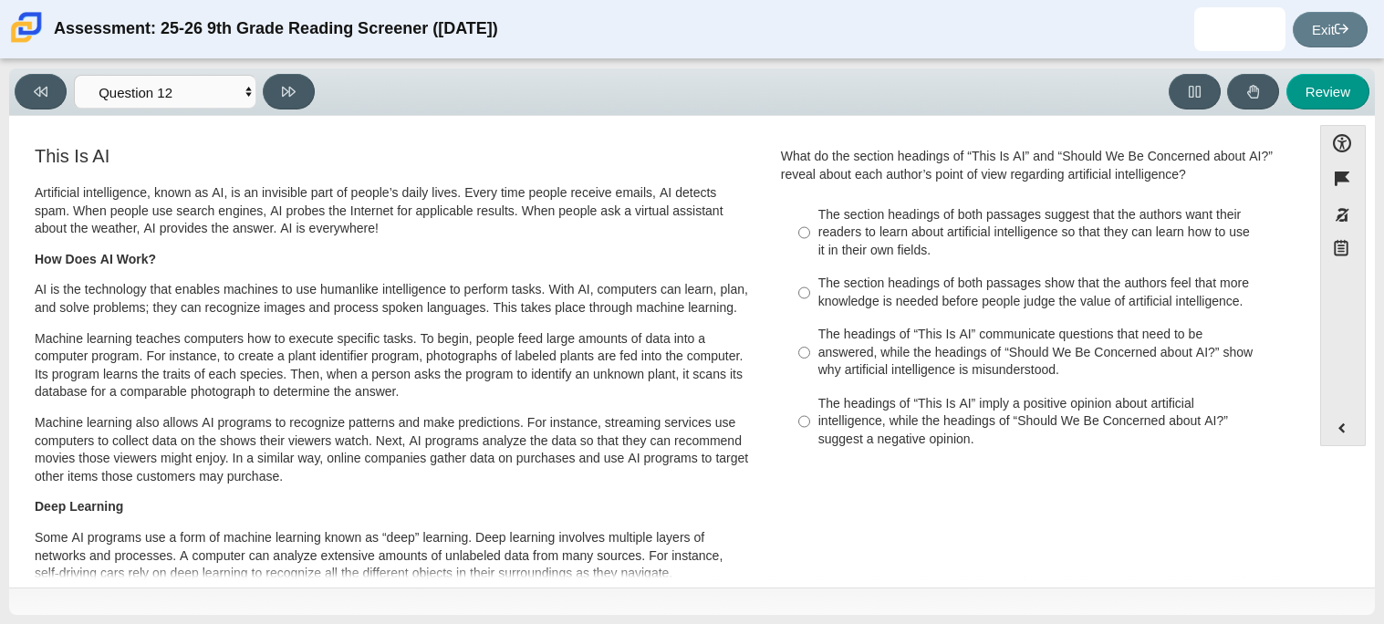
click at [256, 99] on div "Viewing Question 12 of 12 in Pacing Mode Questions Question 1 Question 2 Questi…" at bounding box center [168, 92] width 307 height 36
click at [254, 99] on select "Questions Question 1 Question 2 Question 3 Question 4 Question 5 Question 6 Que…" at bounding box center [165, 92] width 182 height 34
click at [452, 224] on p "Artificial intelligence, known as AI, is an invisible part of people’s daily li…" at bounding box center [393, 211] width 716 height 54
click at [975, 402] on div "The headings of “This Is AI” imply a positive opinion about artificial intellig…" at bounding box center [1048, 422] width 461 height 54
click at [810, 402] on input "The headings of “This Is AI” imply a positive opinion about artificial intellig…" at bounding box center [804, 421] width 12 height 69
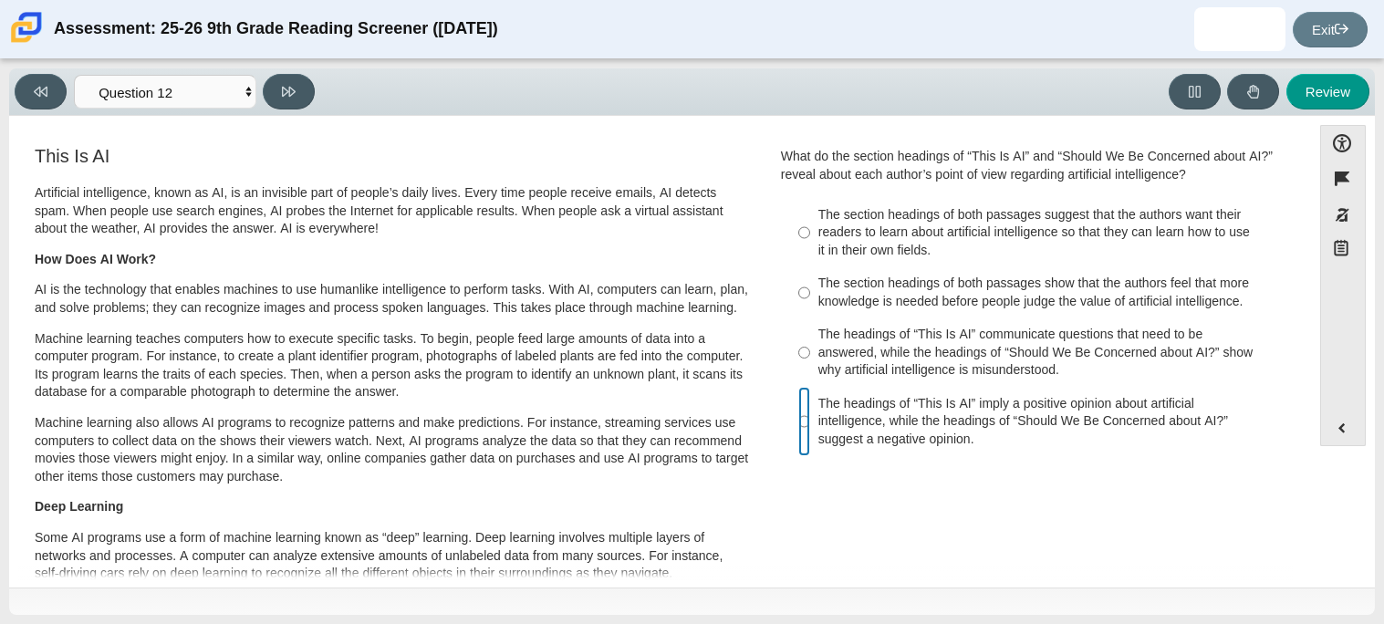
radio input "true"
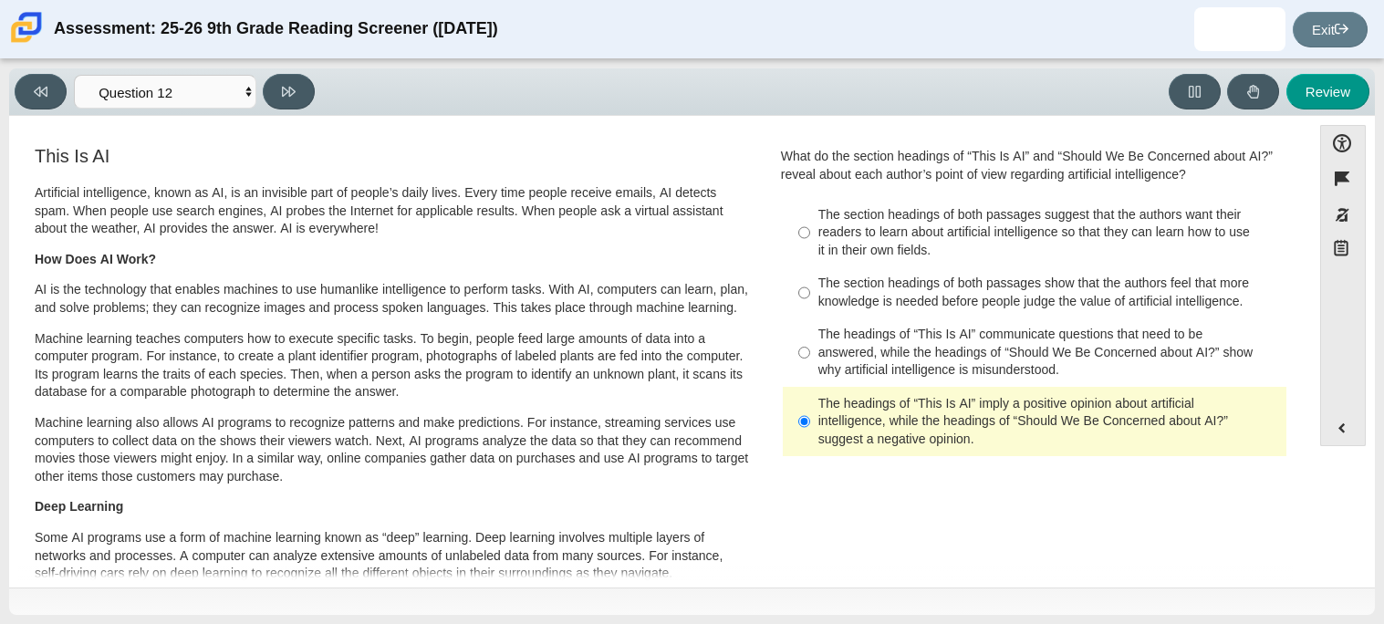
click at [296, 72] on div "Viewing Question 12 of 12 in Pacing Mode Questions Question 1 Question 2 Questi…" at bounding box center [692, 91] width 1366 height 47
click at [294, 78] on button at bounding box center [289, 92] width 52 height 36
select select "review"
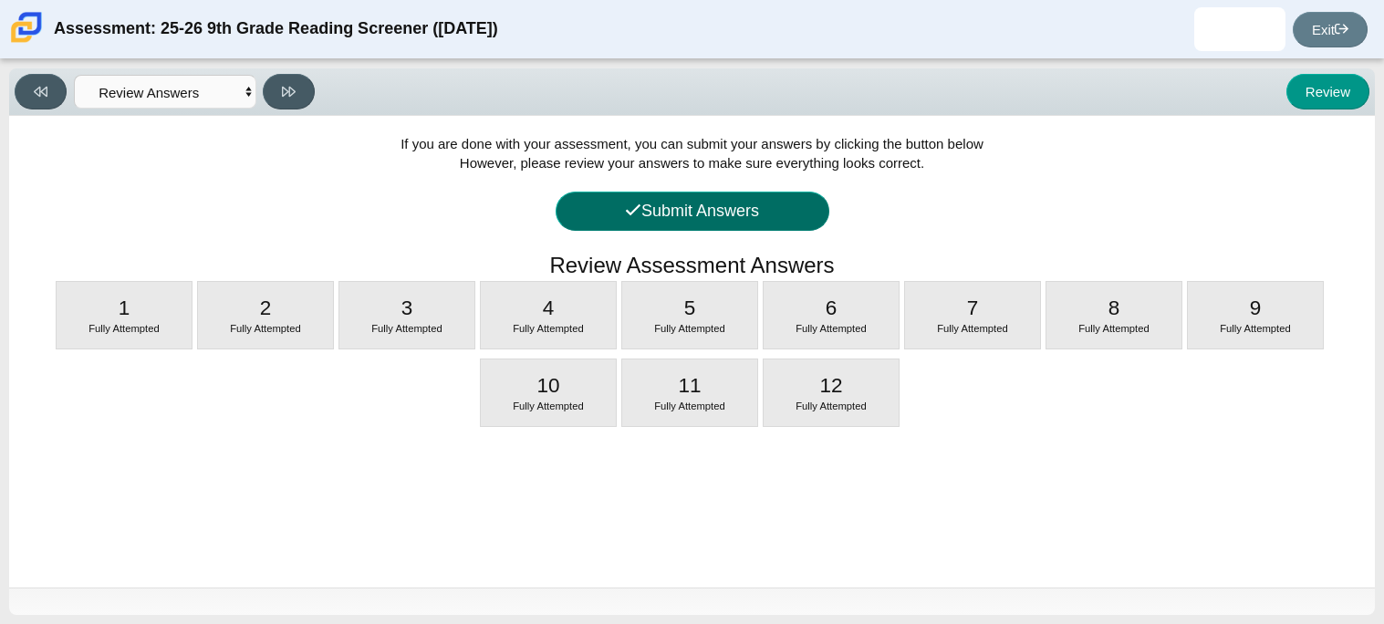
click at [748, 213] on button "Submit Answers" at bounding box center [693, 211] width 274 height 39
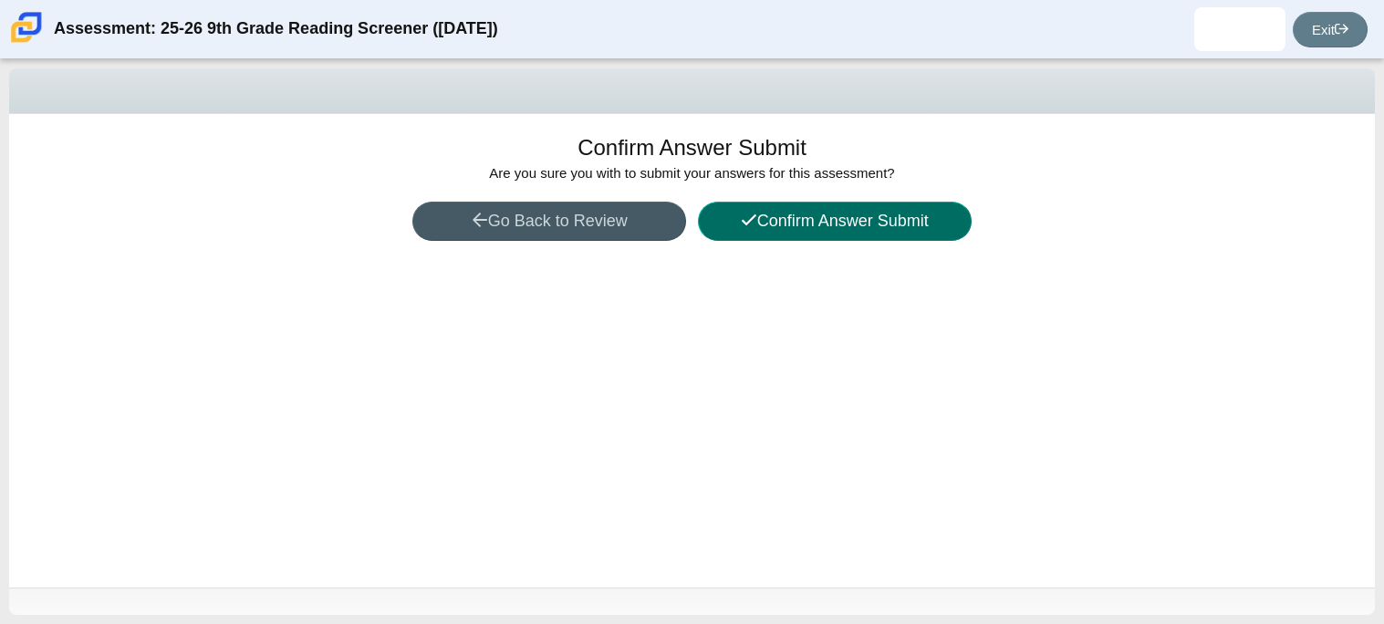
click at [748, 215] on icon at bounding box center [749, 220] width 16 height 16
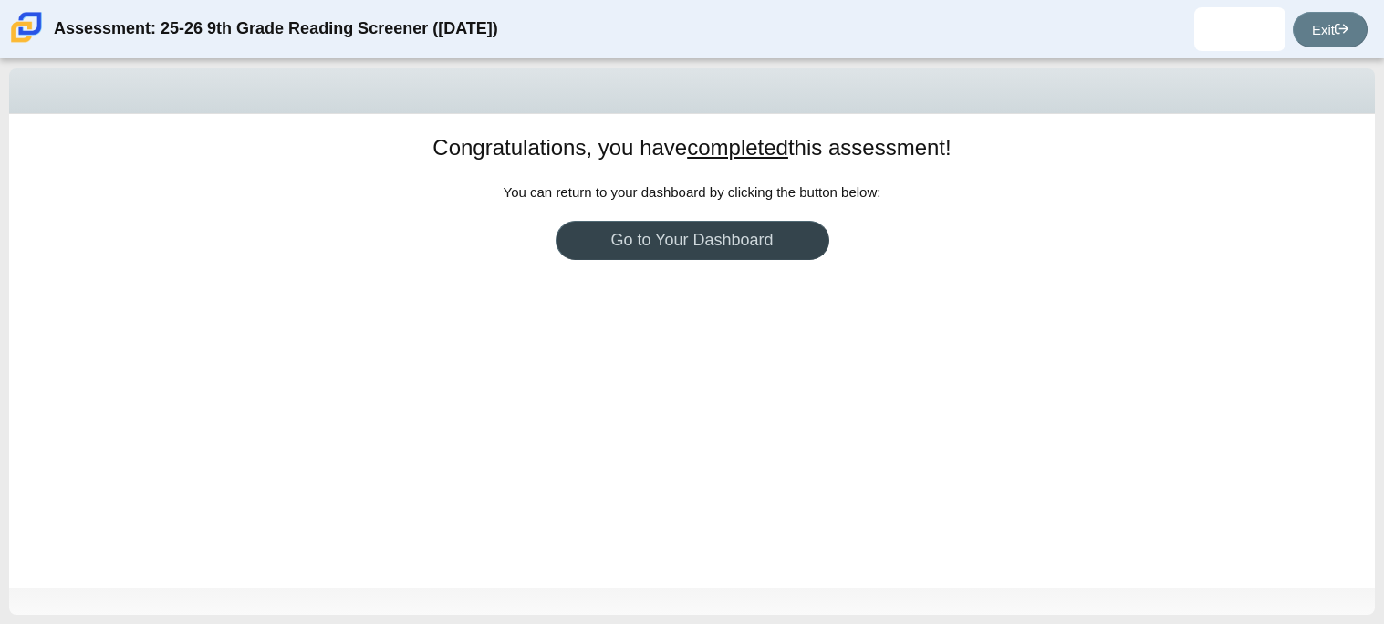
click at [742, 232] on link "Go to Your Dashboard" at bounding box center [693, 240] width 274 height 39
